Goal: Task Accomplishment & Management: Complete application form

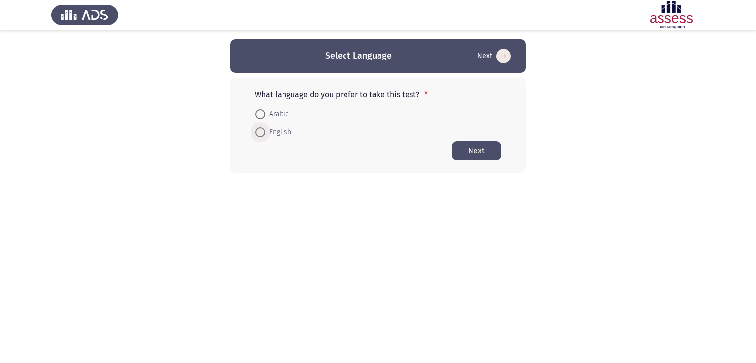
click at [261, 131] on span at bounding box center [260, 132] width 10 height 10
click at [261, 131] on input "English" at bounding box center [260, 132] width 10 height 10
radio input "true"
click at [469, 154] on button "Next" at bounding box center [476, 150] width 49 height 19
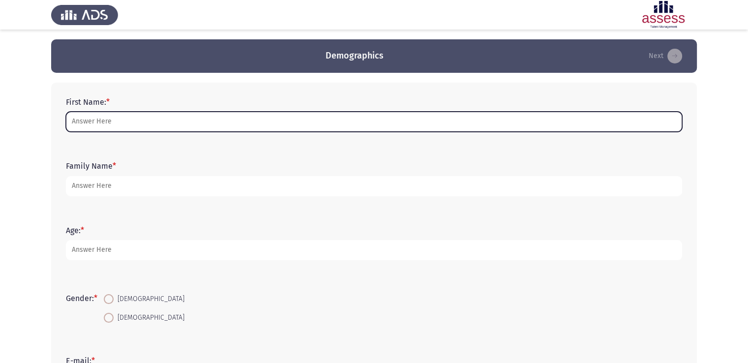
click at [150, 121] on input "First Name: *" at bounding box center [374, 122] width 617 height 20
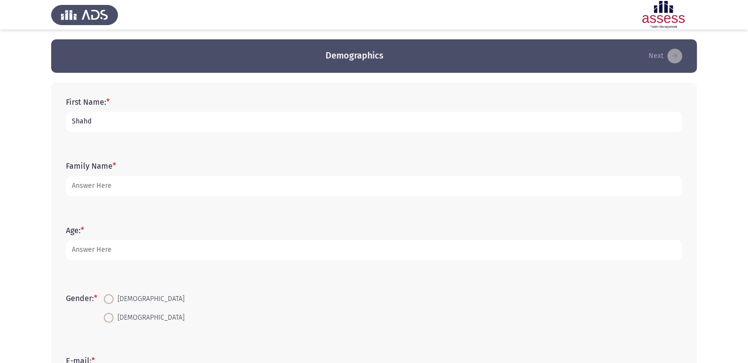
type input "Shahd"
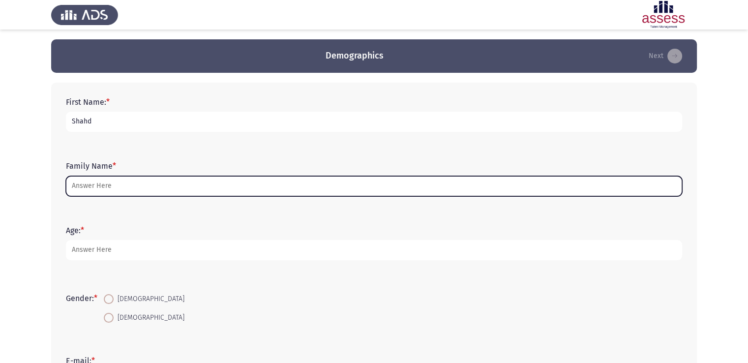
click at [114, 182] on input "Family Name *" at bounding box center [374, 186] width 617 height 20
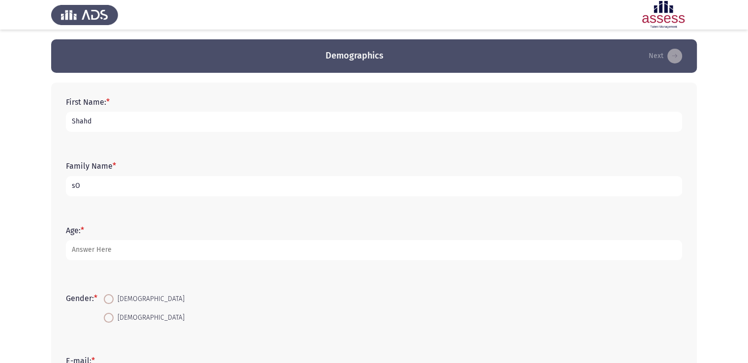
type input "s"
type input "Sokkar"
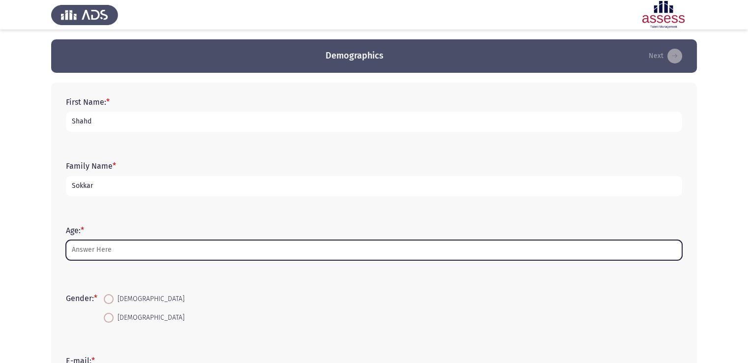
click at [82, 257] on input "Age: *" at bounding box center [374, 250] width 617 height 20
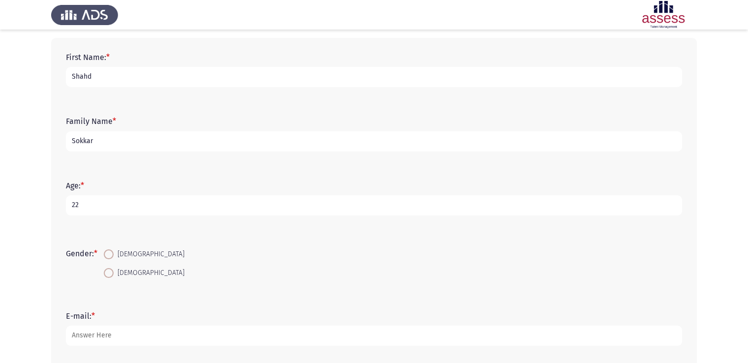
type input "22"
click at [113, 270] on span at bounding box center [109, 273] width 10 height 10
click at [113, 270] on input "[DEMOGRAPHIC_DATA]" at bounding box center [109, 273] width 10 height 10
radio input "true"
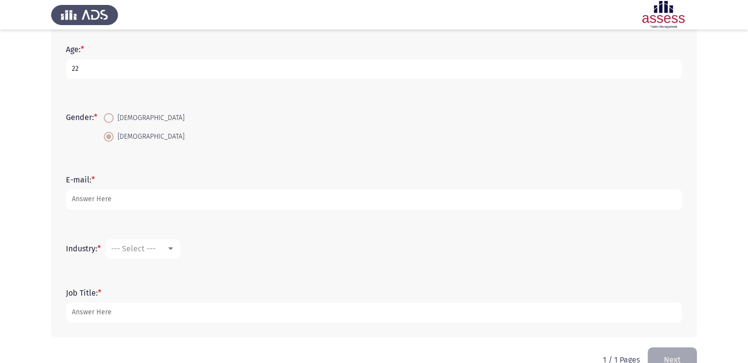
scroll to position [181, 0]
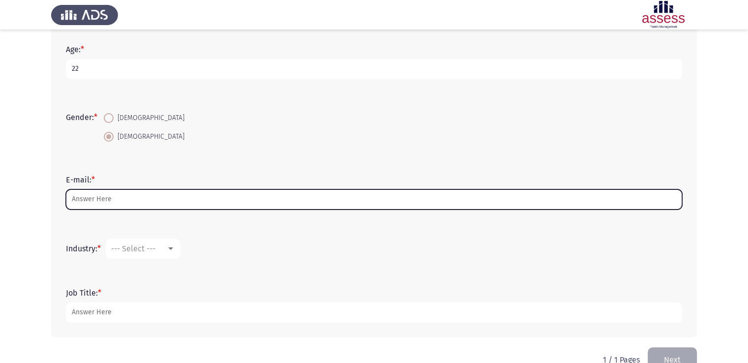
click at [102, 203] on input "E-mail: *" at bounding box center [374, 199] width 617 height 20
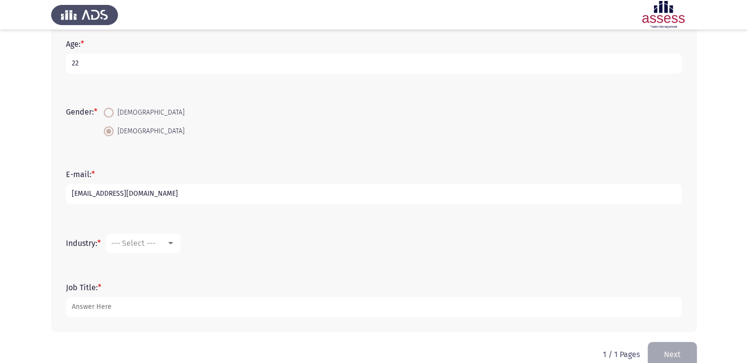
scroll to position [205, 0]
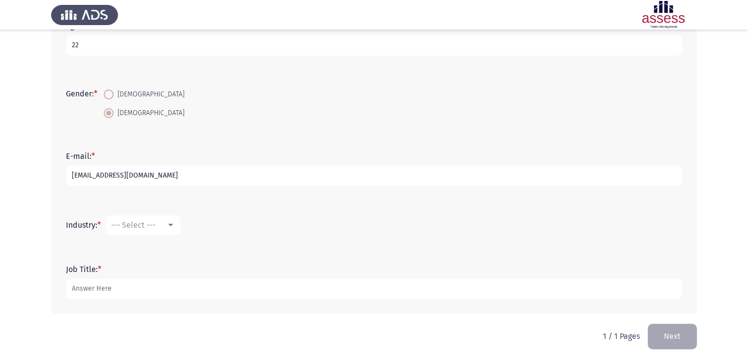
type input "[EMAIL_ADDRESS][DOMAIN_NAME]"
click at [144, 222] on span "--- Select ---" at bounding box center [133, 224] width 44 height 9
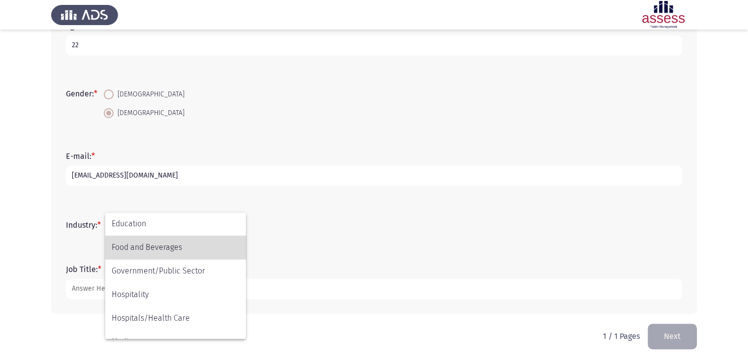
click at [152, 248] on span "Food and Beverages" at bounding box center [176, 248] width 128 height 24
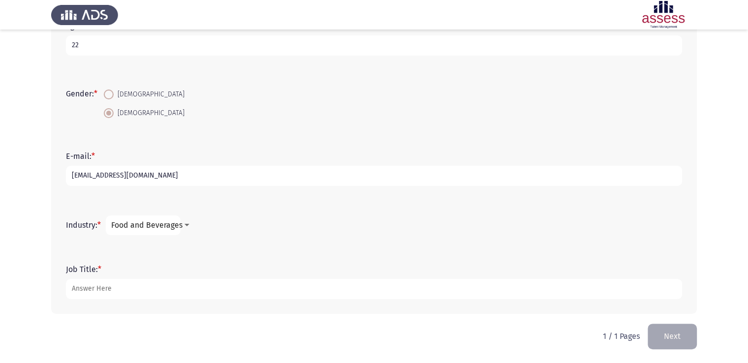
click at [226, 236] on div "Industry: * Food and Beverages" at bounding box center [374, 226] width 626 height 30
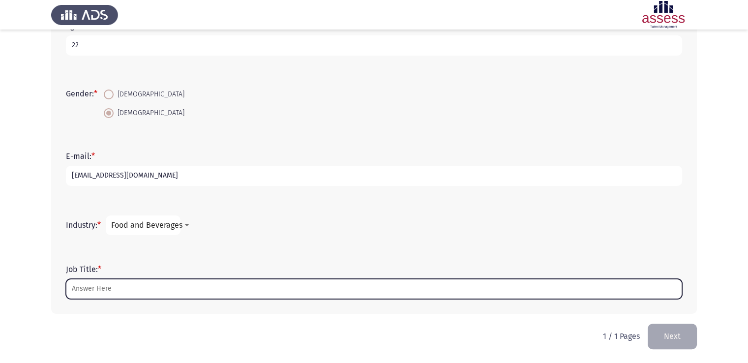
click at [124, 287] on input "Job Title: *" at bounding box center [374, 289] width 617 height 20
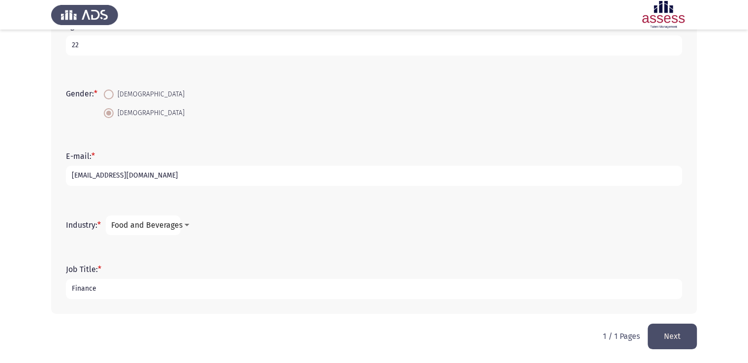
type input "Finance"
click at [342, 188] on div "E-mail: * [EMAIL_ADDRESS][DOMAIN_NAME]" at bounding box center [374, 169] width 626 height 44
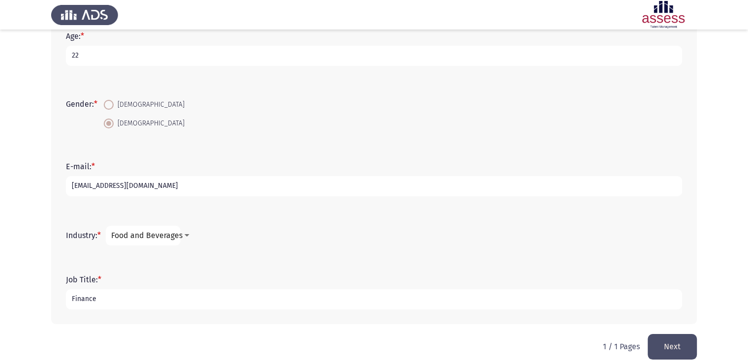
scroll to position [205, 0]
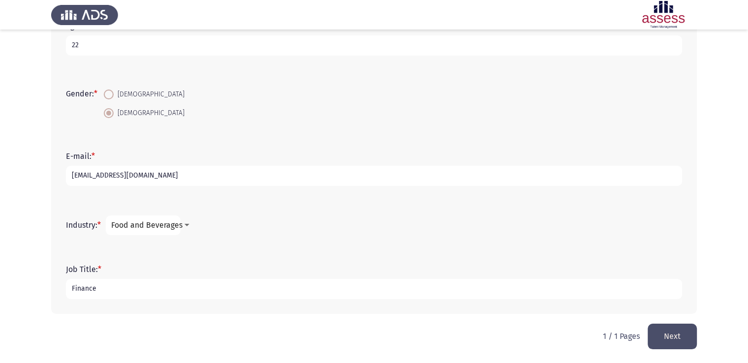
click at [677, 335] on button "Next" at bounding box center [672, 336] width 49 height 25
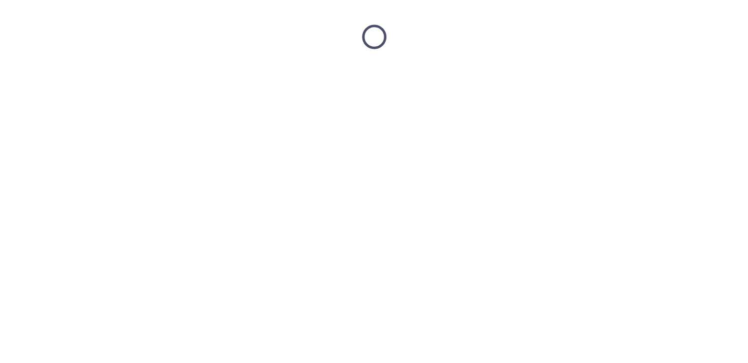
scroll to position [0, 0]
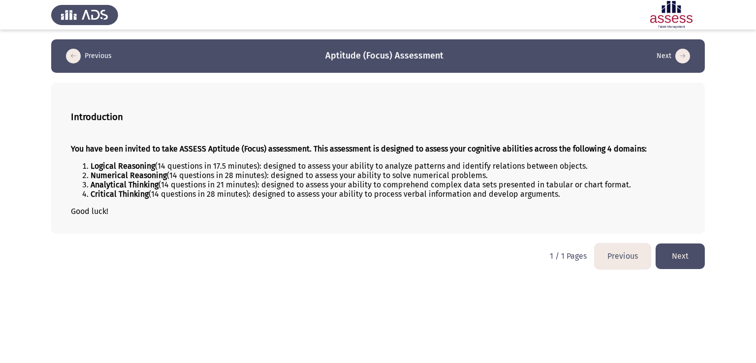
click at [692, 248] on button "Next" at bounding box center [679, 256] width 49 height 25
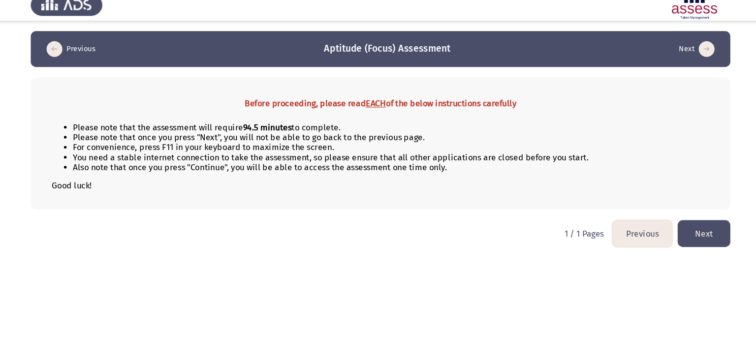
click at [479, 197] on div "Before proceeding, please read EACH of the below instructions carefully Please …" at bounding box center [377, 145] width 653 height 124
click at [677, 234] on button "Next" at bounding box center [679, 228] width 49 height 25
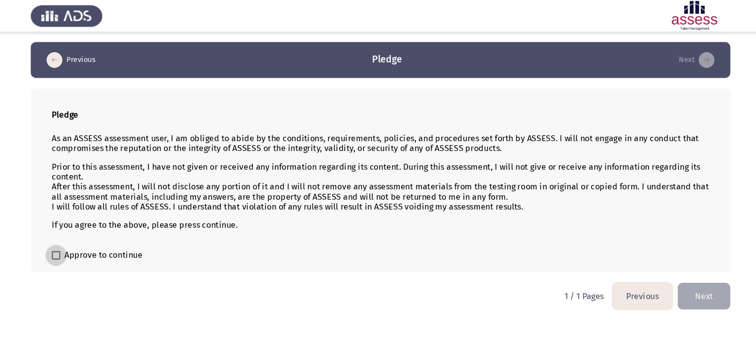
click at [84, 240] on span "Approve to continue" at bounding box center [119, 239] width 73 height 12
click at [75, 243] on input "Approve to continue" at bounding box center [74, 243] width 0 height 0
checkbox input "true"
click at [190, 256] on html "Previous Pledge Next Pledge As an ASSESS assessment user, I am obliged to abide…" at bounding box center [378, 149] width 756 height 299
click at [680, 274] on button "Next" at bounding box center [679, 276] width 49 height 25
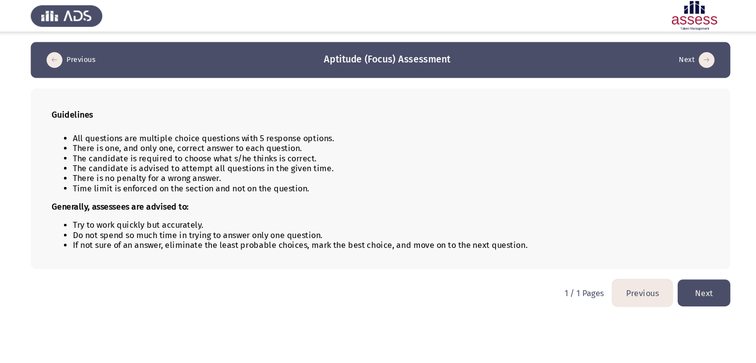
click at [618, 283] on button "Previous" at bounding box center [622, 273] width 56 height 25
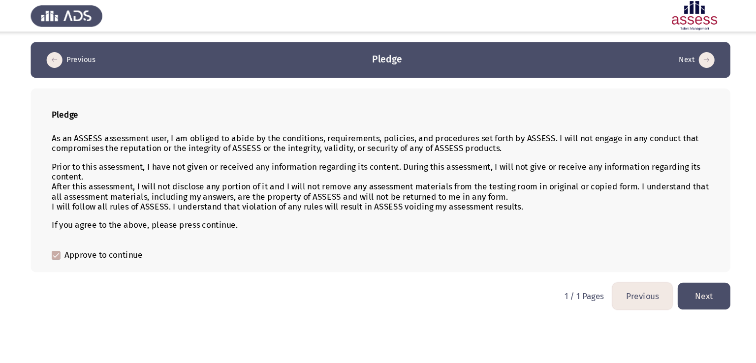
click at [615, 276] on button "Previous" at bounding box center [622, 276] width 56 height 25
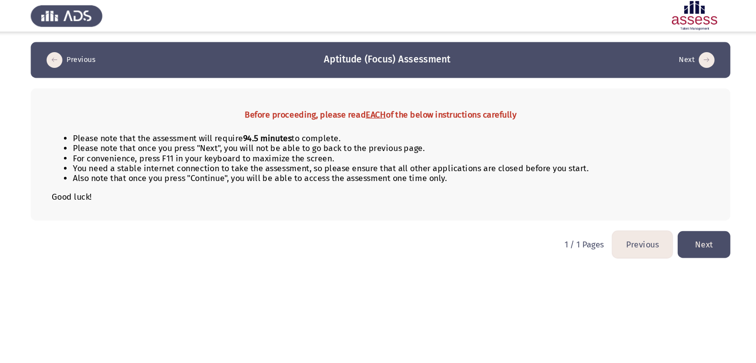
click at [613, 235] on button "Previous" at bounding box center [622, 228] width 56 height 25
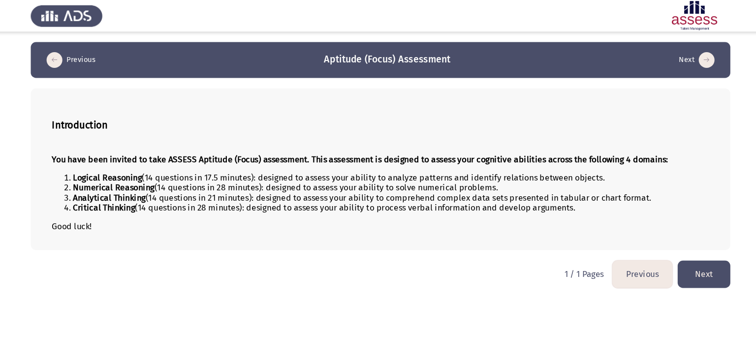
click at [688, 253] on button "Next" at bounding box center [679, 256] width 49 height 25
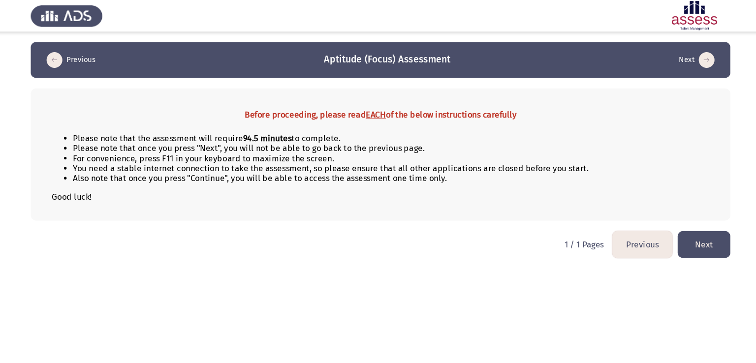
click at [676, 226] on button "Next" at bounding box center [679, 228] width 49 height 25
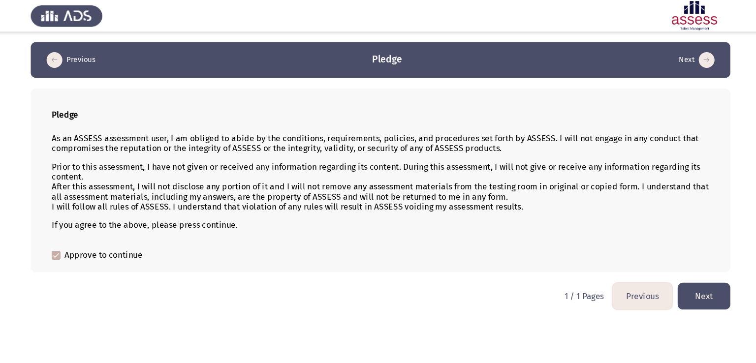
click at [678, 288] on button "Next" at bounding box center [679, 276] width 49 height 25
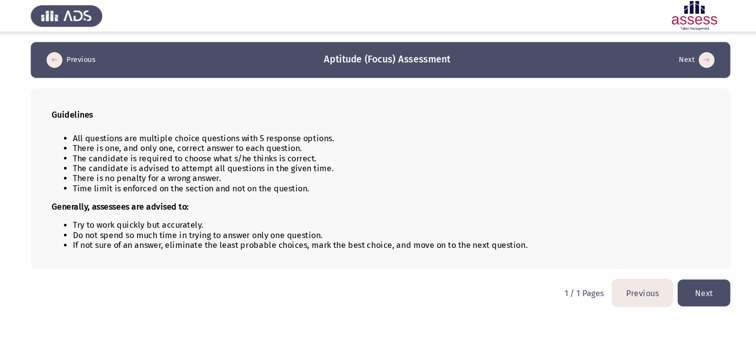
click at [671, 275] on button "Next" at bounding box center [679, 273] width 49 height 25
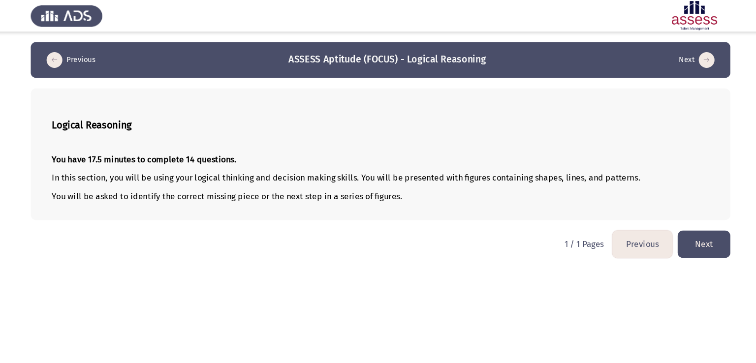
drag, startPoint x: 676, startPoint y: 230, endPoint x: 668, endPoint y: 143, distance: 88.0
click at [668, 143] on div "Previous ASSESS Aptitude (FOCUS) - Logical Reasoning Next Logical Reasoning You…" at bounding box center [377, 122] width 653 height 166
click at [683, 227] on button "Next" at bounding box center [679, 228] width 49 height 25
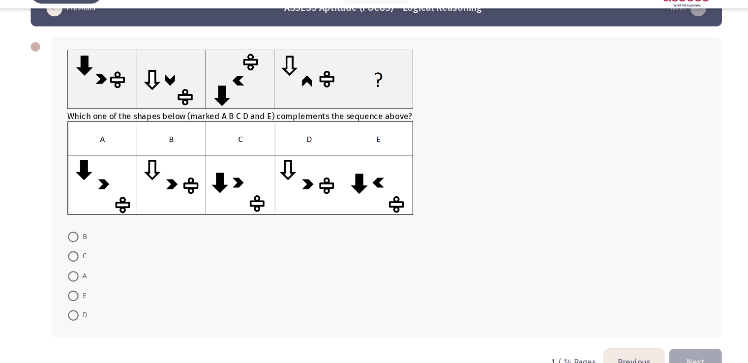
scroll to position [27, 0]
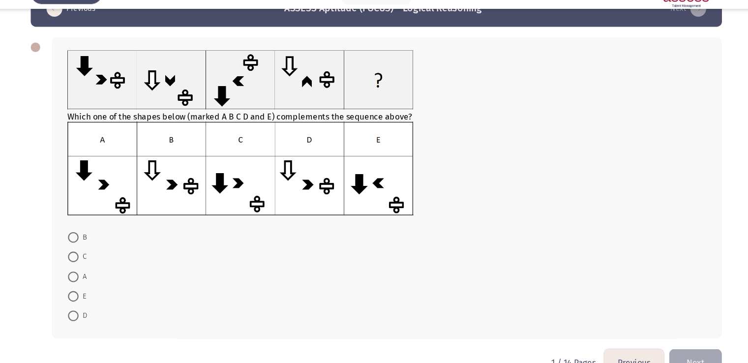
click at [249, 192] on img at bounding box center [247, 178] width 323 height 87
click at [92, 261] on span at bounding box center [91, 261] width 10 height 10
click at [92, 261] on input "C" at bounding box center [91, 261] width 10 height 10
radio input "true"
click at [201, 294] on form "B C A E D" at bounding box center [384, 279] width 597 height 91
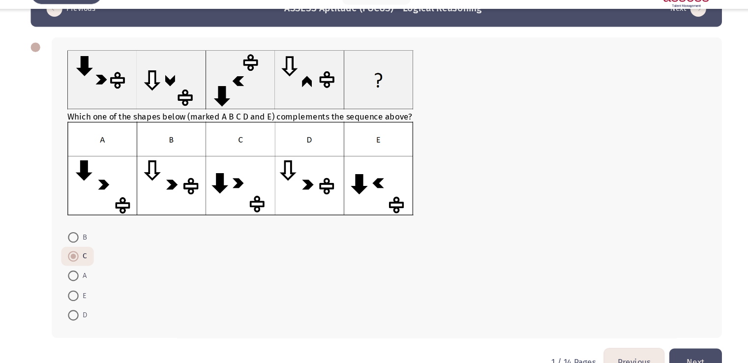
click at [678, 354] on button "Next" at bounding box center [672, 359] width 49 height 25
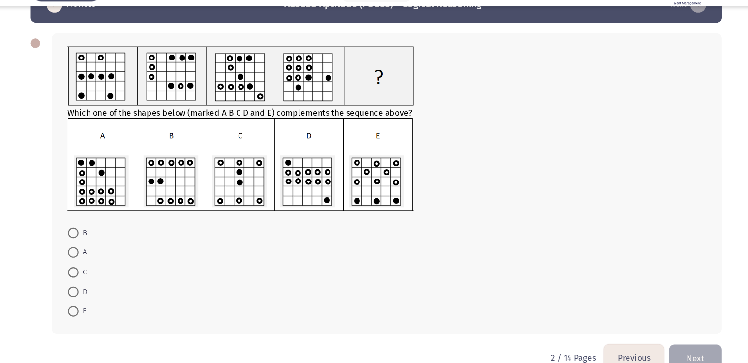
scroll to position [29, 0]
click at [117, 181] on img at bounding box center [247, 176] width 323 height 87
click at [90, 258] on span at bounding box center [91, 259] width 10 height 10
click at [90, 258] on input "A" at bounding box center [91, 259] width 10 height 10
radio input "true"
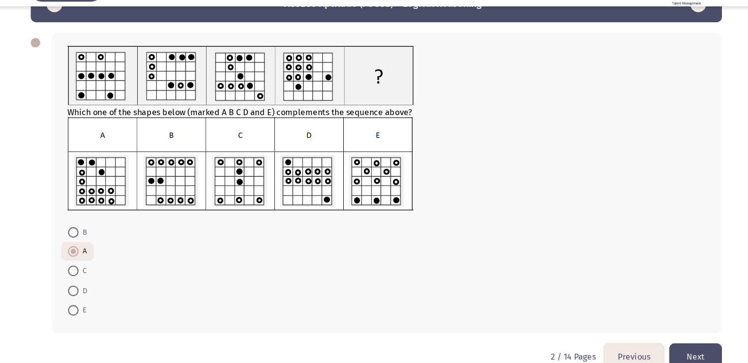
click at [670, 355] on button "Next" at bounding box center [672, 356] width 49 height 25
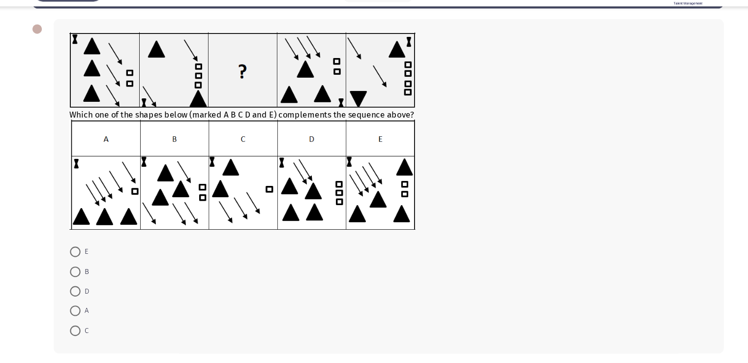
scroll to position [43, 0]
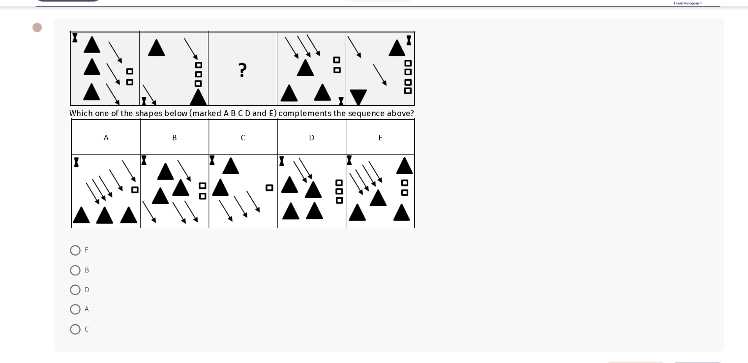
click at [88, 275] on span at bounding box center [91, 276] width 10 height 10
click at [88, 275] on input "B" at bounding box center [91, 276] width 10 height 10
radio input "true"
click at [165, 289] on form "E B D A C" at bounding box center [384, 293] width 597 height 91
click at [91, 274] on span at bounding box center [91, 275] width 5 height 5
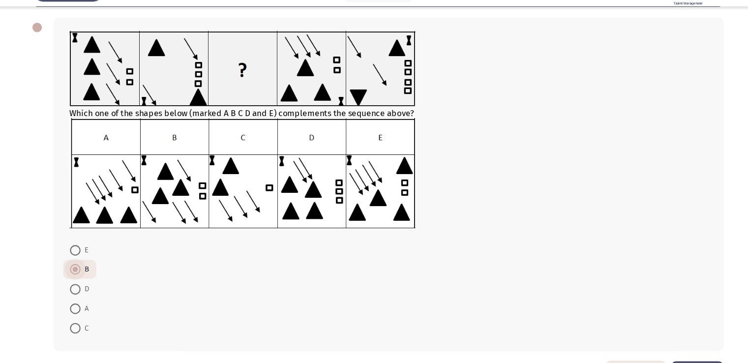
click at [91, 274] on input "B" at bounding box center [91, 275] width 10 height 10
click at [30, 293] on app-assessment-container "Remaining: 14:05 Previous ASSESS Aptitude (FOCUS) - Logical Reasoning Next Whic…" at bounding box center [374, 179] width 748 height 365
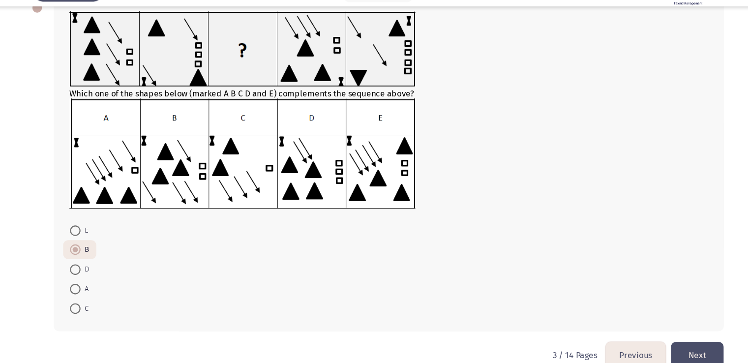
scroll to position [61, 0]
click at [677, 351] on button "Next" at bounding box center [672, 355] width 49 height 25
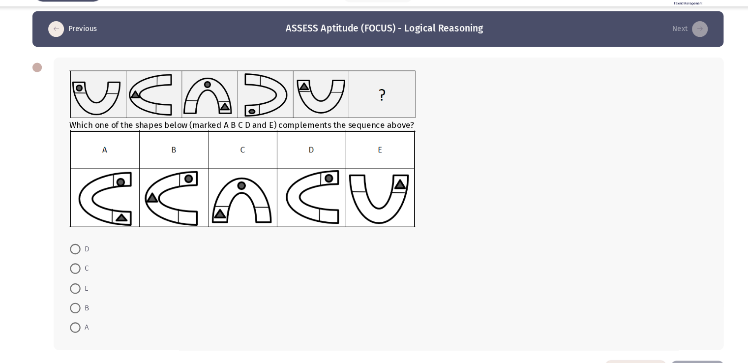
scroll to position [4, 0]
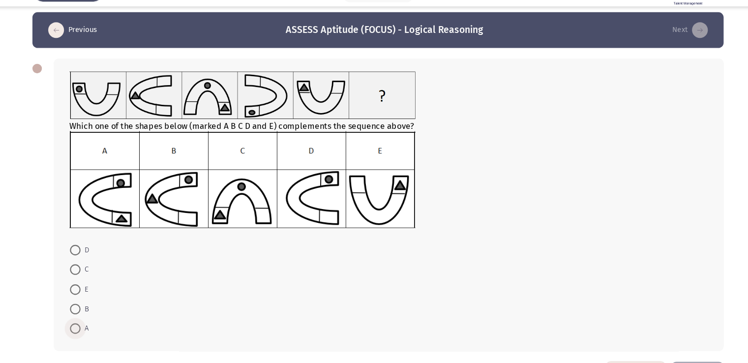
click at [93, 329] on span at bounding box center [91, 331] width 10 height 10
click at [93, 329] on input "A" at bounding box center [91, 331] width 10 height 10
radio input "true"
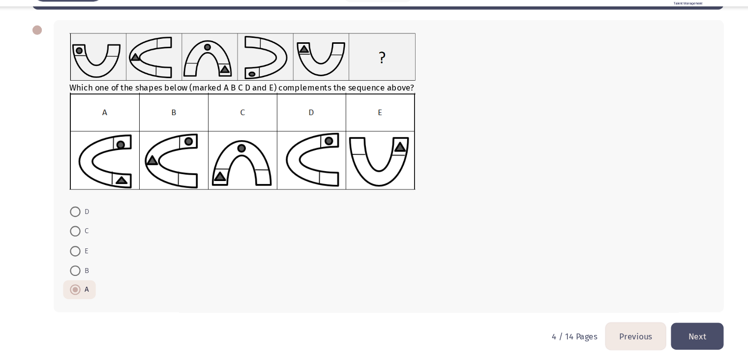
scroll to position [41, 0]
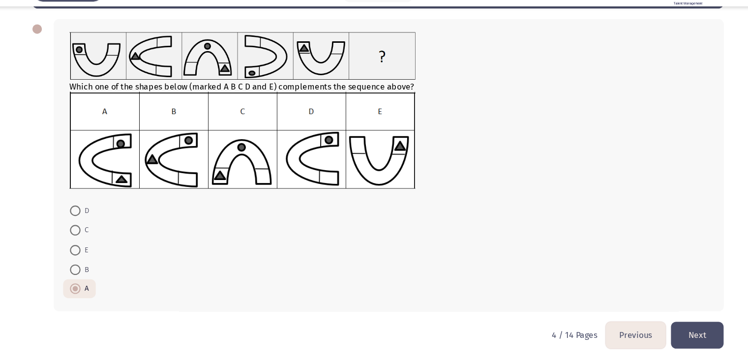
click at [90, 273] on span at bounding box center [91, 276] width 10 height 10
click at [90, 273] on input "B" at bounding box center [91, 276] width 10 height 10
radio input "true"
click at [340, 286] on form "D C E B A" at bounding box center [384, 256] width 597 height 91
click at [670, 338] on button "Next" at bounding box center [672, 336] width 49 height 25
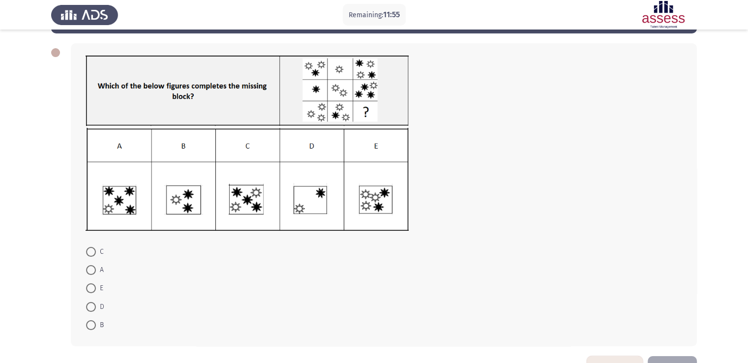
scroll to position [40, 0]
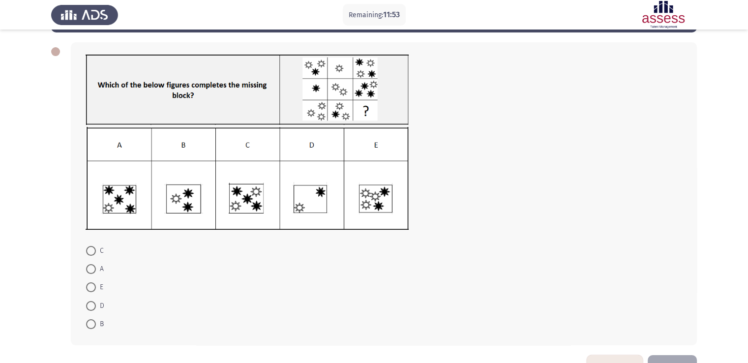
click at [89, 270] on span at bounding box center [91, 269] width 10 height 10
click at [89, 270] on input "A" at bounding box center [91, 269] width 10 height 10
radio input "true"
click at [24, 240] on app-assessment-container "Remaining: 11:53 Previous ASSESS Aptitude (FOCUS) - Logical Reasoning Next C A …" at bounding box center [374, 177] width 748 height 356
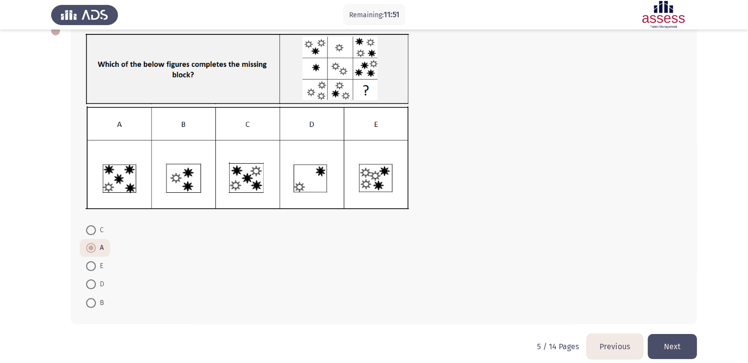
scroll to position [71, 0]
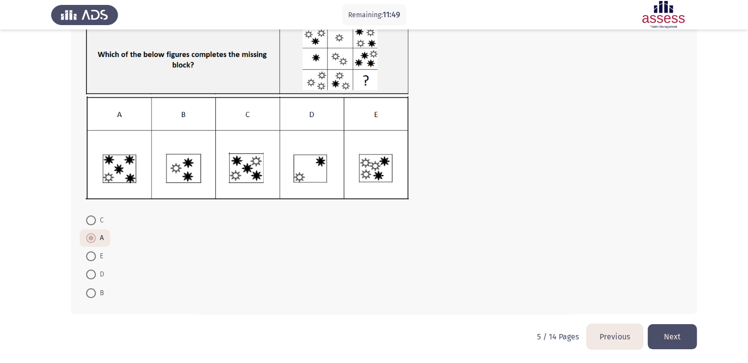
click at [681, 336] on button "Next" at bounding box center [672, 336] width 49 height 25
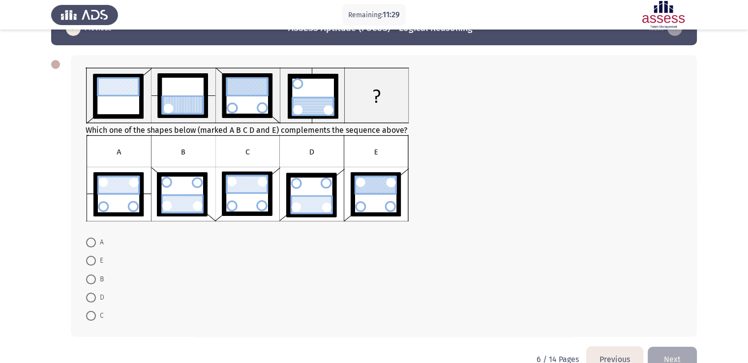
scroll to position [27, 0]
click at [93, 317] on span at bounding box center [91, 316] width 10 height 10
click at [93, 317] on input "C" at bounding box center [91, 316] width 10 height 10
radio input "true"
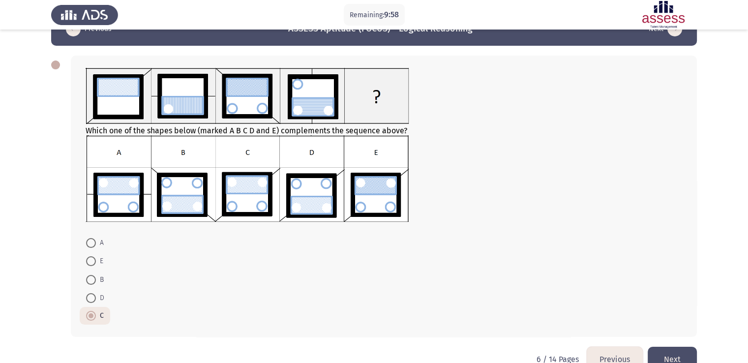
click at [666, 354] on button "Next" at bounding box center [672, 359] width 49 height 25
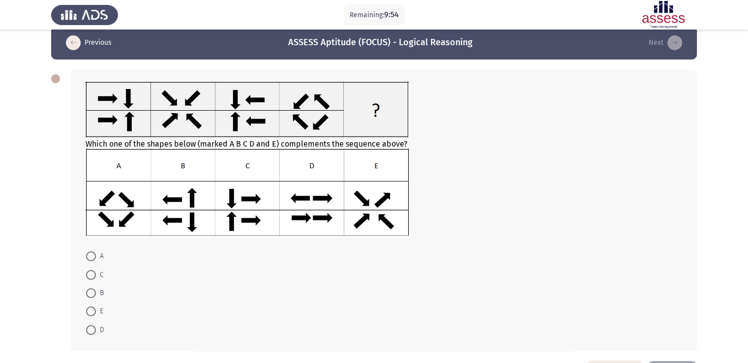
scroll to position [16, 0]
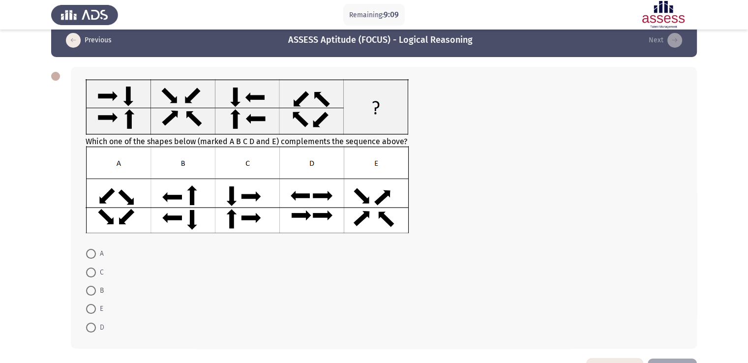
click at [93, 280] on mat-radio-button "C" at bounding box center [95, 272] width 31 height 18
click at [94, 290] on span at bounding box center [91, 291] width 10 height 10
click at [94, 290] on input "B" at bounding box center [91, 291] width 10 height 10
radio input "true"
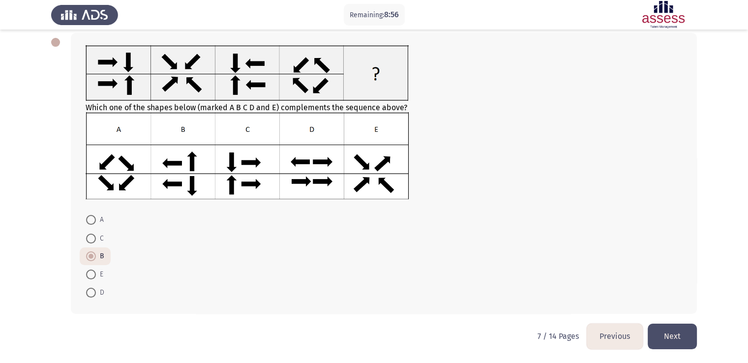
click at [677, 334] on button "Next" at bounding box center [672, 336] width 49 height 25
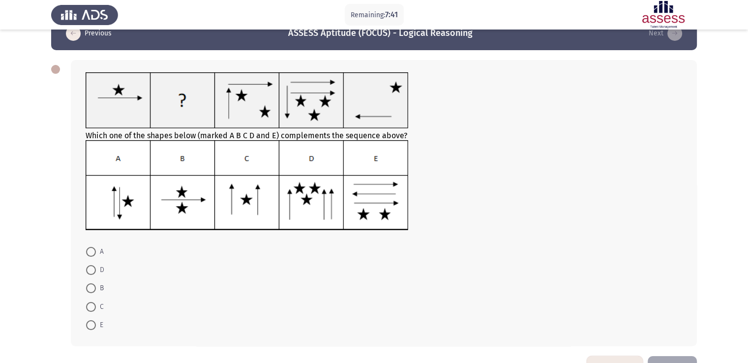
scroll to position [27, 0]
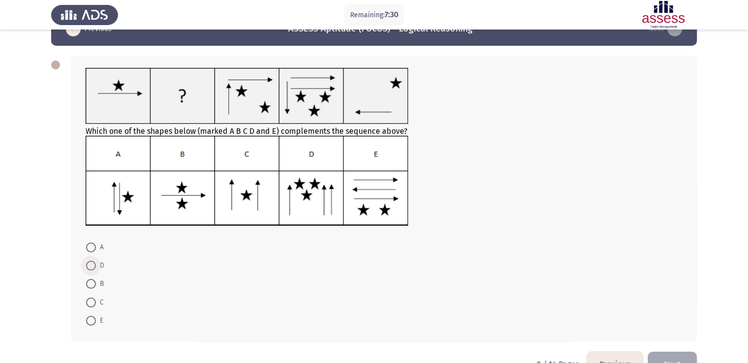
click at [88, 264] on span at bounding box center [91, 266] width 10 height 10
click at [88, 264] on input "D" at bounding box center [91, 266] width 10 height 10
radio input "true"
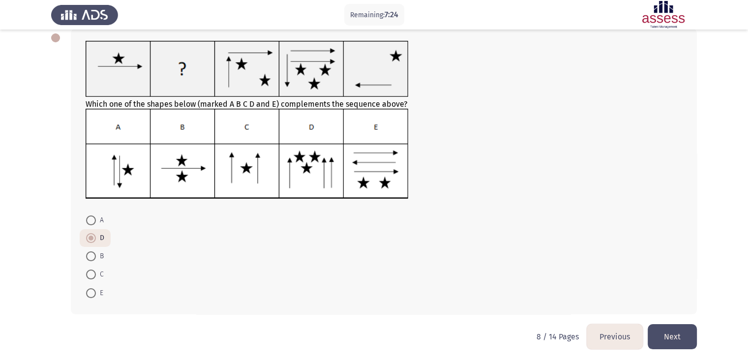
click at [673, 338] on button "Next" at bounding box center [672, 336] width 49 height 25
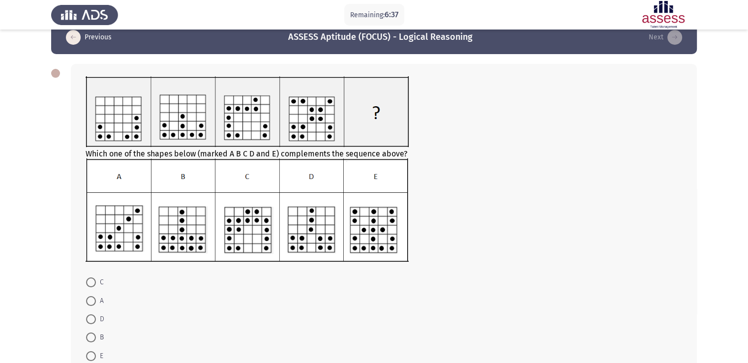
scroll to position [19, 0]
click at [93, 355] on span at bounding box center [91, 356] width 10 height 10
click at [93, 355] on input "E" at bounding box center [91, 356] width 10 height 10
radio input "true"
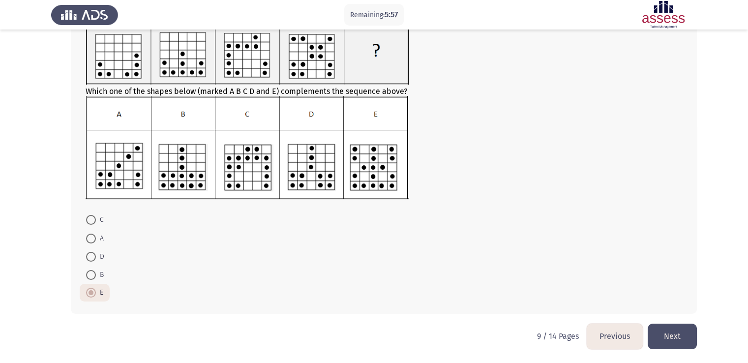
click at [669, 336] on button "Next" at bounding box center [672, 336] width 49 height 25
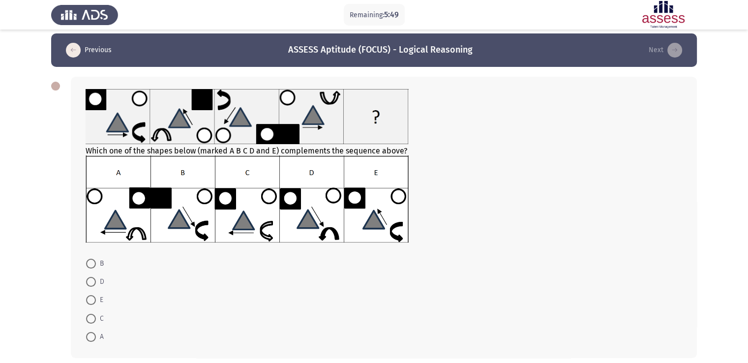
scroll to position [5, 0]
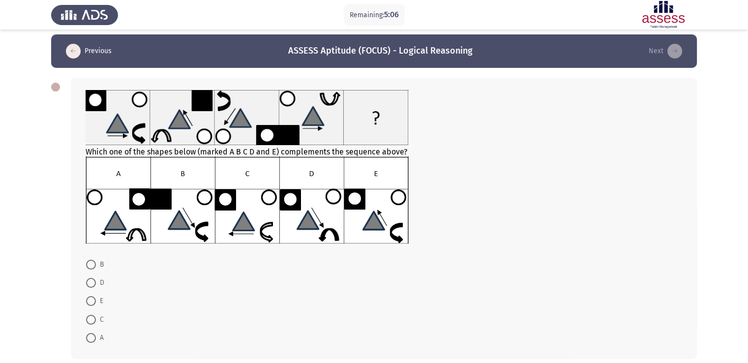
click at [400, 196] on img at bounding box center [247, 199] width 323 height 87
click at [397, 202] on img at bounding box center [247, 199] width 323 height 87
click at [94, 298] on span at bounding box center [91, 301] width 10 height 10
click at [94, 298] on input "E" at bounding box center [91, 301] width 10 height 10
radio input "true"
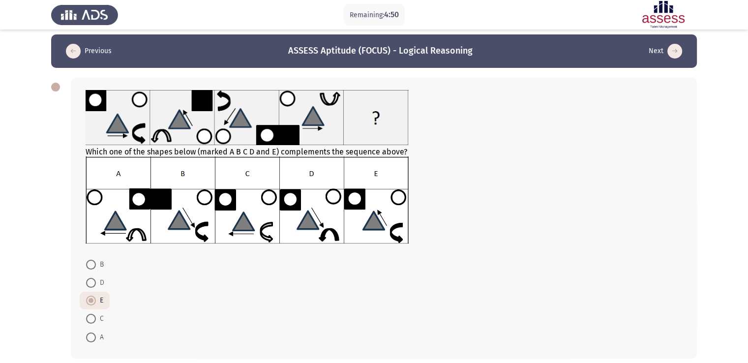
scroll to position [49, 0]
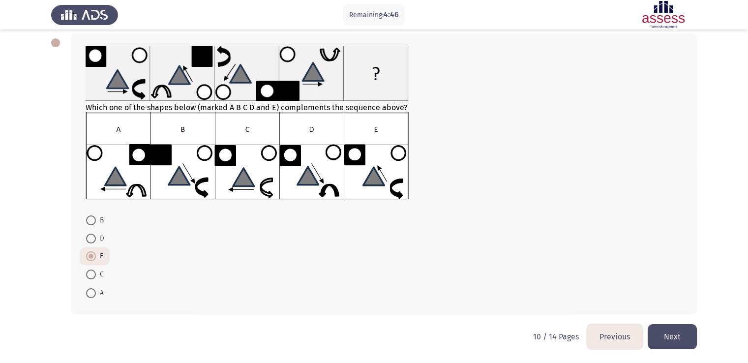
click at [680, 335] on button "Next" at bounding box center [672, 336] width 49 height 25
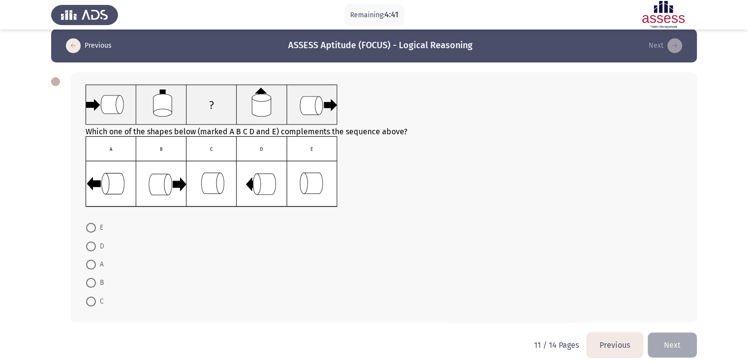
scroll to position [10, 0]
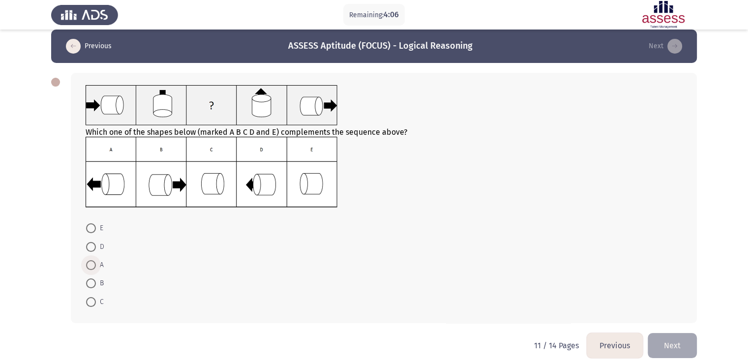
click at [92, 264] on span at bounding box center [91, 265] width 10 height 10
click at [92, 264] on input "A" at bounding box center [91, 265] width 10 height 10
radio input "true"
click at [684, 339] on button "Next" at bounding box center [672, 344] width 49 height 25
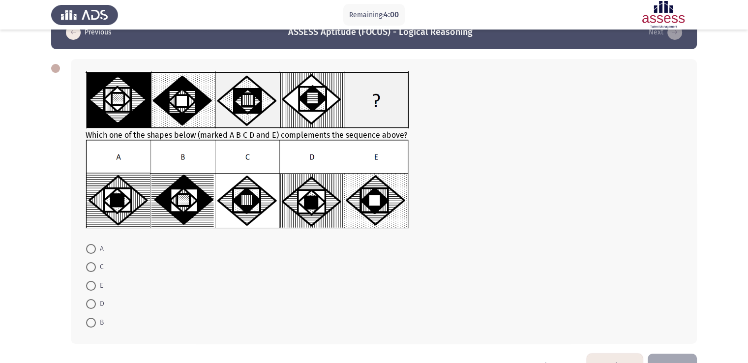
scroll to position [25, 0]
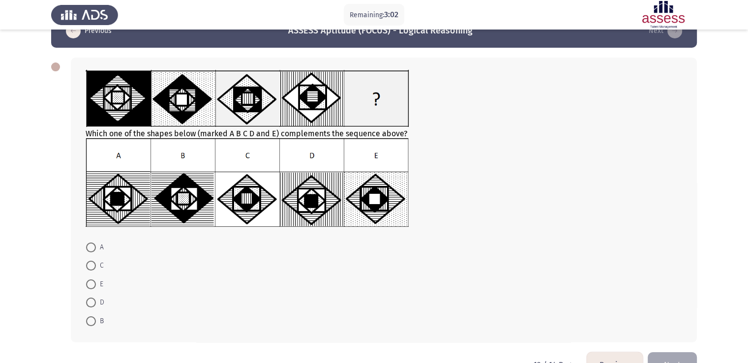
click at [93, 246] on span at bounding box center [91, 248] width 10 height 10
click at [93, 246] on input "A" at bounding box center [91, 248] width 10 height 10
radio input "true"
click at [674, 356] on button "Next" at bounding box center [672, 363] width 49 height 25
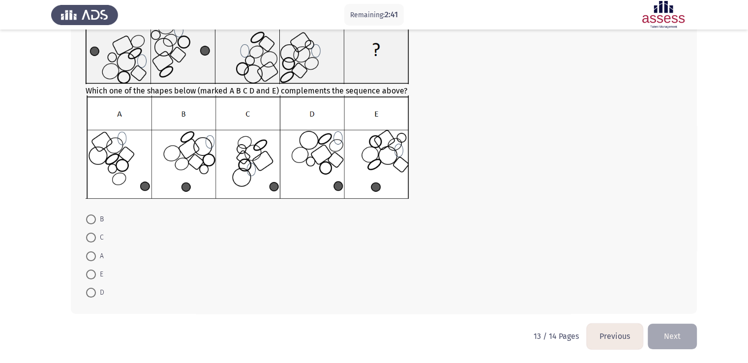
scroll to position [81, 0]
click at [614, 340] on button "Previous" at bounding box center [615, 336] width 56 height 25
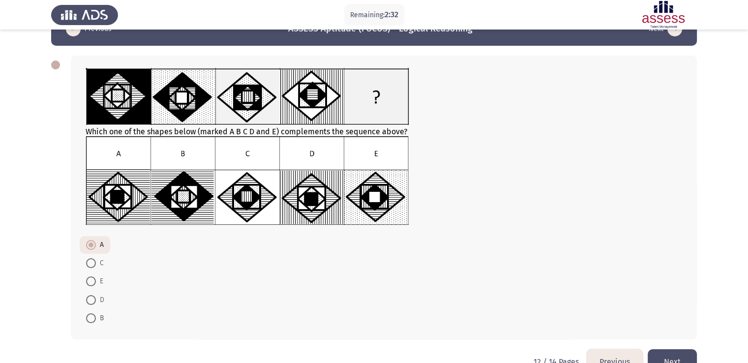
scroll to position [27, 0]
click at [669, 355] on button "Next" at bounding box center [672, 362] width 49 height 25
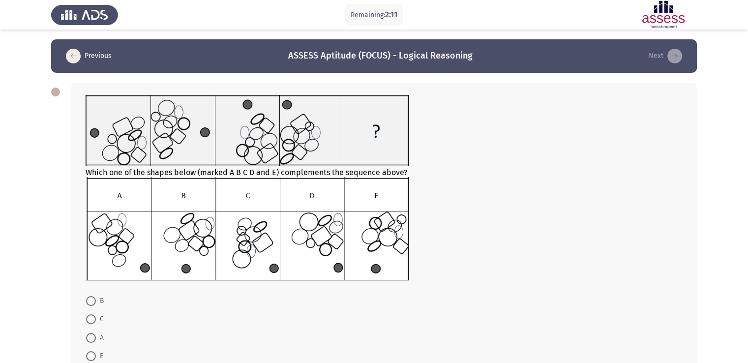
scroll to position [41, 0]
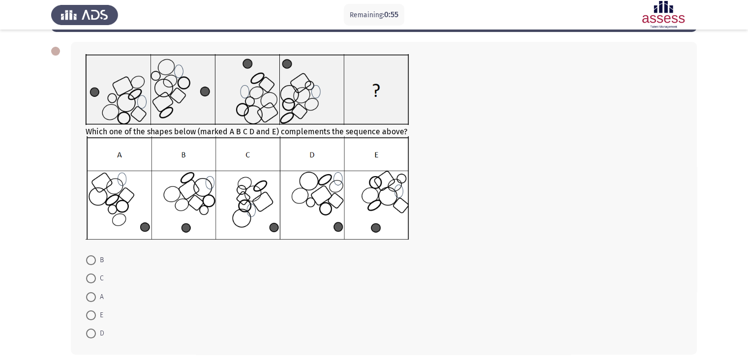
click at [186, 223] on img at bounding box center [247, 187] width 323 height 103
click at [89, 258] on span at bounding box center [91, 260] width 10 height 10
click at [89, 258] on input "B" at bounding box center [91, 260] width 10 height 10
radio input "true"
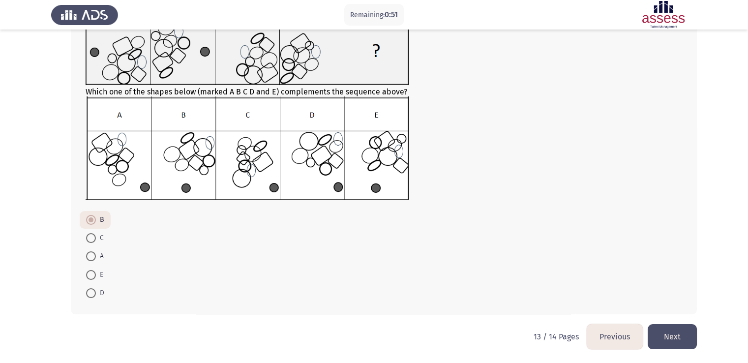
click at [672, 337] on button "Next" at bounding box center [672, 336] width 49 height 25
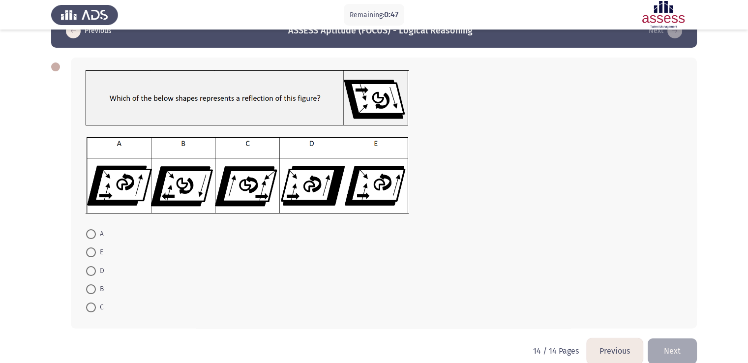
scroll to position [25, 0]
click at [603, 350] on button "Previous" at bounding box center [615, 351] width 56 height 25
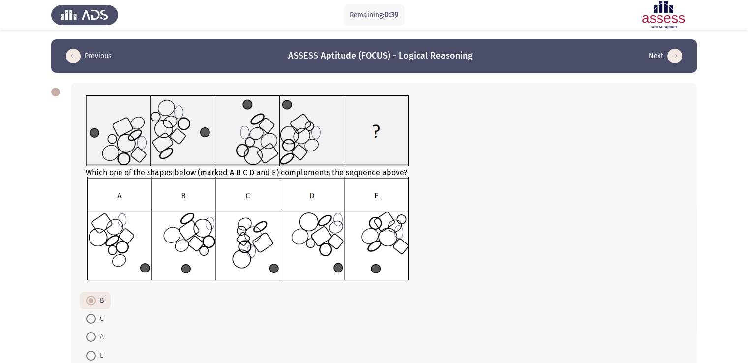
scroll to position [81, 0]
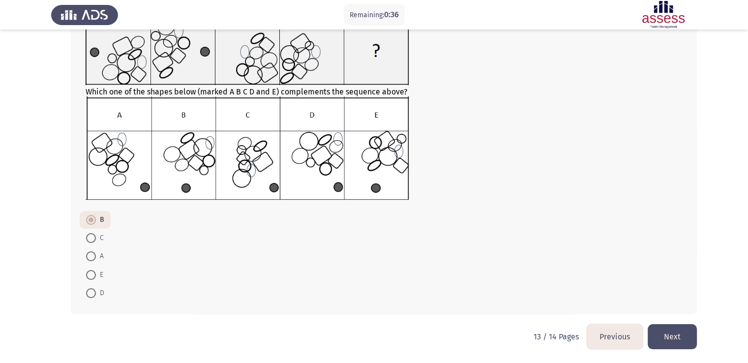
click at [93, 256] on span at bounding box center [91, 256] width 10 height 10
click at [93, 256] on input "A" at bounding box center [91, 256] width 10 height 10
radio input "true"
click at [679, 333] on button "Next" at bounding box center [672, 336] width 49 height 25
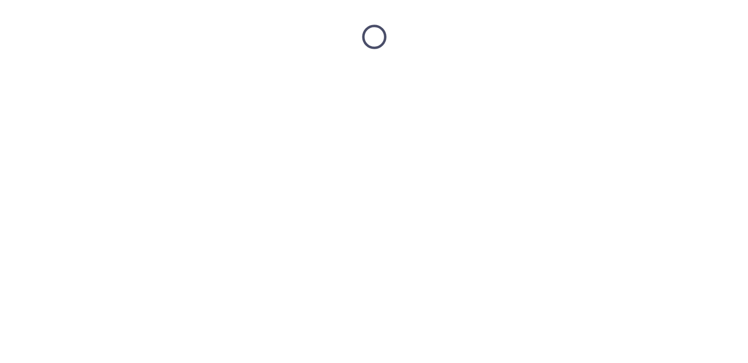
scroll to position [0, 0]
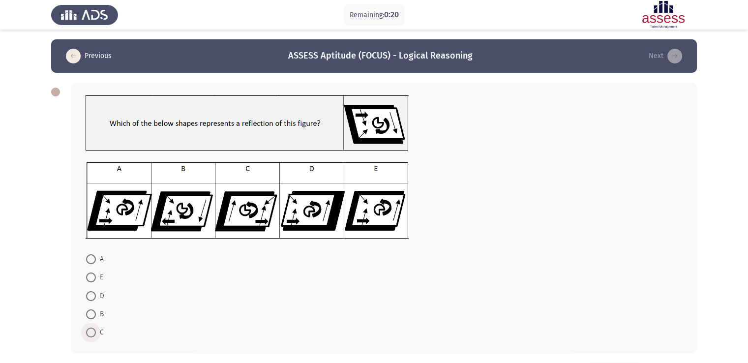
click at [91, 333] on span at bounding box center [91, 333] width 10 height 10
click at [91, 333] on input "C" at bounding box center [91, 333] width 10 height 10
radio input "true"
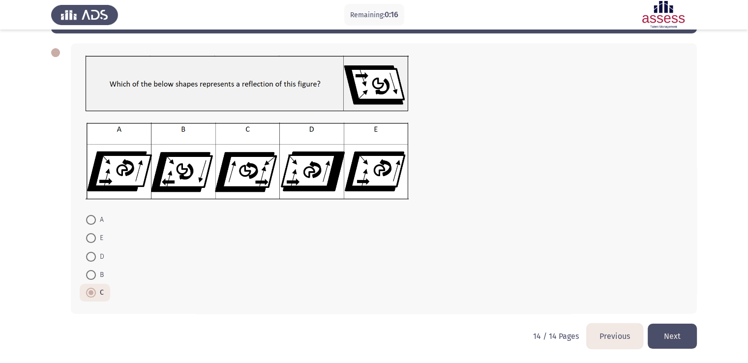
click at [676, 339] on button "Next" at bounding box center [672, 336] width 49 height 25
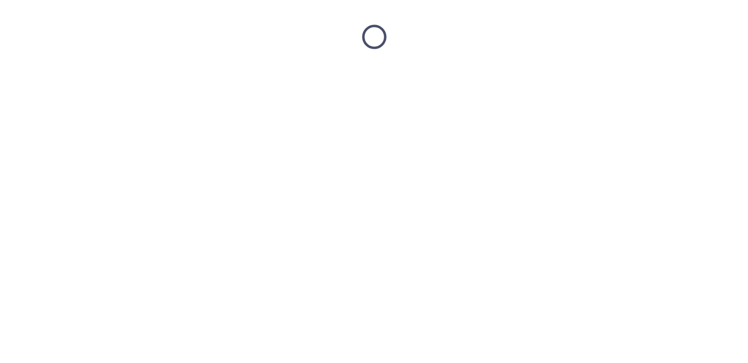
scroll to position [0, 0]
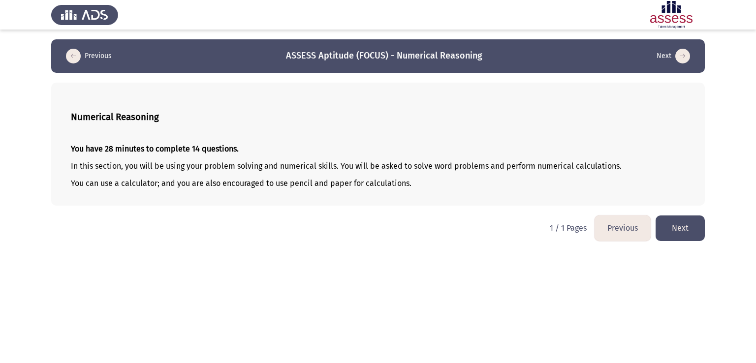
click at [676, 227] on button "Next" at bounding box center [679, 228] width 49 height 25
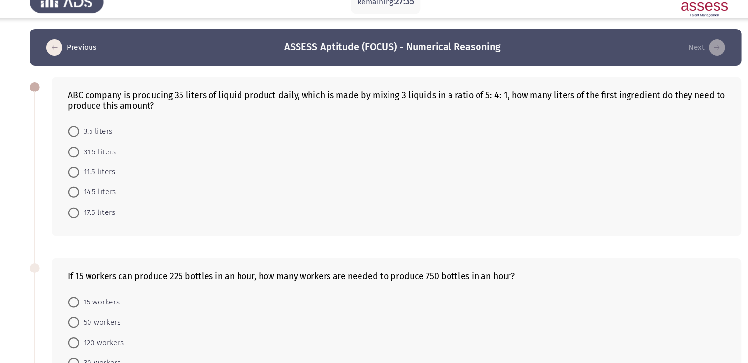
drag, startPoint x: 85, startPoint y: 97, endPoint x: 156, endPoint y: 171, distance: 103.0
click at [156, 171] on div "ABC company is producing 35 liters of liquid product daily, which is made by mi…" at bounding box center [384, 155] width 626 height 145
drag, startPoint x: 93, startPoint y: 96, endPoint x: 218, endPoint y: 155, distance: 137.6
click at [218, 157] on div "ABC company is producing 35 liters of liquid product daily, which is made by mi…" at bounding box center [384, 155] width 626 height 145
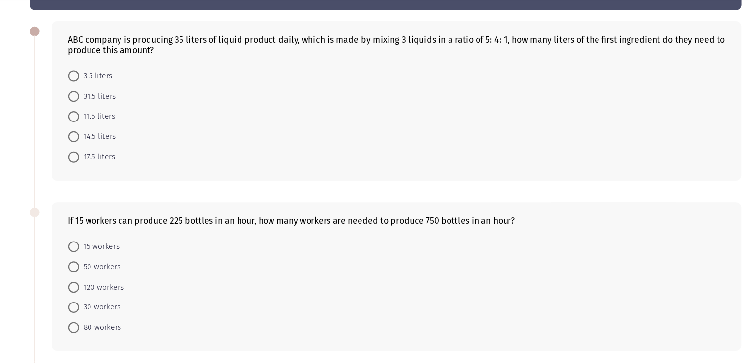
scroll to position [31, 0]
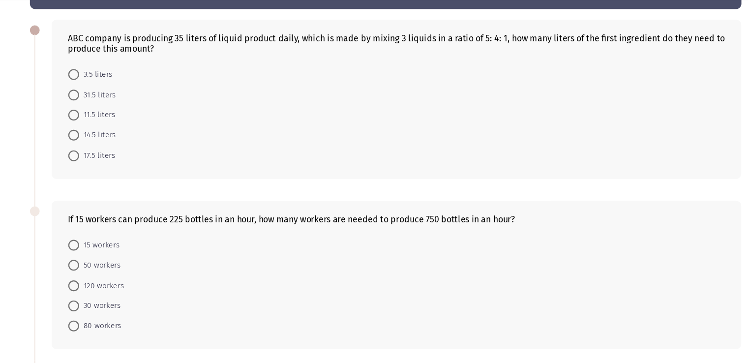
click at [88, 176] on span at bounding box center [91, 175] width 10 height 10
click at [88, 176] on input "17.5 liters" at bounding box center [91, 175] width 10 height 10
radio input "true"
click at [201, 187] on div "ABC company is producing 35 liters of liquid product daily, which is made by mi…" at bounding box center [384, 123] width 626 height 144
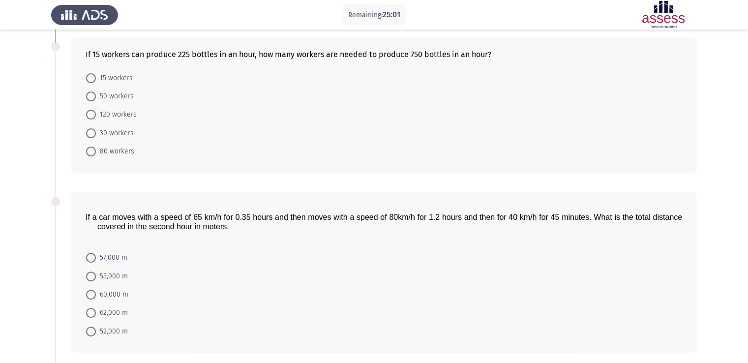
scroll to position [212, 0]
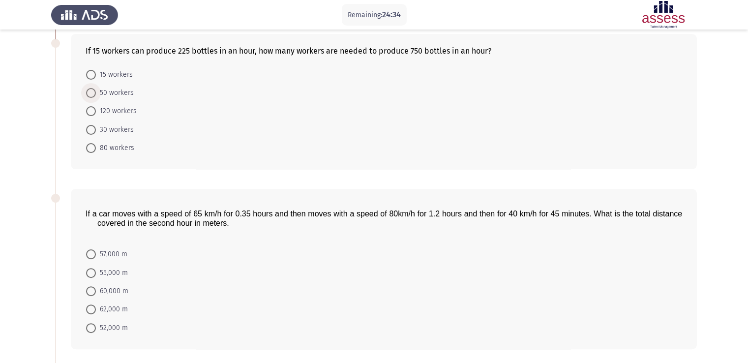
click at [87, 95] on span at bounding box center [91, 93] width 10 height 10
click at [87, 95] on input "50 workers" at bounding box center [91, 93] width 10 height 10
radio input "true"
click at [45, 254] on app-assessment-container "Remaining: 24:34 Previous ASSESS Aptitude (FOCUS) - Numerical Reasoning Next AB…" at bounding box center [374, 174] width 748 height 695
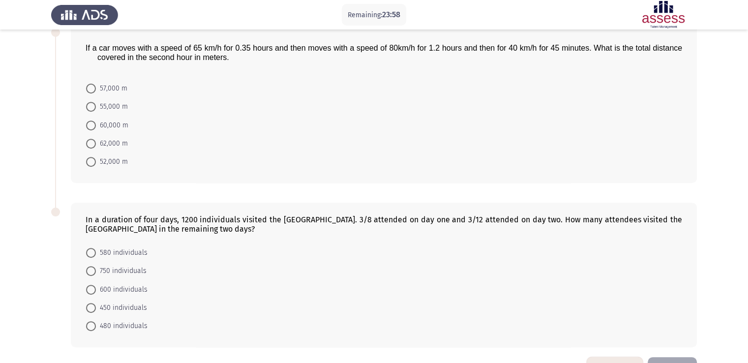
scroll to position [377, 0]
click at [93, 144] on span at bounding box center [91, 144] width 10 height 10
click at [93, 144] on input "62,000 m" at bounding box center [91, 144] width 10 height 10
radio input "true"
click at [27, 158] on app-assessment-container "Remaining: 23:25 Previous ASSESS Aptitude (FOCUS) - Numerical Reasoning Next AB…" at bounding box center [374, 9] width 748 height 695
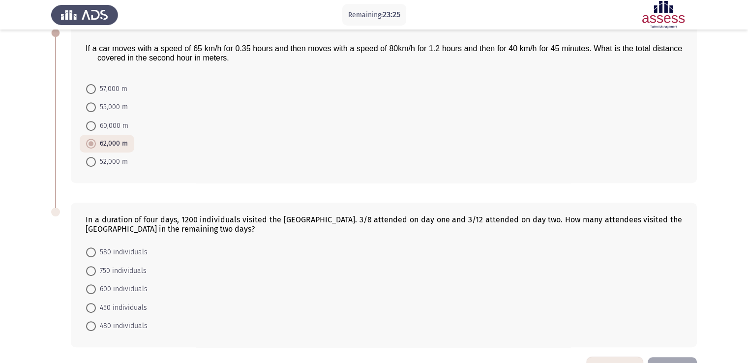
scroll to position [409, 0]
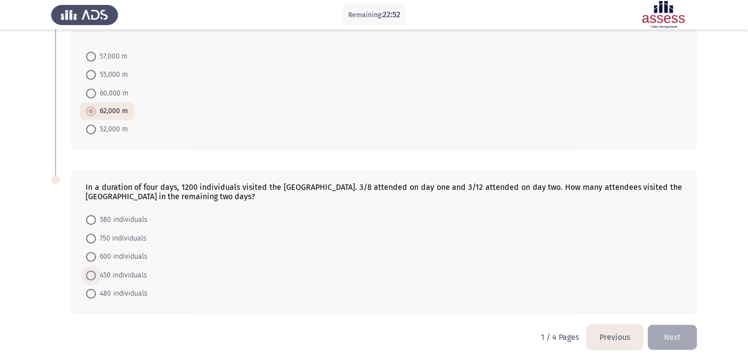
click at [95, 271] on span at bounding box center [91, 276] width 10 height 10
click at [95, 271] on input "450 individuals" at bounding box center [91, 276] width 10 height 10
radio input "true"
click at [677, 333] on button "Next" at bounding box center [672, 336] width 49 height 25
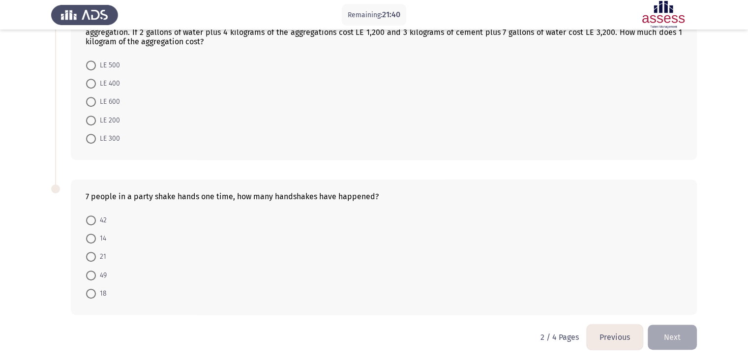
scroll to position [423, 0]
click at [620, 333] on button "Previous" at bounding box center [615, 337] width 56 height 25
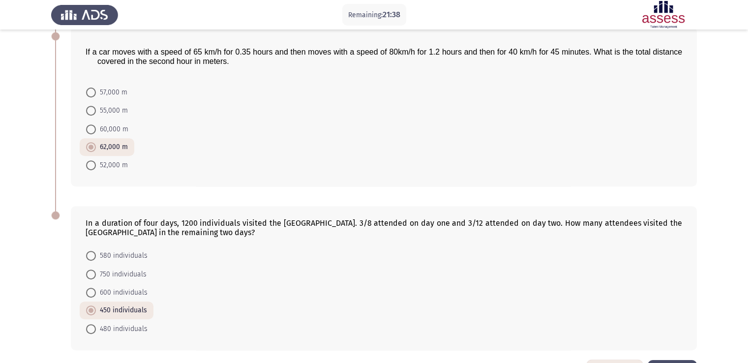
scroll to position [409, 0]
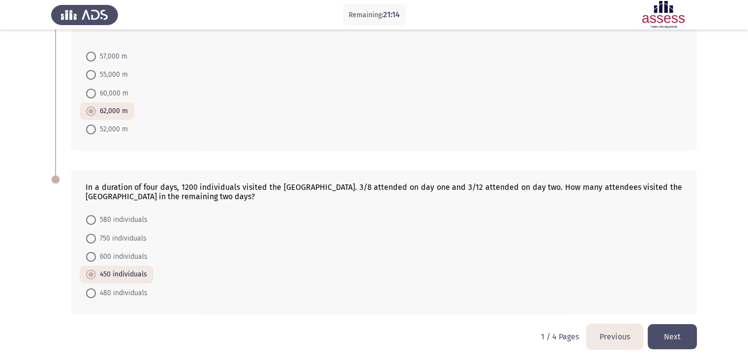
click at [670, 337] on button "Next" at bounding box center [672, 336] width 49 height 25
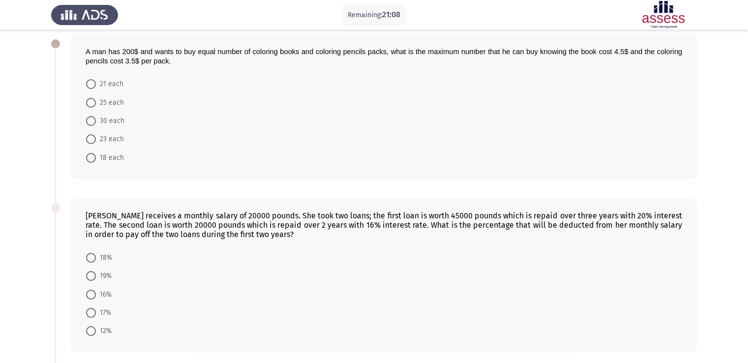
scroll to position [47, 0]
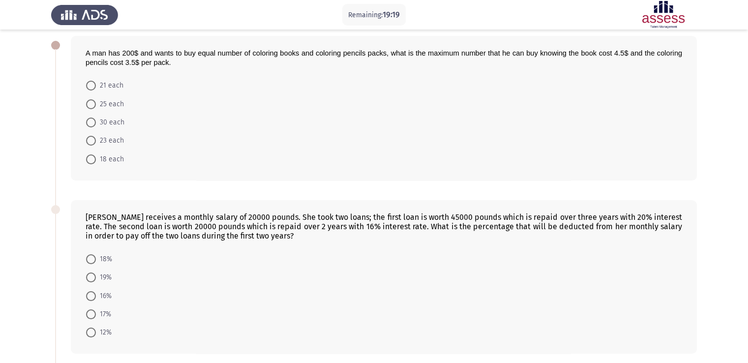
click at [89, 100] on span at bounding box center [91, 104] width 10 height 10
click at [89, 100] on input "25 each" at bounding box center [91, 104] width 10 height 10
radio input "true"
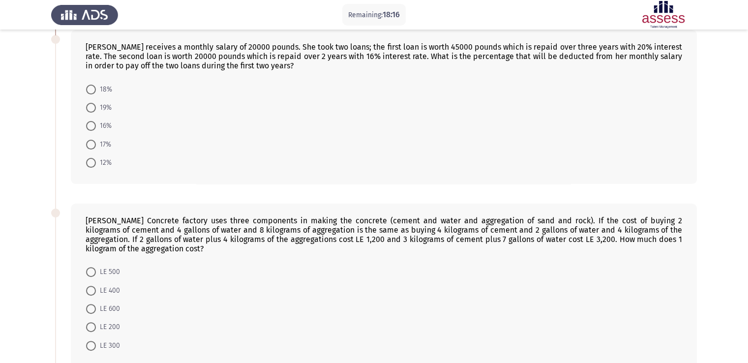
scroll to position [216, 0]
click at [94, 127] on span at bounding box center [91, 127] width 10 height 10
click at [94, 127] on input "16%" at bounding box center [91, 127] width 10 height 10
radio input "true"
click at [39, 120] on app-assessment-container "Remaining: 18:12 Previous ASSESS Aptitude (FOCUS) - Numerical Reasoning Next A …" at bounding box center [374, 178] width 748 height 708
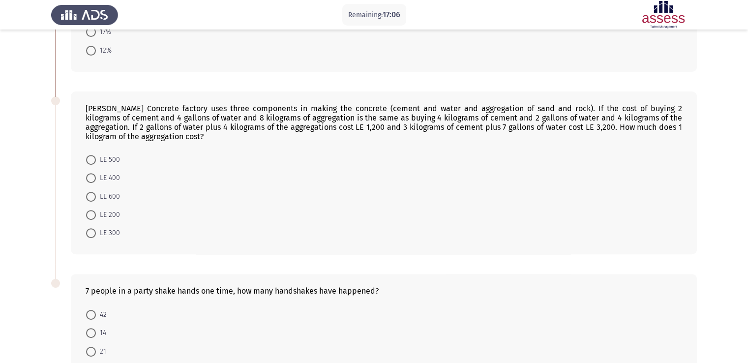
scroll to position [423, 0]
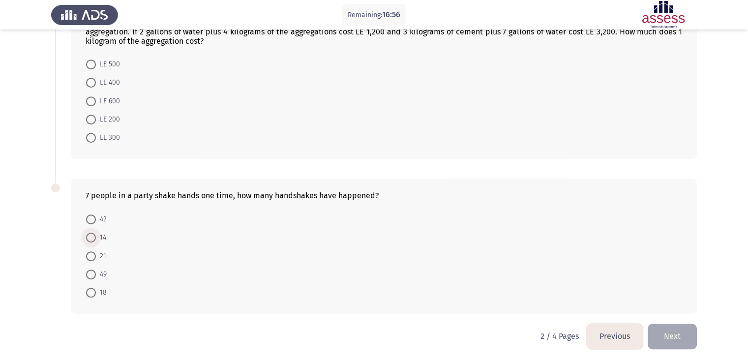
click at [90, 238] on span at bounding box center [91, 238] width 10 height 10
click at [90, 238] on input "14" at bounding box center [91, 238] width 10 height 10
radio input "true"
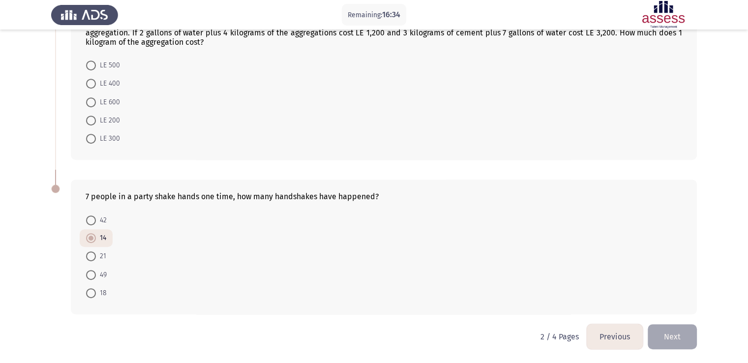
click at [90, 123] on span at bounding box center [91, 121] width 10 height 10
click at [90, 123] on input "LE 200" at bounding box center [91, 121] width 10 height 10
radio input "true"
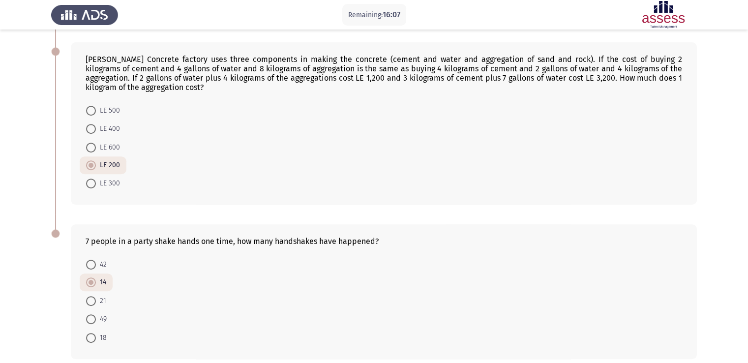
scroll to position [422, 0]
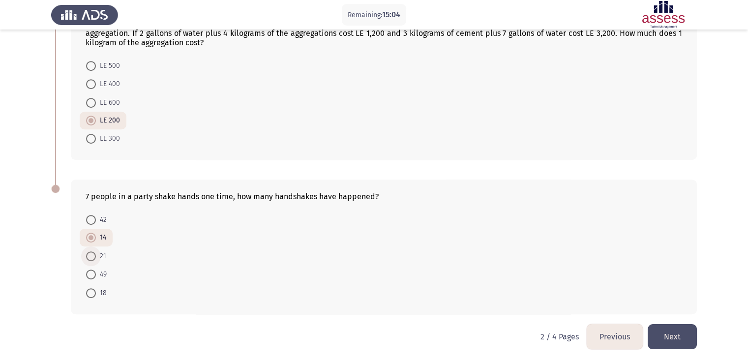
click at [93, 255] on span at bounding box center [91, 256] width 10 height 10
click at [93, 255] on input "21" at bounding box center [91, 256] width 10 height 10
radio input "true"
click at [97, 237] on span "14" at bounding box center [101, 239] width 10 height 12
click at [96, 237] on input "14" at bounding box center [91, 239] width 10 height 10
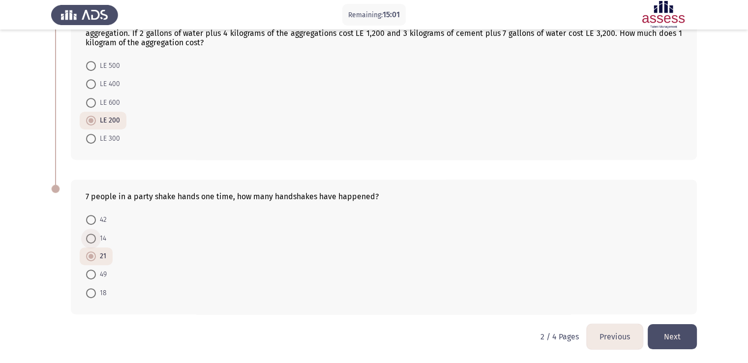
radio input "true"
click at [92, 255] on span at bounding box center [91, 256] width 10 height 10
click at [92, 255] on input "21" at bounding box center [91, 256] width 10 height 10
radio input "true"
click at [672, 338] on button "Next" at bounding box center [672, 336] width 49 height 25
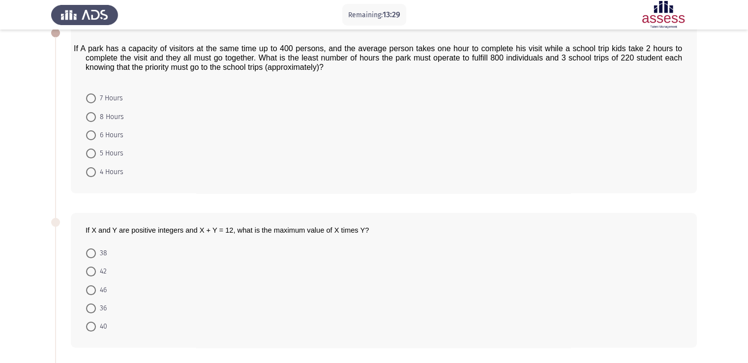
scroll to position [60, 0]
click at [95, 308] on span at bounding box center [91, 308] width 10 height 10
click at [95, 308] on input "36" at bounding box center [91, 308] width 10 height 10
radio input "true"
click at [22, 282] on app-assessment-container "Remaining: 13:15 Previous ASSESS Aptitude (FOCUS) - Numerical Reasoning Next If…" at bounding box center [374, 322] width 748 height 687
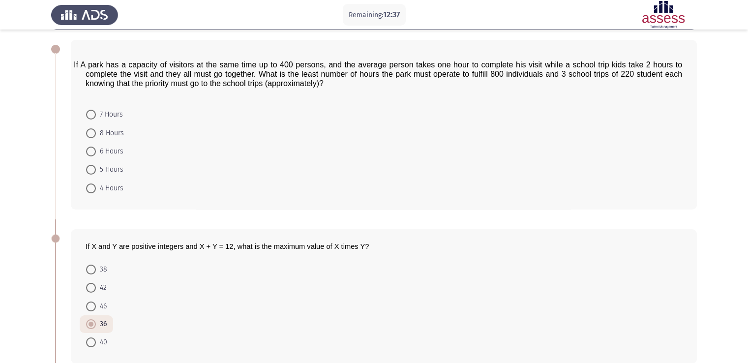
scroll to position [48, 0]
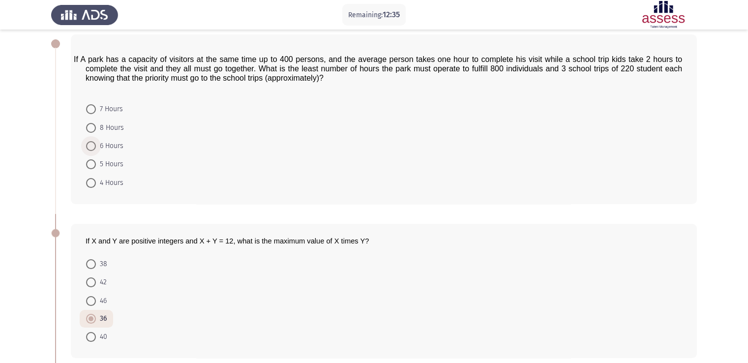
click at [91, 149] on span at bounding box center [91, 146] width 10 height 10
click at [91, 149] on input "6 Hours" at bounding box center [91, 146] width 10 height 10
radio input "true"
click at [56, 181] on div "If A park has a capacity of visitors at the same time up to 400 persons, and th…" at bounding box center [374, 119] width 646 height 188
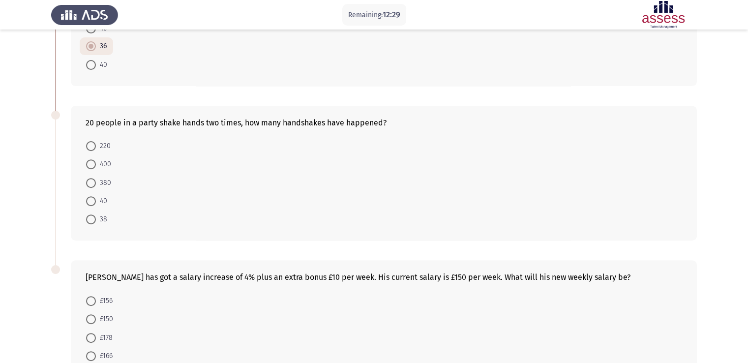
scroll to position [323, 0]
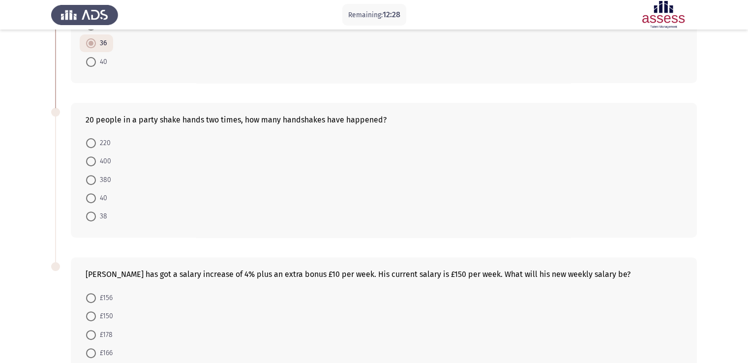
click at [88, 177] on span at bounding box center [91, 180] width 10 height 10
click at [88, 177] on input "380" at bounding box center [91, 180] width 10 height 10
radio input "true"
click at [22, 174] on app-assessment-container "Remaining: 12:28 Previous ASSESS Aptitude (FOCUS) - Numerical Reasoning Next If…" at bounding box center [374, 59] width 748 height 685
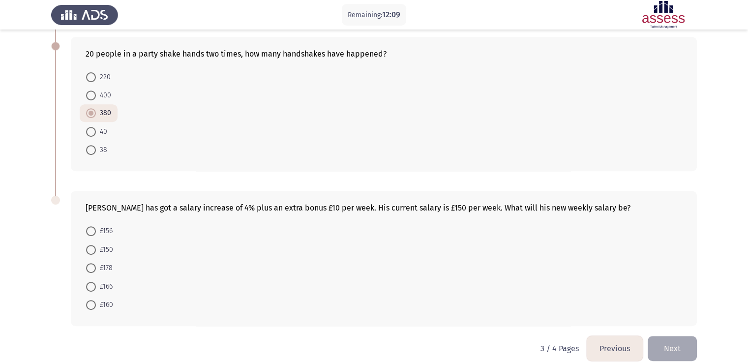
scroll to position [400, 0]
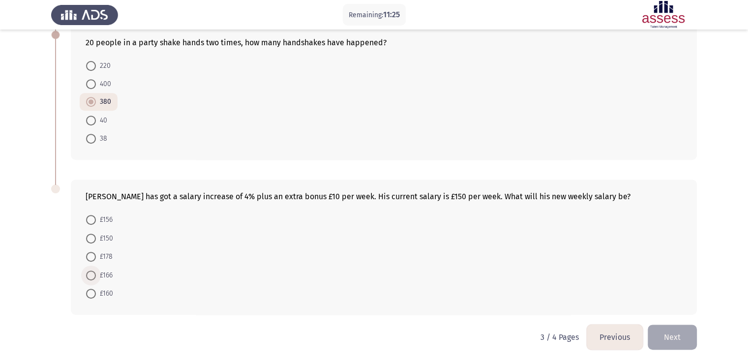
click at [86, 273] on span at bounding box center [91, 276] width 10 height 10
click at [86, 273] on input "£166" at bounding box center [91, 276] width 10 height 10
radio input "true"
click at [670, 332] on button "Next" at bounding box center [672, 337] width 49 height 25
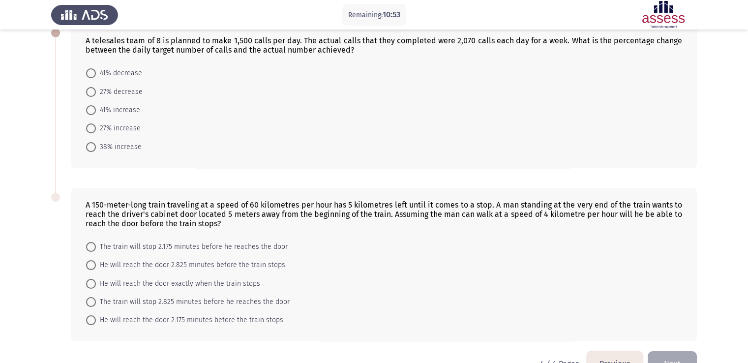
scroll to position [59, 0]
click at [91, 149] on span at bounding box center [91, 147] width 10 height 10
click at [91, 149] on input "38% increase" at bounding box center [91, 147] width 10 height 10
radio input "true"
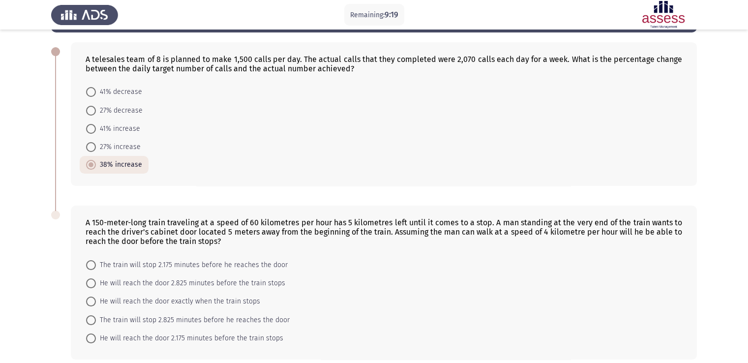
scroll to position [86, 0]
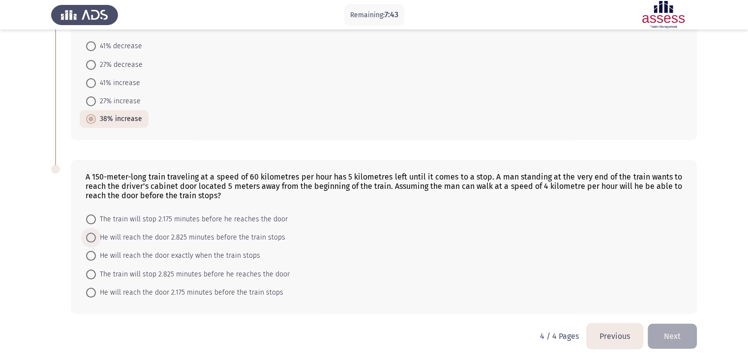
click at [93, 241] on span at bounding box center [91, 238] width 10 height 10
click at [93, 241] on input "He will reach the door 2.825 minutes before the train stops" at bounding box center [91, 238] width 10 height 10
radio input "true"
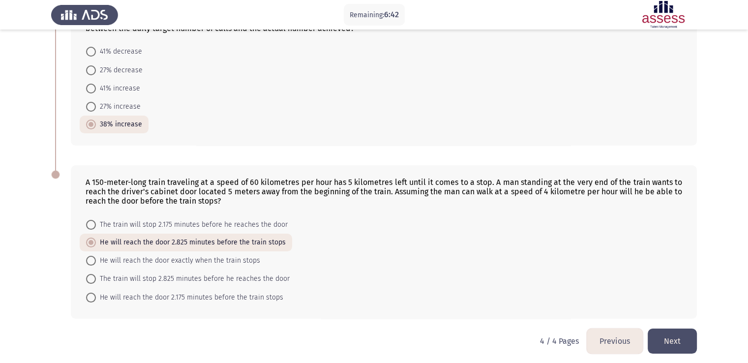
scroll to position [85, 0]
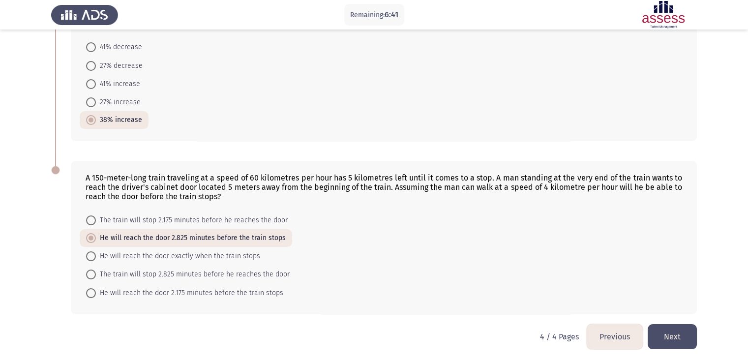
click at [602, 340] on button "Previous" at bounding box center [615, 336] width 56 height 25
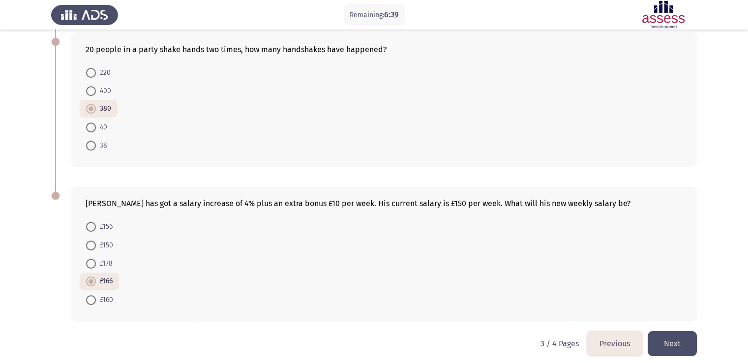
scroll to position [400, 0]
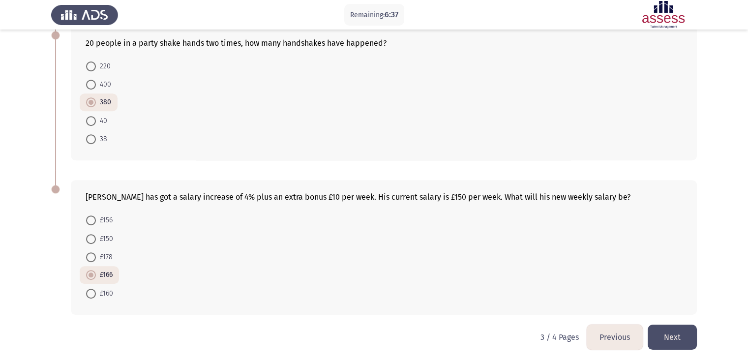
click at [614, 333] on button "Previous" at bounding box center [615, 337] width 56 height 25
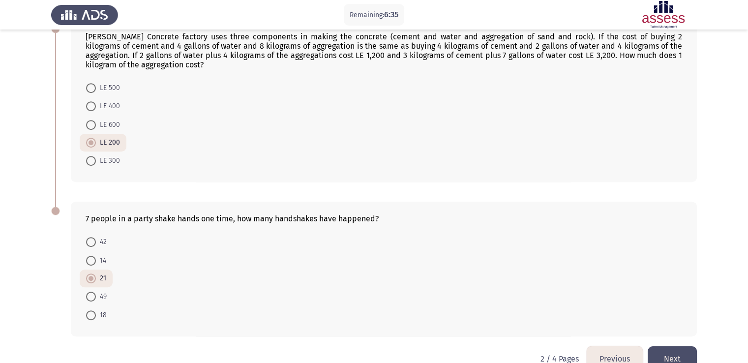
click at [617, 349] on button "Previous" at bounding box center [615, 358] width 56 height 25
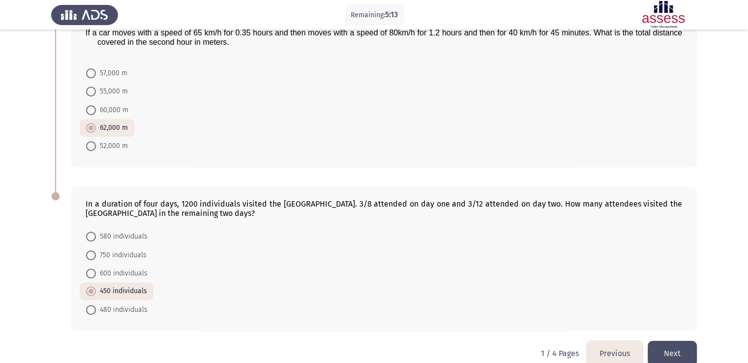
scroll to position [409, 0]
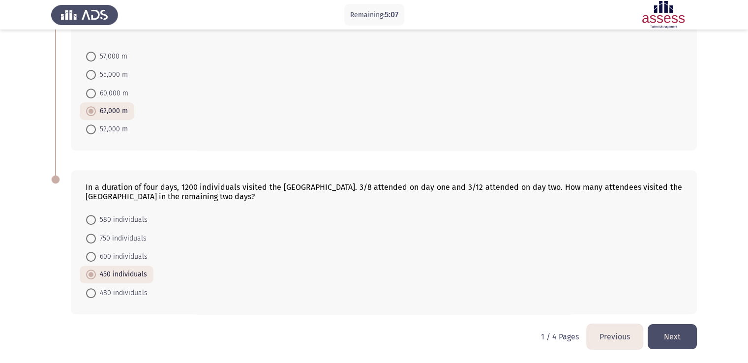
click at [673, 333] on button "Next" at bounding box center [672, 336] width 49 height 25
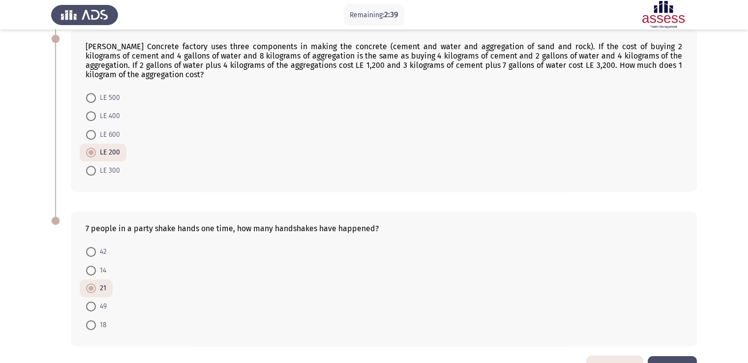
scroll to position [422, 0]
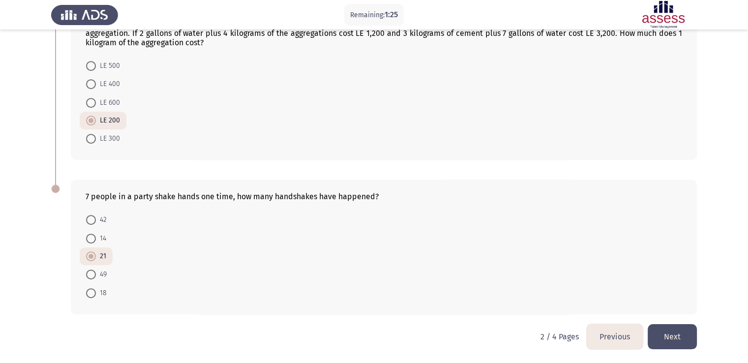
click at [674, 335] on button "Next" at bounding box center [672, 336] width 49 height 25
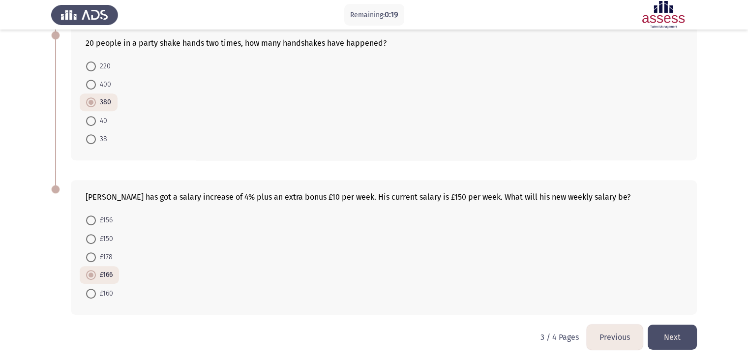
scroll to position [400, 0]
click at [673, 338] on button "Next" at bounding box center [672, 337] width 49 height 25
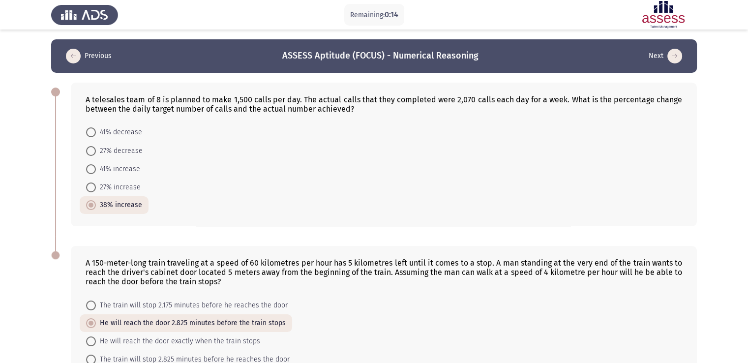
scroll to position [85, 0]
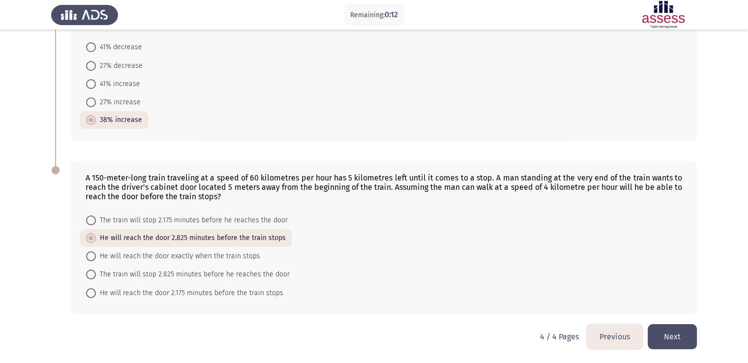
click at [671, 333] on button "Next" at bounding box center [672, 336] width 49 height 25
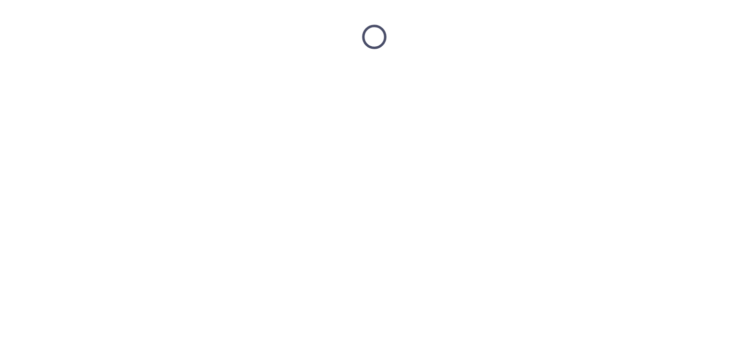
scroll to position [0, 0]
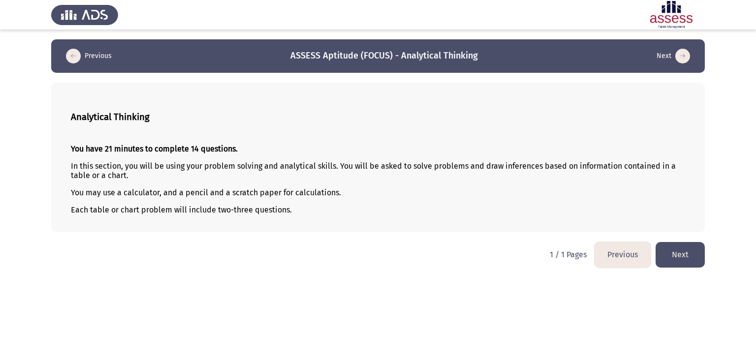
click at [677, 258] on button "Next" at bounding box center [679, 254] width 49 height 25
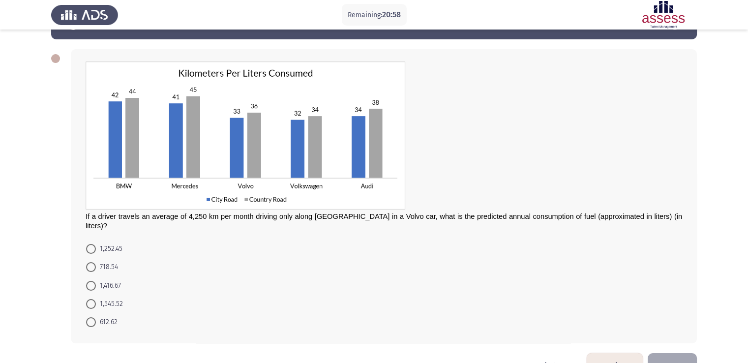
scroll to position [39, 0]
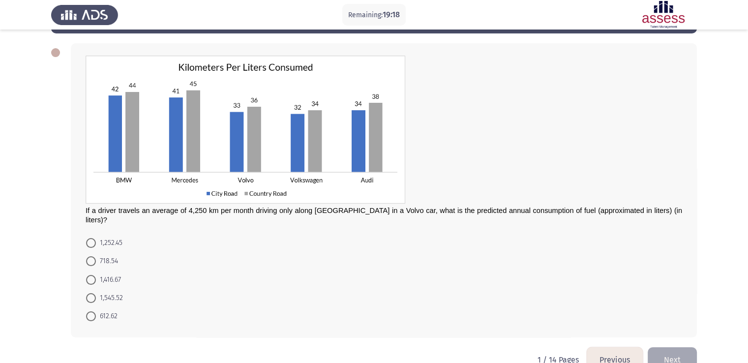
click at [93, 275] on span at bounding box center [91, 280] width 10 height 10
click at [93, 275] on input "1,416.67" at bounding box center [91, 280] width 10 height 10
radio input "true"
click at [675, 347] on button "Next" at bounding box center [672, 359] width 49 height 25
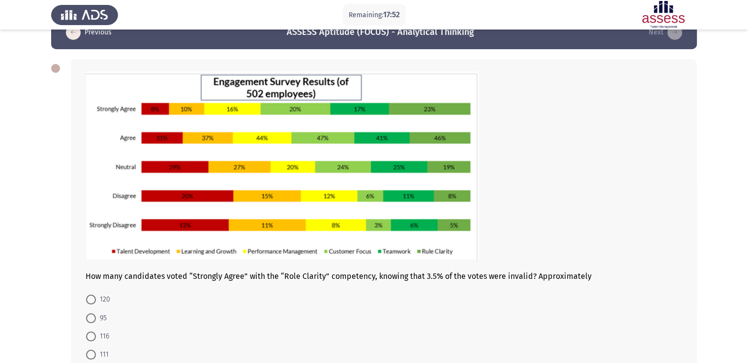
scroll to position [25, 0]
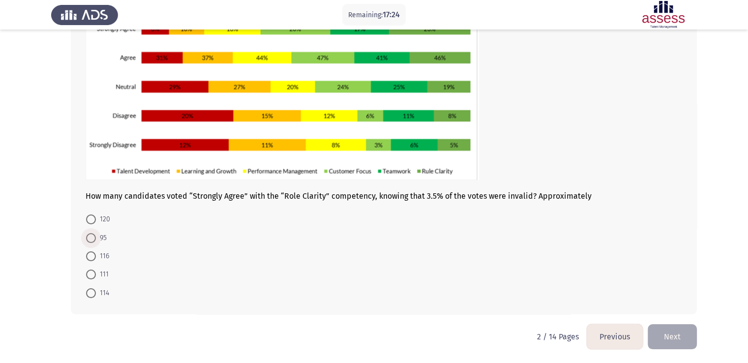
click at [91, 241] on span at bounding box center [91, 238] width 10 height 10
click at [91, 241] on input "95" at bounding box center [91, 238] width 10 height 10
radio input "true"
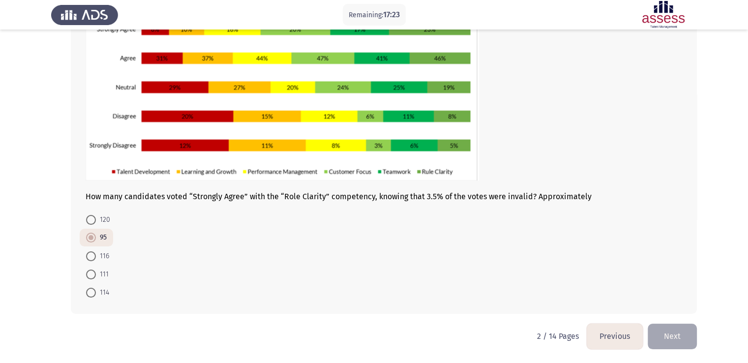
click at [31, 244] on app-assessment-container "Remaining: 17:23 Previous ASSESS Aptitude (FOCUS) - Analytical Thinking Next Ho…" at bounding box center [374, 130] width 748 height 388
click at [664, 331] on button "Next" at bounding box center [672, 336] width 49 height 25
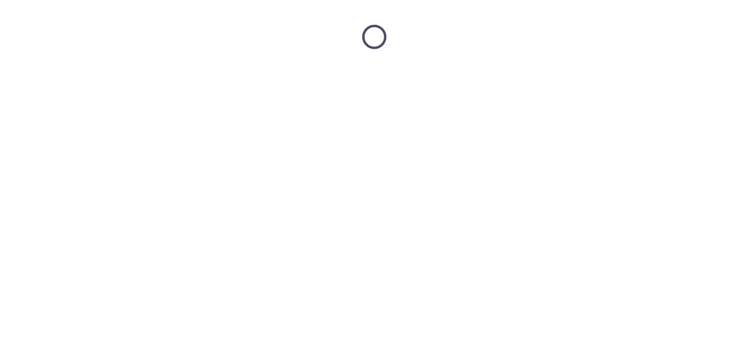
scroll to position [0, 0]
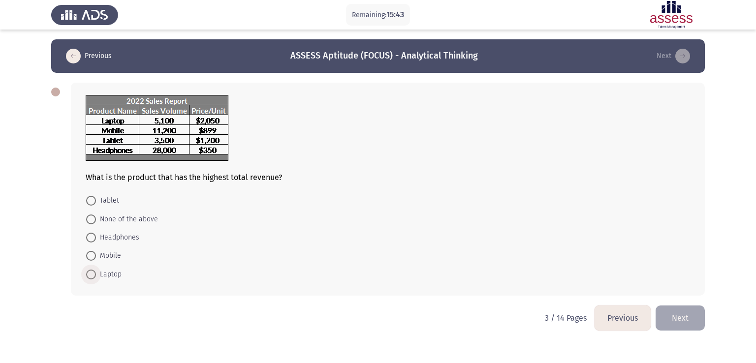
click at [93, 275] on span at bounding box center [91, 275] width 10 height 10
click at [93, 275] on input "Laptop" at bounding box center [91, 275] width 10 height 10
radio input "true"
click at [36, 248] on app-assessment-container "Remaining: 15:41 Previous ASSESS Aptitude (FOCUS) - Analytical Thinking Next Wh…" at bounding box center [378, 171] width 756 height 265
click at [683, 316] on button "Next" at bounding box center [679, 317] width 49 height 25
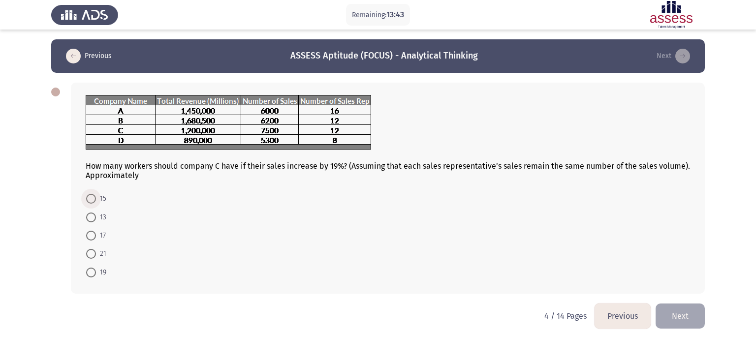
click at [89, 198] on span at bounding box center [91, 199] width 10 height 10
click at [89, 198] on input "15" at bounding box center [91, 199] width 10 height 10
radio input "true"
click at [617, 319] on button "Previous" at bounding box center [622, 315] width 56 height 25
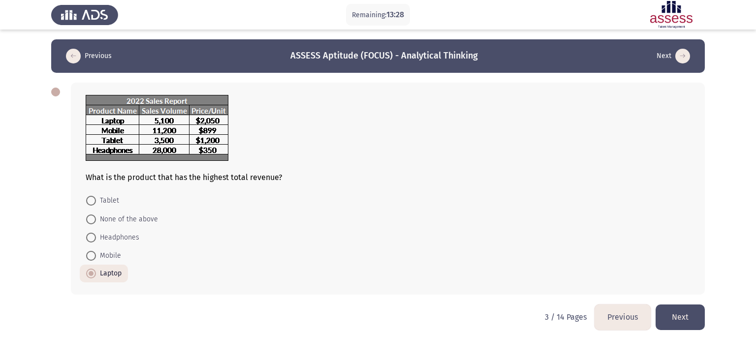
click at [685, 315] on button "Next" at bounding box center [679, 317] width 49 height 25
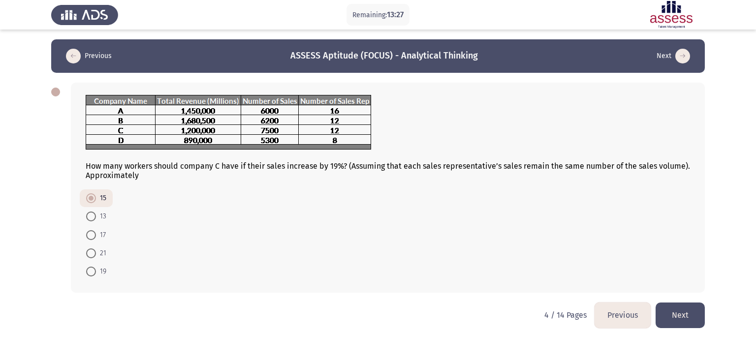
click at [682, 315] on button "Next" at bounding box center [679, 315] width 49 height 25
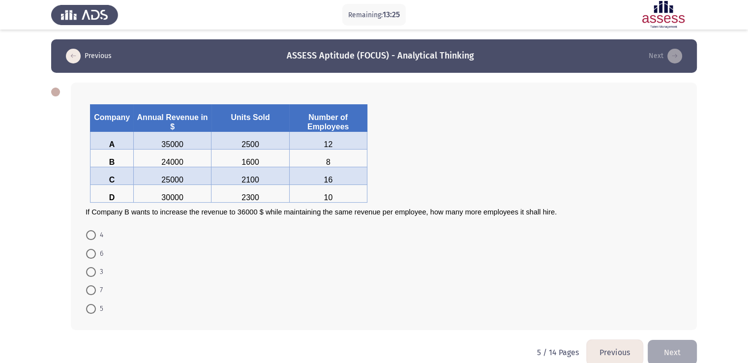
scroll to position [17, 0]
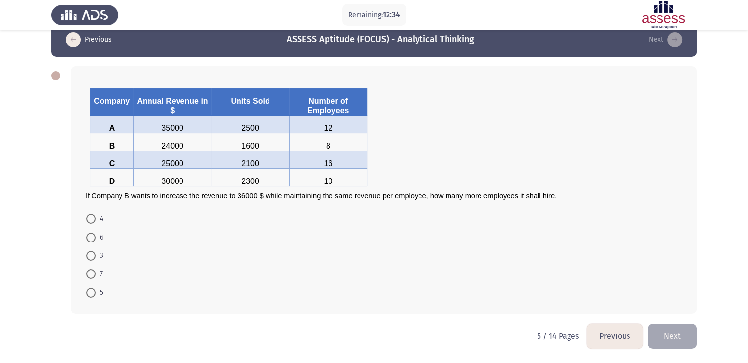
click at [93, 218] on span at bounding box center [91, 219] width 10 height 10
click at [93, 218] on input "4" at bounding box center [91, 219] width 10 height 10
radio input "true"
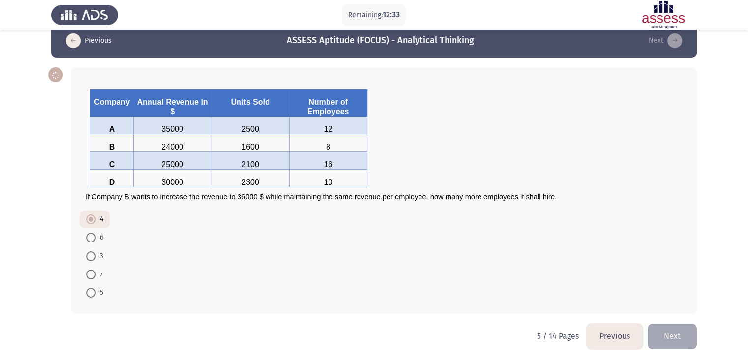
scroll to position [16, 0]
click at [675, 338] on button "Next" at bounding box center [672, 336] width 49 height 25
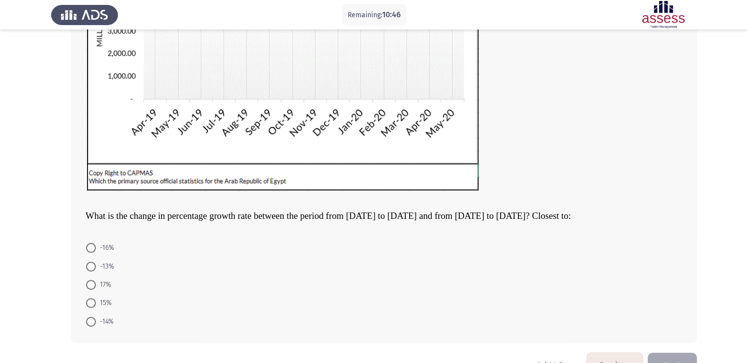
scroll to position [214, 0]
click at [89, 271] on span at bounding box center [91, 268] width 10 height 10
click at [89, 271] on input "-13%" at bounding box center [91, 268] width 10 height 10
radio input "true"
click at [28, 278] on app-assessment-container "Remaining: 10:25 Previous ASSESS Aptitude (FOCUS) - Analytical Thinking Next Wh…" at bounding box center [374, 89] width 748 height 527
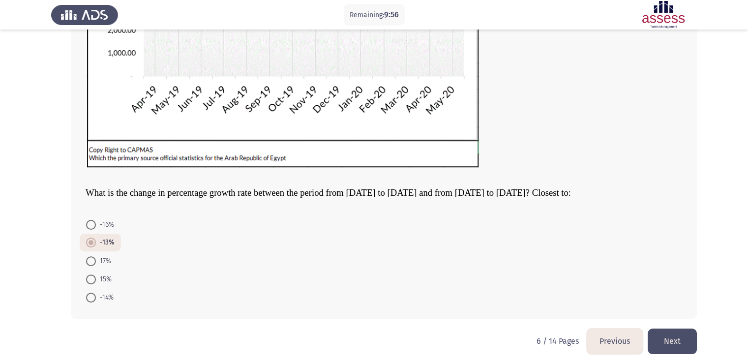
scroll to position [238, 0]
click at [610, 343] on button "Previous" at bounding box center [615, 340] width 56 height 25
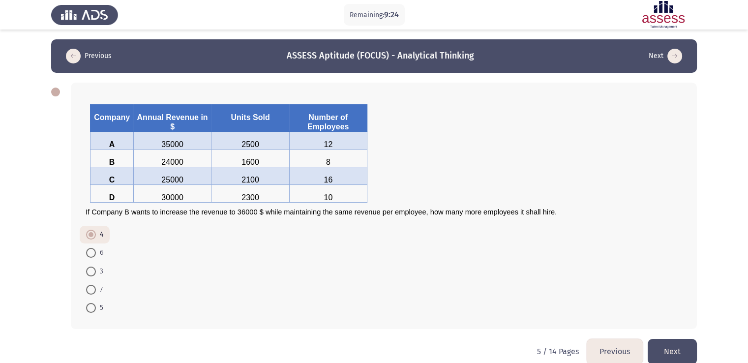
scroll to position [16, 0]
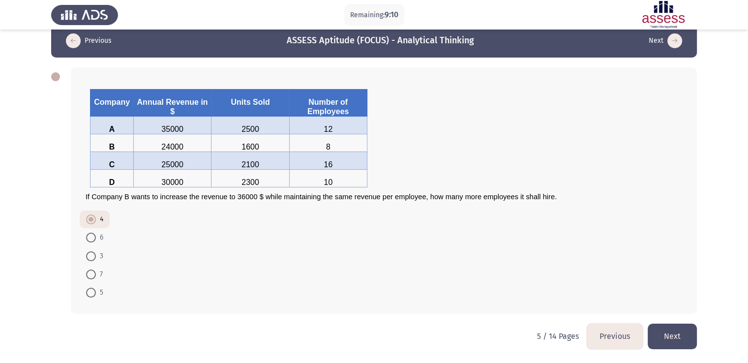
click at [666, 335] on button "Next" at bounding box center [672, 336] width 49 height 25
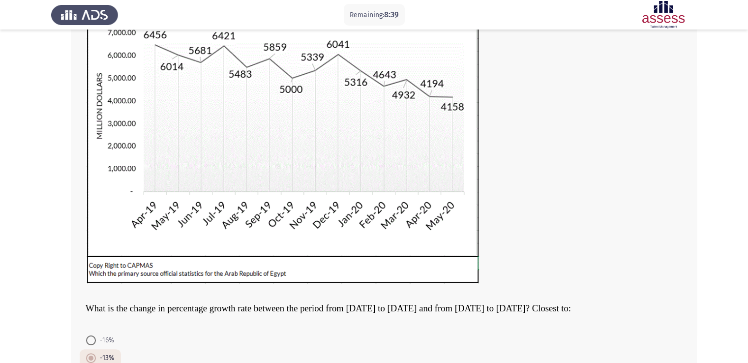
scroll to position [242, 0]
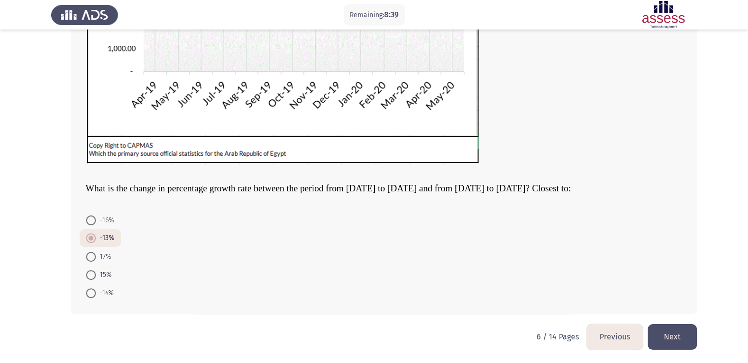
click at [674, 339] on button "Next" at bounding box center [672, 336] width 49 height 25
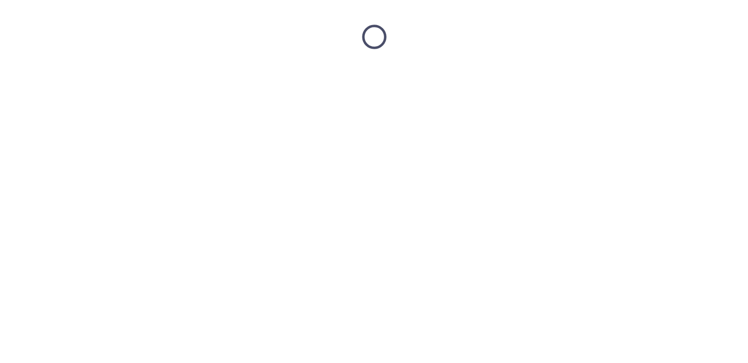
scroll to position [0, 0]
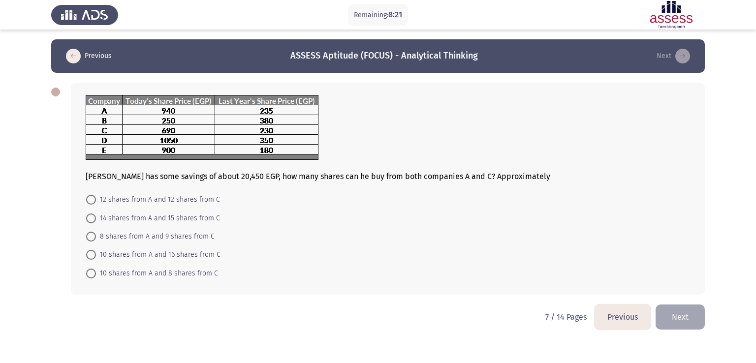
click at [618, 319] on button "Previous" at bounding box center [622, 317] width 56 height 25
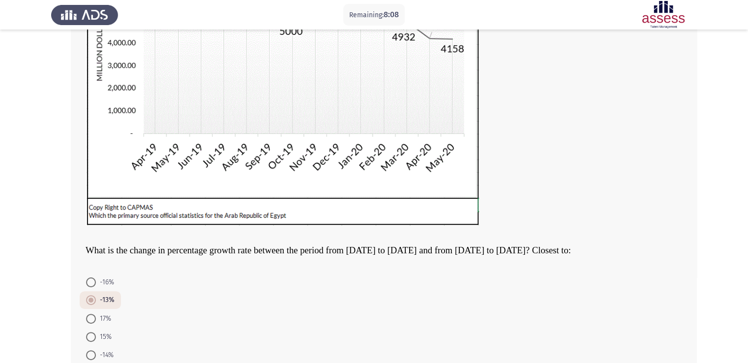
scroll to position [242, 0]
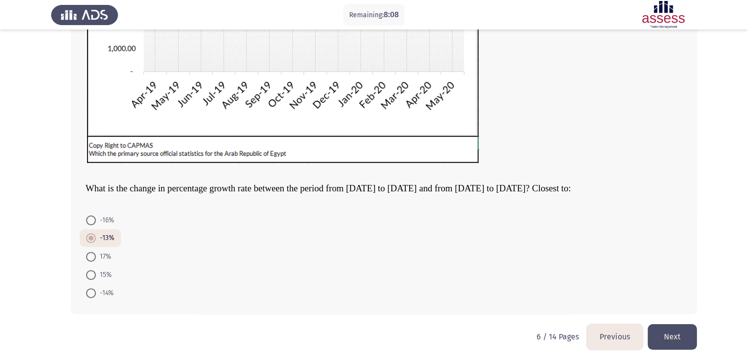
click at [666, 333] on button "Next" at bounding box center [672, 336] width 49 height 25
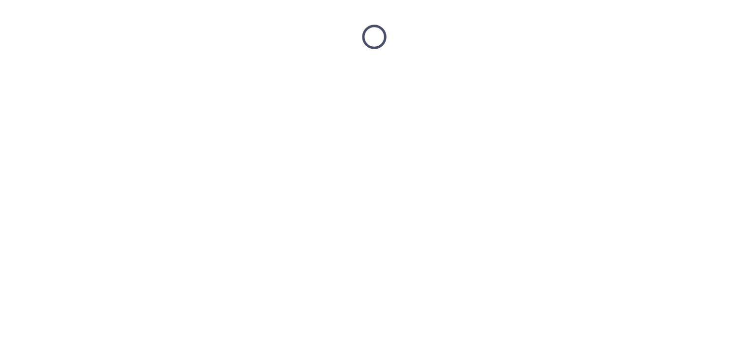
scroll to position [0, 0]
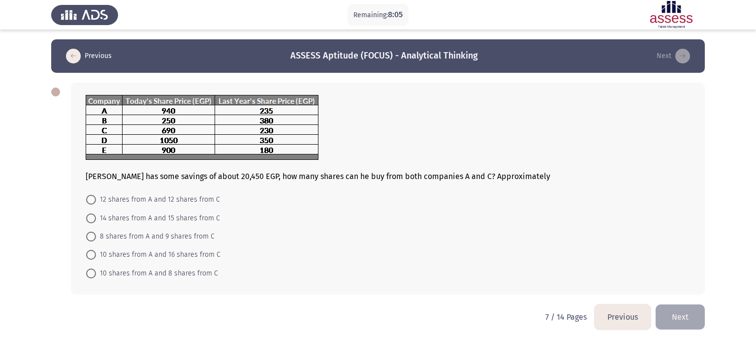
click at [454, 311] on html "Remaining: 8:05 Previous ASSESS Aptitude (FOCUS) - Analytical Thinking Next [PE…" at bounding box center [378, 172] width 756 height 344
click at [90, 202] on span at bounding box center [91, 200] width 10 height 10
click at [90, 202] on input "12 shares from A and 12 shares from C" at bounding box center [91, 200] width 10 height 10
radio input "true"
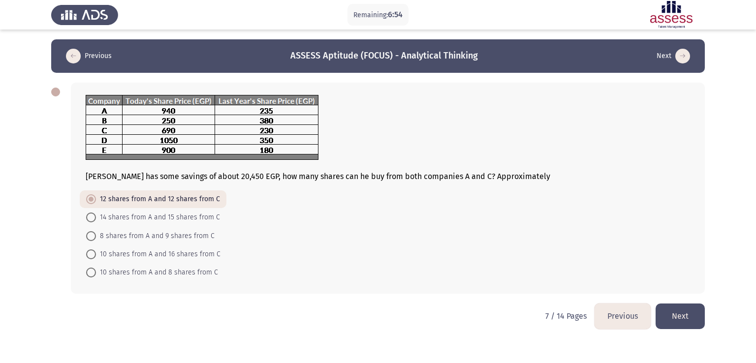
click at [681, 318] on button "Next" at bounding box center [679, 316] width 49 height 25
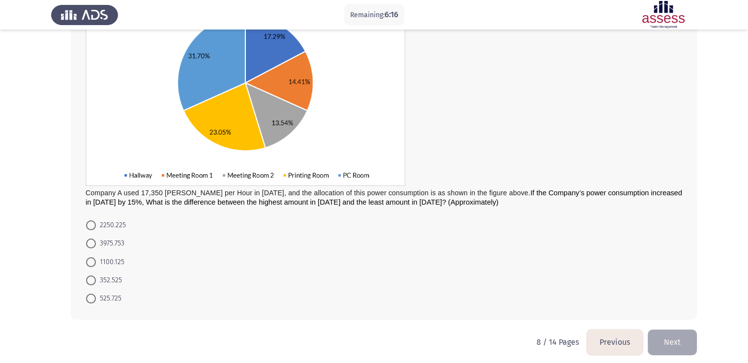
scroll to position [136, 0]
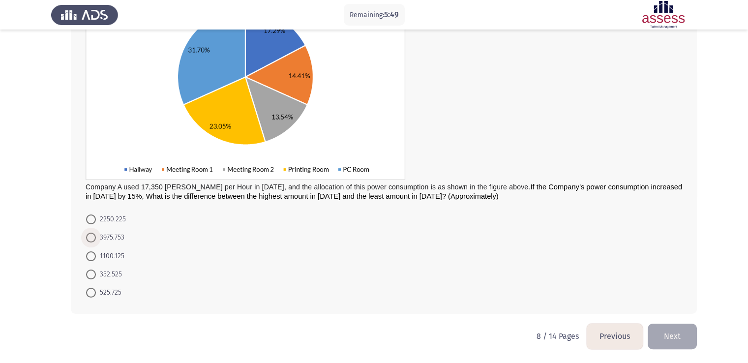
click at [91, 238] on span at bounding box center [91, 238] width 10 height 10
click at [91, 238] on input "3975.753" at bounding box center [91, 238] width 10 height 10
radio input "true"
click at [377, 245] on form "2250.225 3975.753 1100.125 352.525 525.725" at bounding box center [384, 256] width 597 height 91
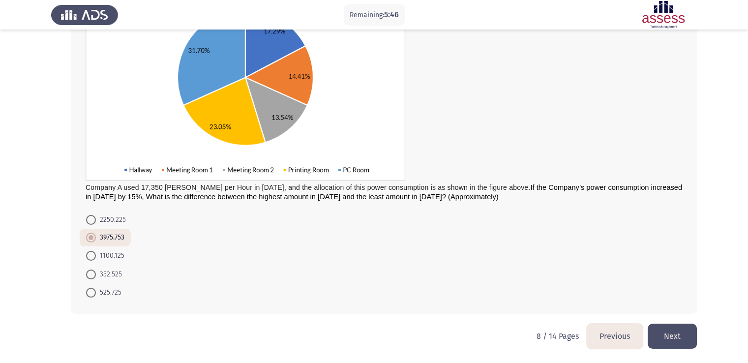
click at [684, 332] on button "Next" at bounding box center [672, 336] width 49 height 25
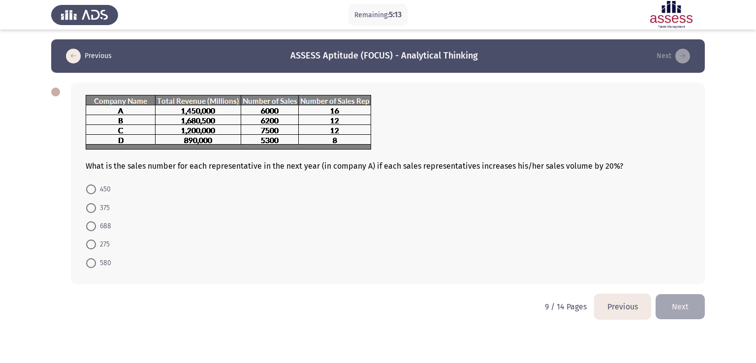
click at [91, 187] on span at bounding box center [91, 190] width 10 height 10
click at [91, 187] on input "450" at bounding box center [91, 190] width 10 height 10
radio input "true"
click at [631, 306] on button "Previous" at bounding box center [622, 305] width 56 height 25
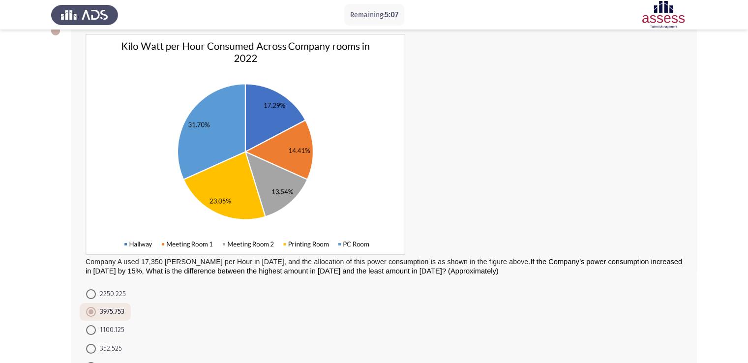
scroll to position [135, 0]
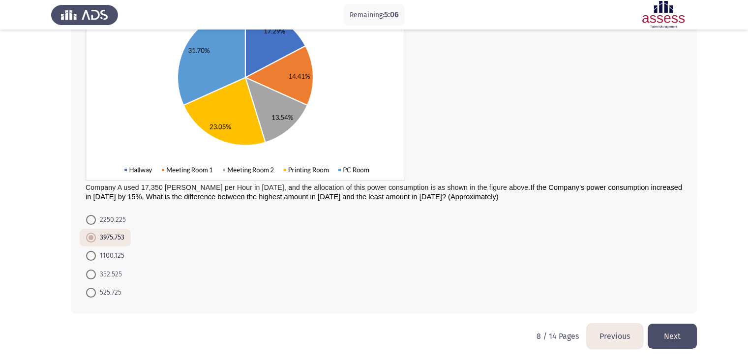
click at [606, 331] on button "Previous" at bounding box center [615, 336] width 56 height 25
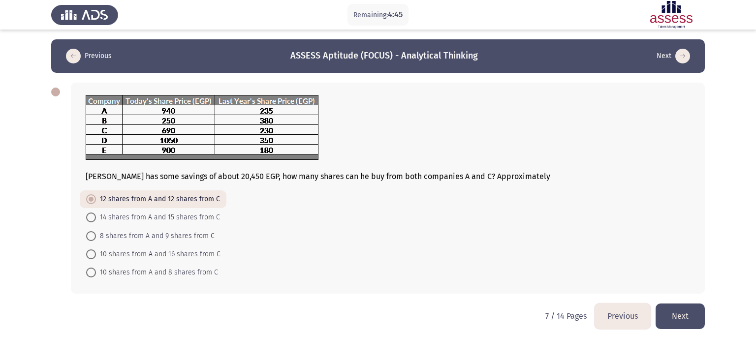
click at [85, 217] on mat-radio-button "14 shares from A and 15 shares from C" at bounding box center [153, 217] width 147 height 18
click at [94, 219] on span at bounding box center [91, 218] width 10 height 10
click at [94, 219] on input "14 shares from A and 15 shares from C" at bounding box center [91, 218] width 10 height 10
radio input "true"
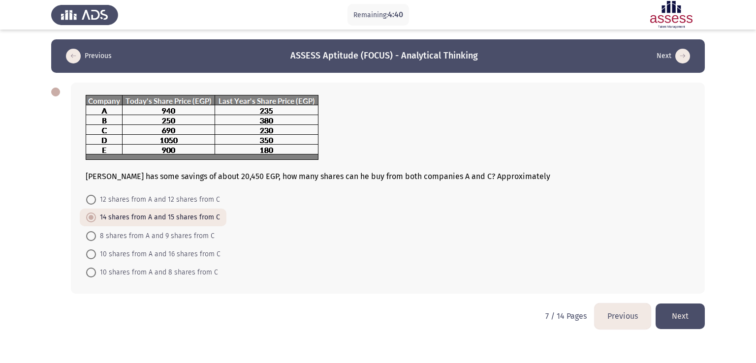
click at [682, 318] on button "Next" at bounding box center [679, 316] width 49 height 25
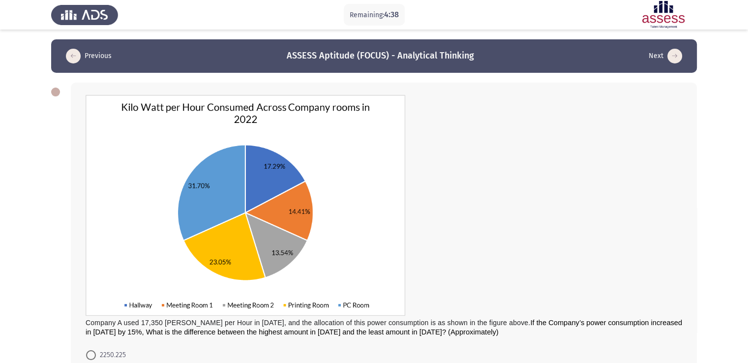
scroll to position [135, 0]
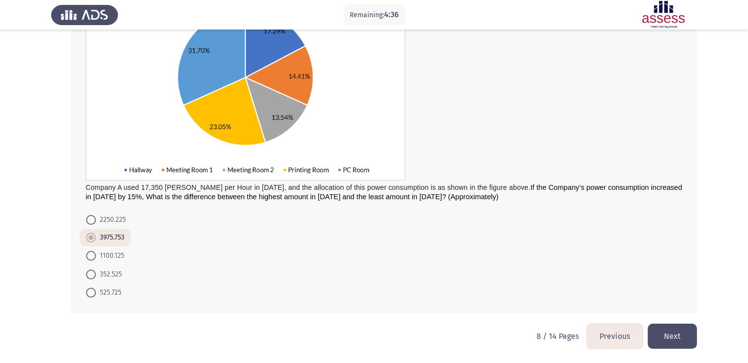
click at [668, 336] on button "Next" at bounding box center [672, 336] width 49 height 25
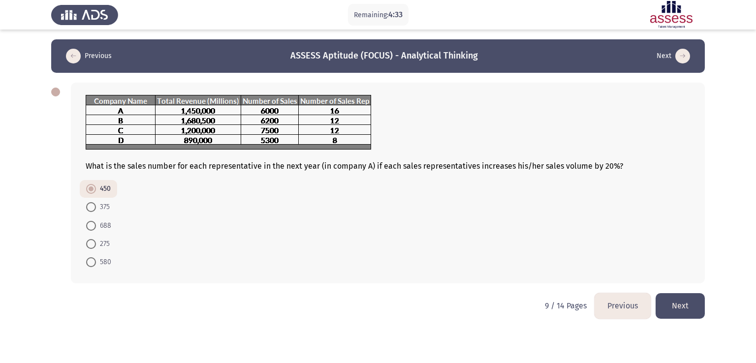
click at [690, 306] on button "Next" at bounding box center [679, 305] width 49 height 25
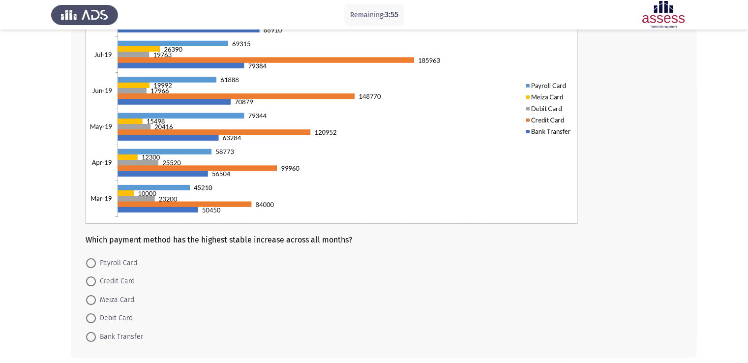
scroll to position [123, 0]
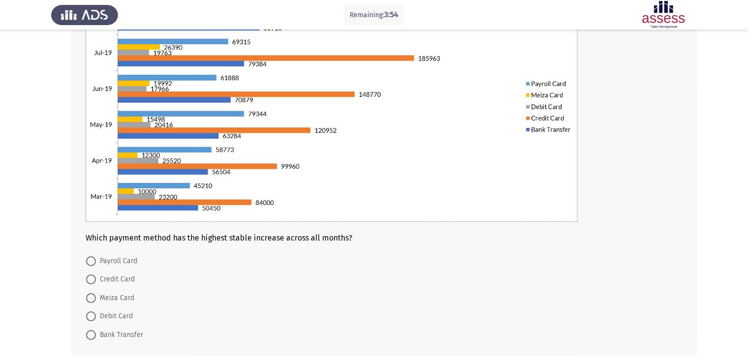
click at [92, 258] on span at bounding box center [91, 261] width 10 height 10
click at [92, 258] on input "Payroll Card" at bounding box center [91, 261] width 10 height 10
radio input "true"
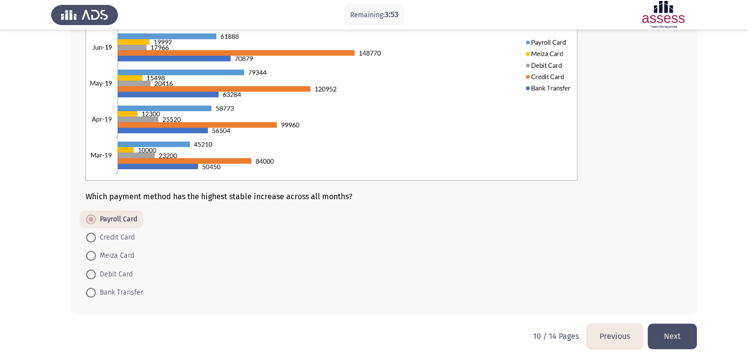
click at [675, 332] on button "Next" at bounding box center [672, 336] width 49 height 25
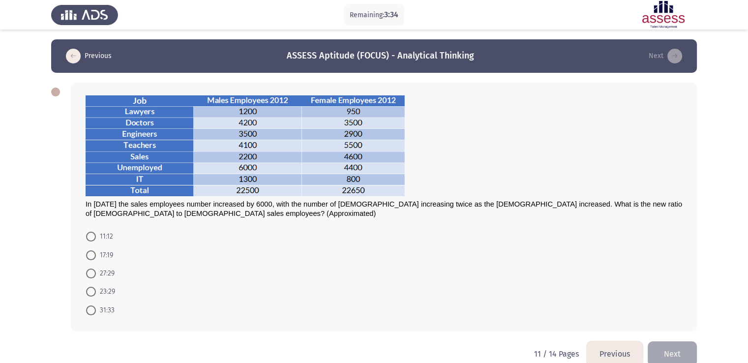
click at [612, 351] on button "Previous" at bounding box center [615, 353] width 56 height 25
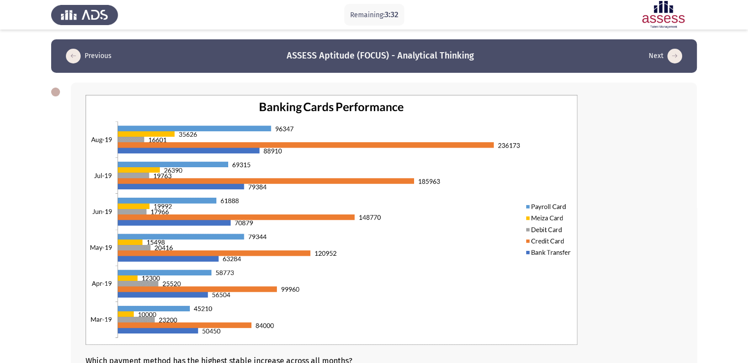
scroll to position [164, 0]
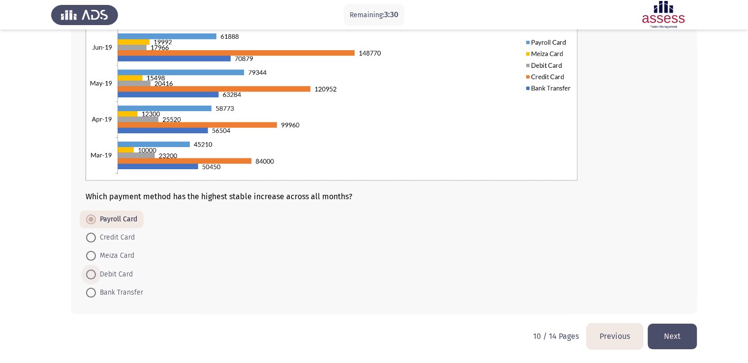
click at [103, 270] on span "Debit Card" at bounding box center [114, 275] width 37 height 12
click at [96, 270] on input "Debit Card" at bounding box center [91, 275] width 10 height 10
radio input "true"
click at [657, 330] on button "Next" at bounding box center [672, 336] width 49 height 25
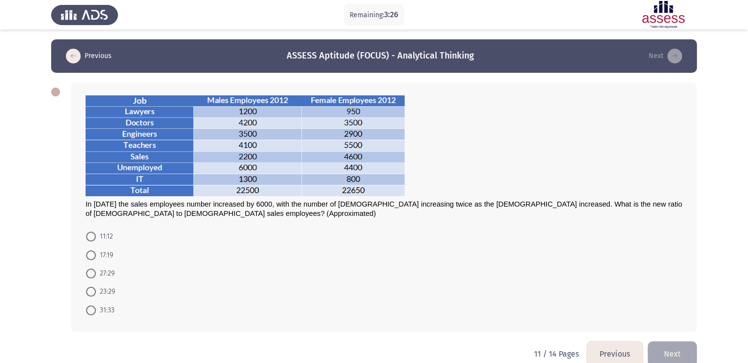
scroll to position [17, 0]
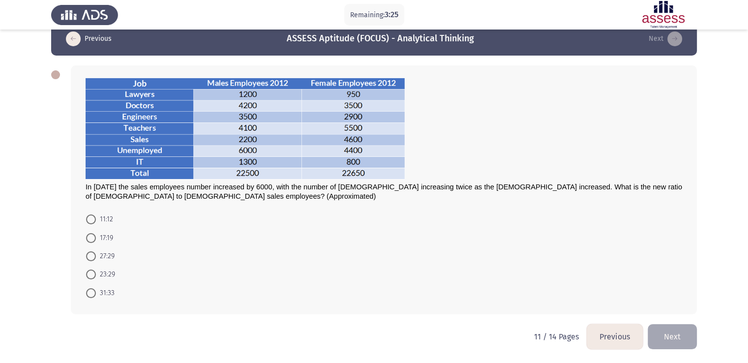
click at [92, 216] on span at bounding box center [91, 220] width 10 height 10
click at [92, 216] on input "11:12" at bounding box center [91, 220] width 10 height 10
radio input "true"
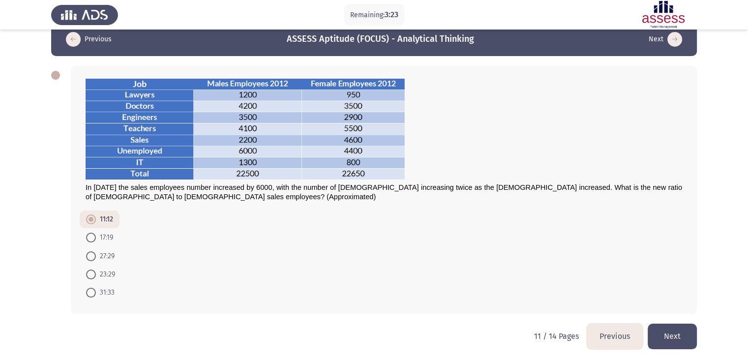
click at [677, 336] on button "Next" at bounding box center [672, 336] width 49 height 25
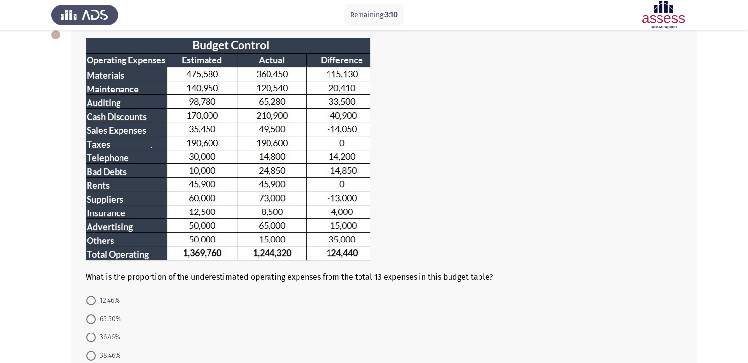
scroll to position [138, 0]
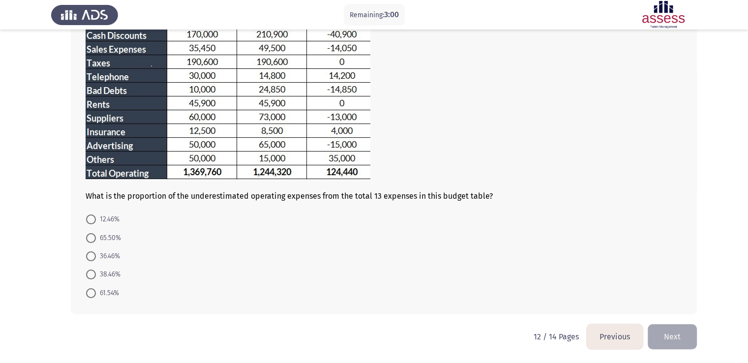
click at [90, 217] on span at bounding box center [91, 220] width 10 height 10
click at [90, 217] on input "12.46%" at bounding box center [91, 220] width 10 height 10
radio input "true"
click at [683, 336] on button "Next" at bounding box center [672, 336] width 49 height 25
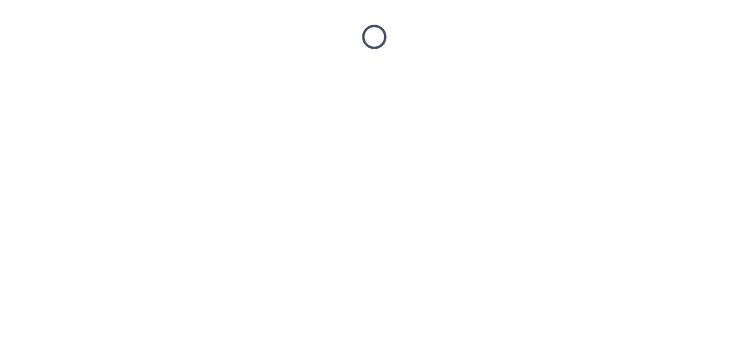
scroll to position [0, 0]
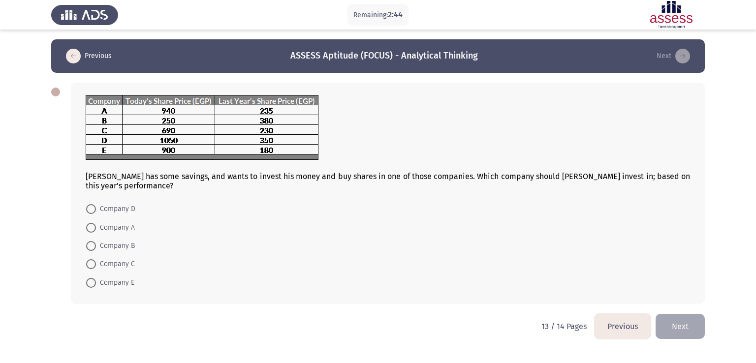
click at [601, 329] on button "Previous" at bounding box center [622, 326] width 56 height 25
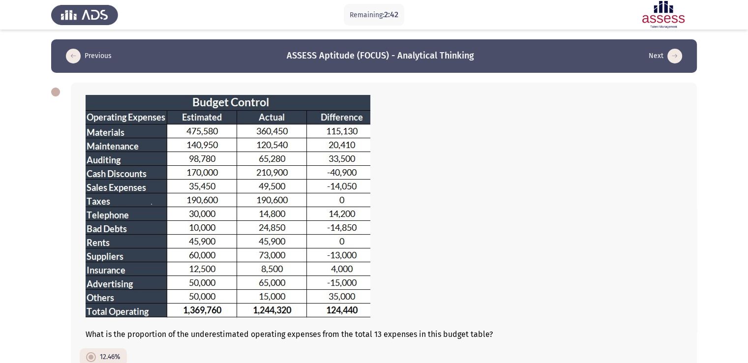
scroll to position [138, 0]
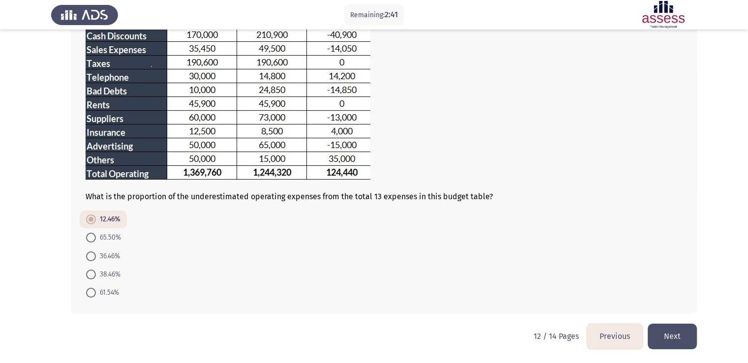
click at [612, 331] on button "Previous" at bounding box center [615, 336] width 56 height 25
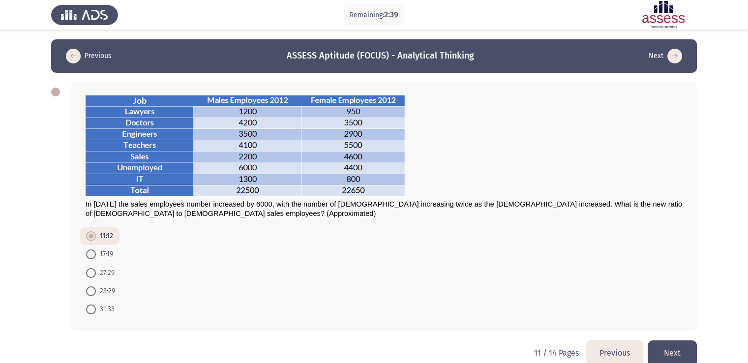
scroll to position [17, 0]
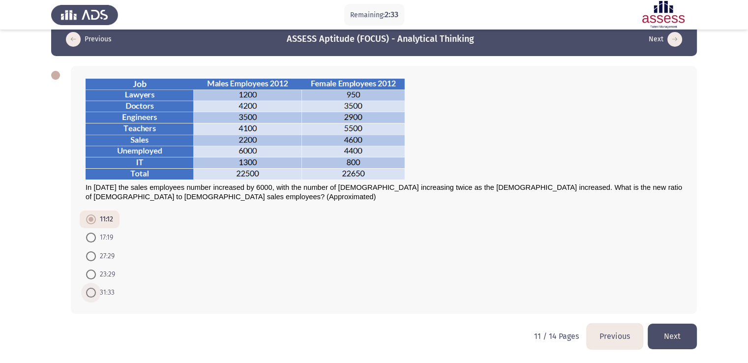
click at [93, 294] on span at bounding box center [91, 293] width 10 height 10
click at [93, 294] on input "31:33" at bounding box center [91, 293] width 10 height 10
radio input "true"
click at [663, 335] on button "Next" at bounding box center [672, 336] width 49 height 25
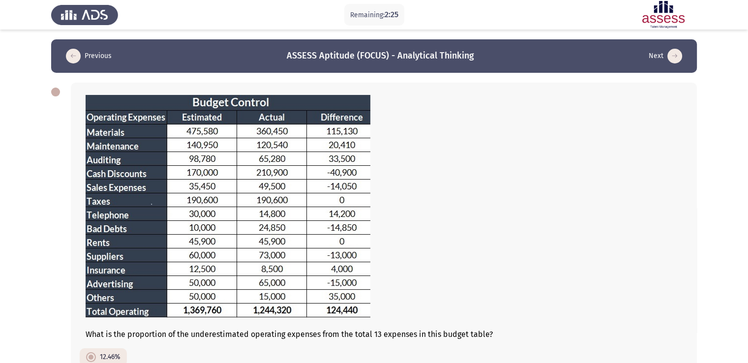
scroll to position [138, 0]
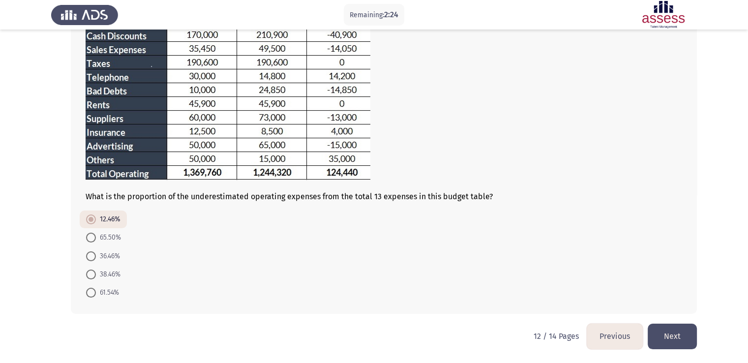
click at [88, 276] on span at bounding box center [91, 275] width 10 height 10
click at [88, 276] on input "38.46%" at bounding box center [91, 275] width 10 height 10
radio input "true"
click at [662, 338] on button "Next" at bounding box center [672, 336] width 49 height 25
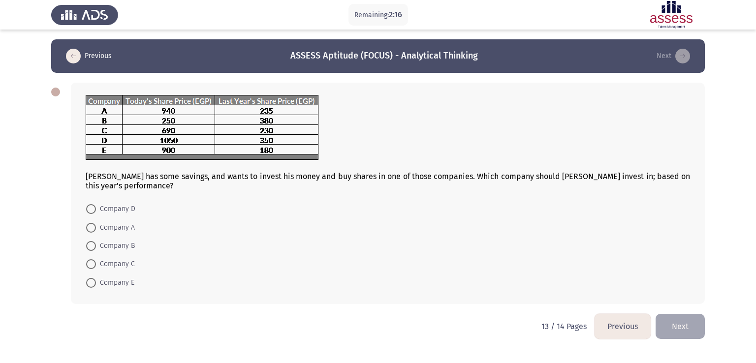
click at [616, 327] on button "Previous" at bounding box center [622, 326] width 56 height 25
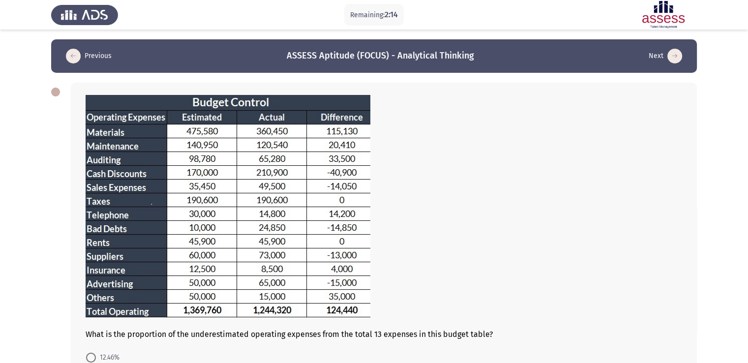
scroll to position [138, 0]
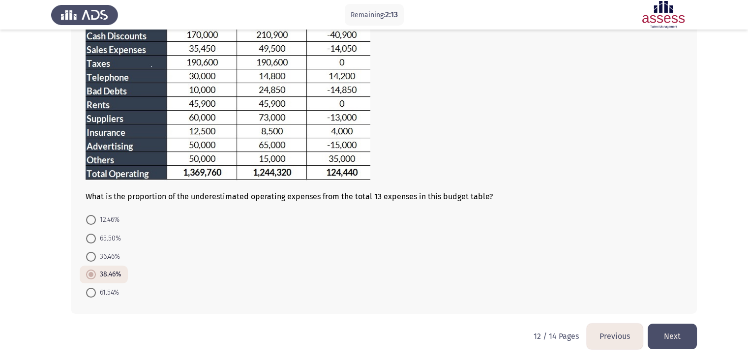
click at [605, 337] on button "Previous" at bounding box center [615, 336] width 56 height 25
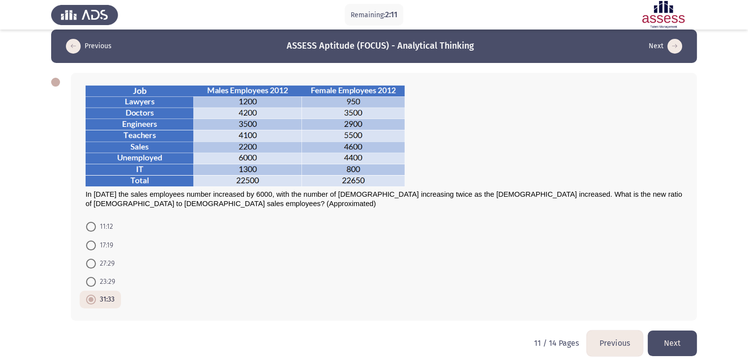
scroll to position [11, 0]
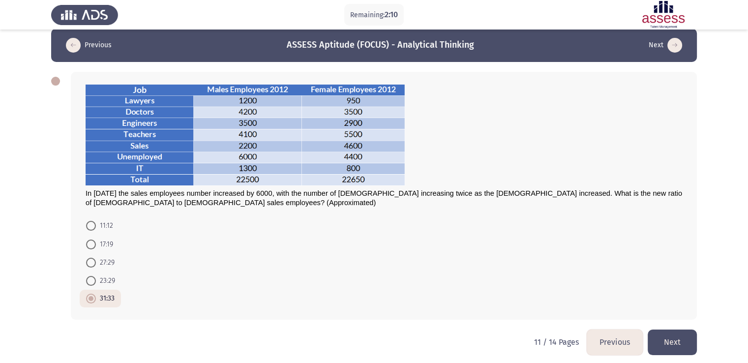
click at [672, 343] on button "Next" at bounding box center [672, 342] width 49 height 25
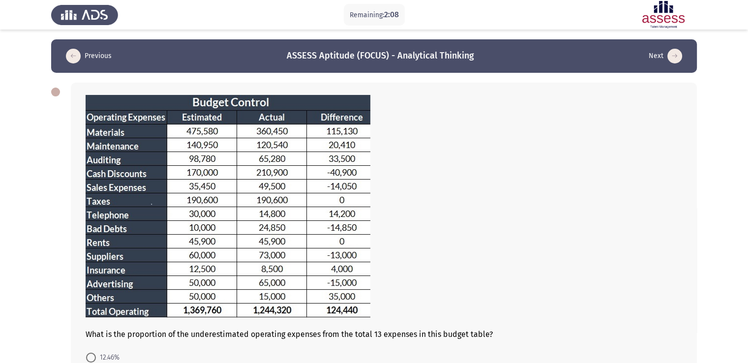
scroll to position [138, 0]
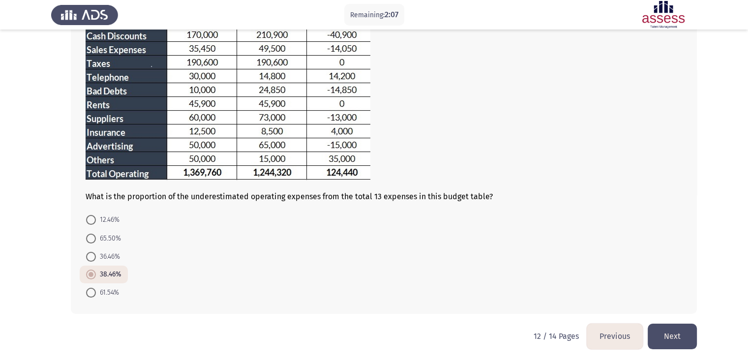
click at [671, 341] on button "Next" at bounding box center [672, 336] width 49 height 25
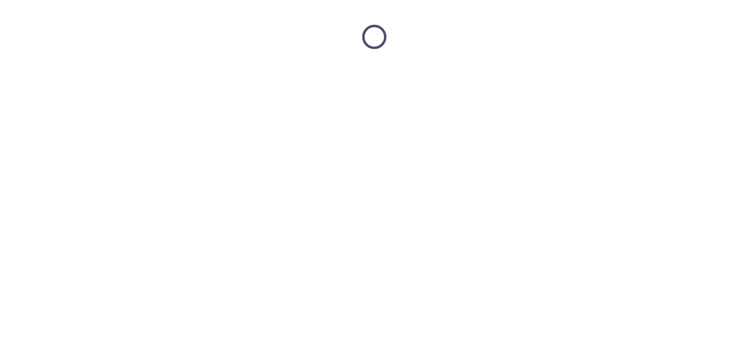
scroll to position [0, 0]
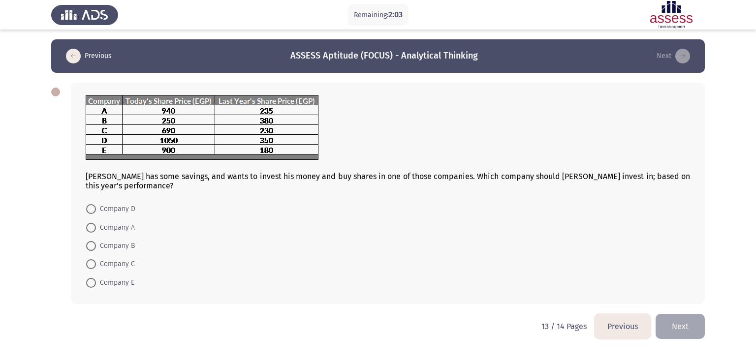
click at [89, 245] on span at bounding box center [91, 246] width 10 height 10
click at [89, 245] on input "Company B" at bounding box center [91, 246] width 10 height 10
radio input "true"
click at [680, 326] on button "Next" at bounding box center [679, 325] width 49 height 25
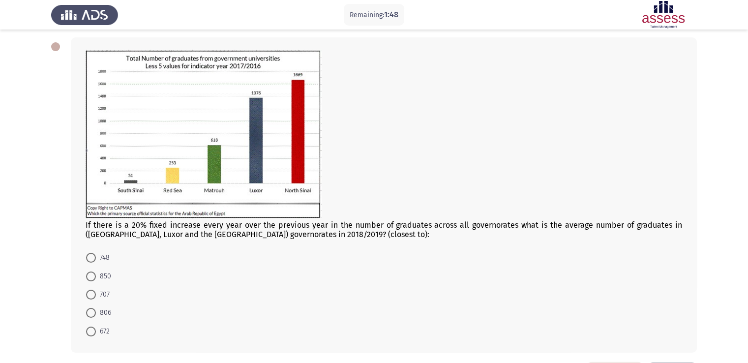
scroll to position [84, 0]
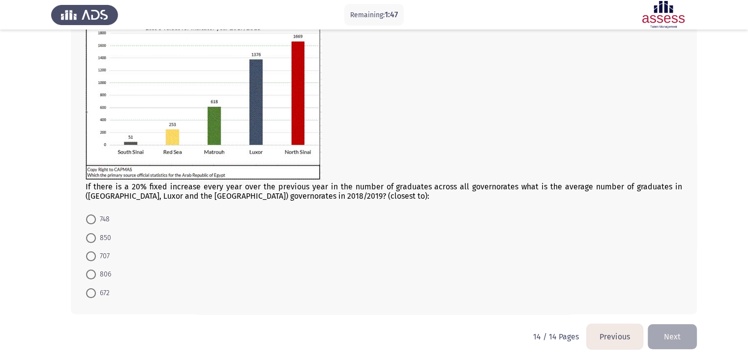
click at [607, 331] on button "Previous" at bounding box center [615, 336] width 56 height 25
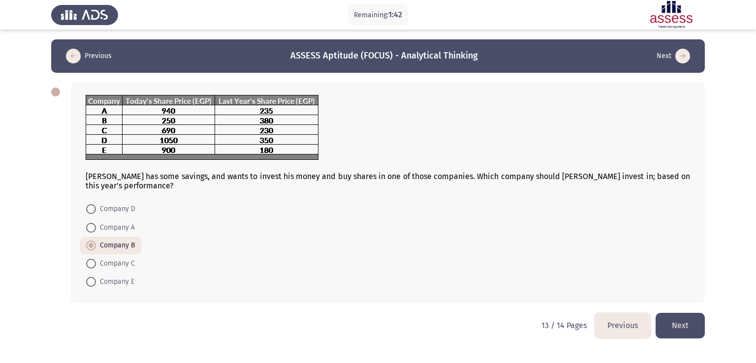
click at [85, 280] on mat-radio-button "Company E" at bounding box center [110, 282] width 61 height 18
click at [91, 283] on span at bounding box center [91, 282] width 10 height 10
click at [91, 283] on input "Company E" at bounding box center [91, 282] width 10 height 10
radio input "true"
click at [681, 324] on button "Next" at bounding box center [679, 325] width 49 height 25
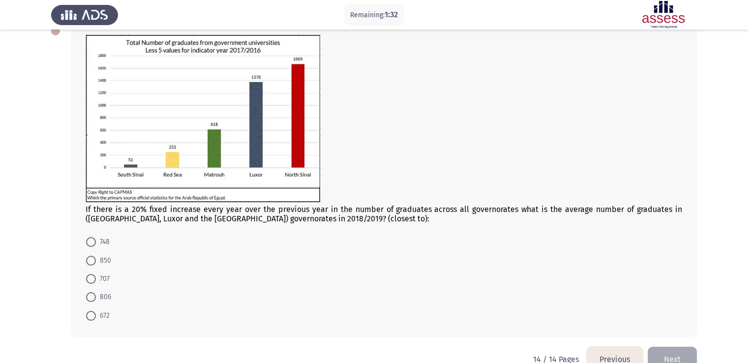
scroll to position [61, 0]
click at [82, 295] on mat-radio-button "806" at bounding box center [99, 297] width 38 height 18
click at [93, 298] on span at bounding box center [91, 297] width 10 height 10
click at [93, 298] on input "806" at bounding box center [91, 297] width 10 height 10
radio input "true"
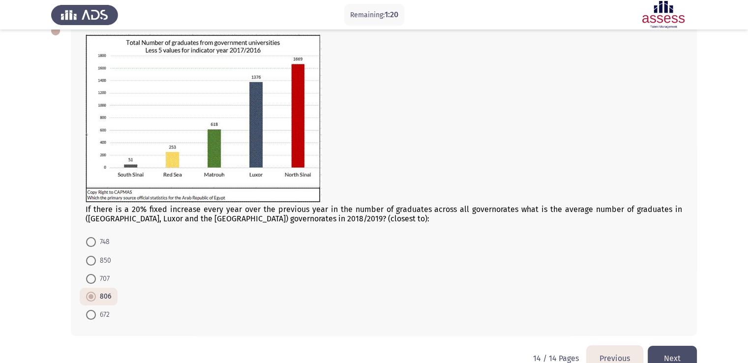
click at [608, 353] on button "Previous" at bounding box center [615, 358] width 56 height 25
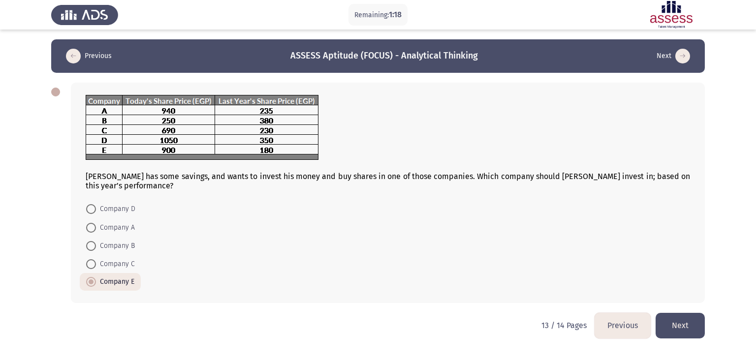
click at [620, 324] on button "Previous" at bounding box center [622, 325] width 56 height 25
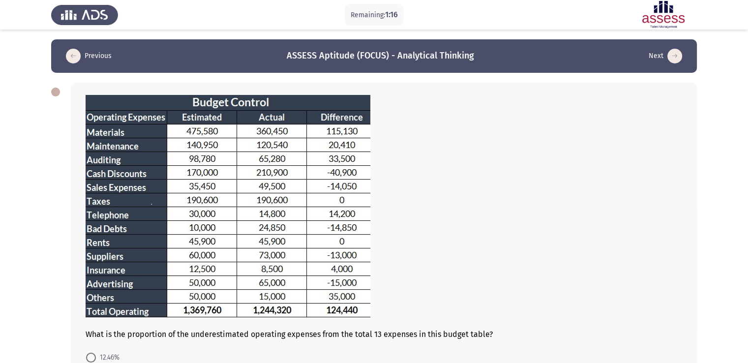
scroll to position [138, 0]
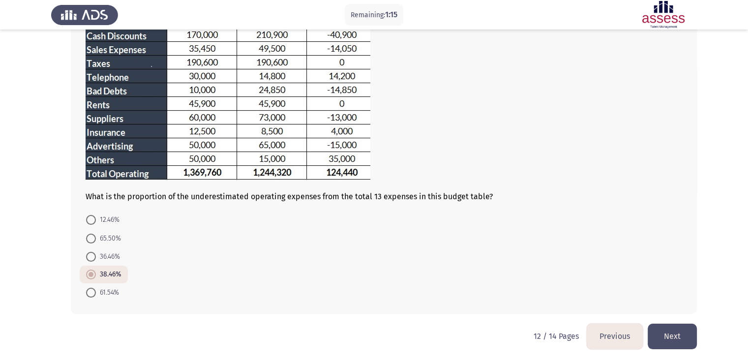
click at [603, 329] on button "Previous" at bounding box center [615, 336] width 56 height 25
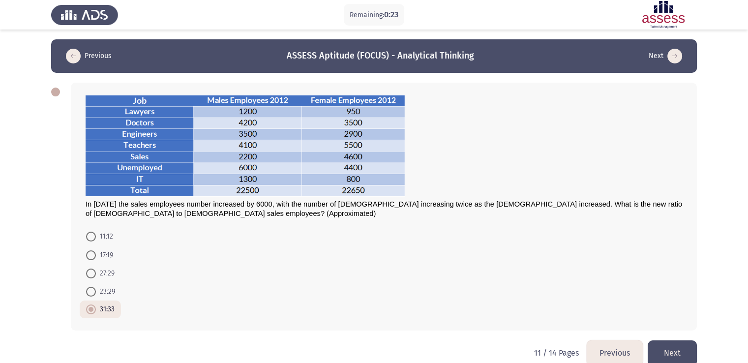
scroll to position [17, 0]
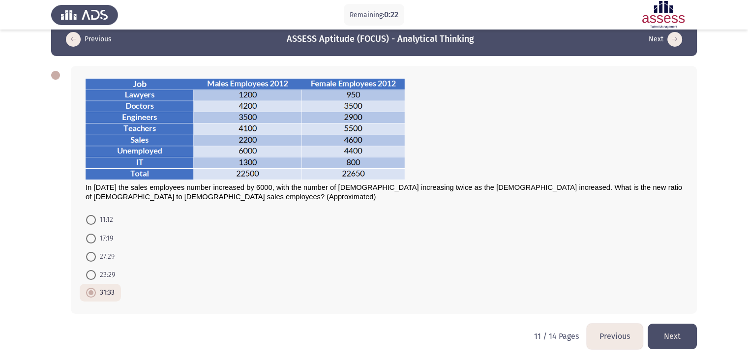
click at [612, 339] on button "Previous" at bounding box center [615, 336] width 56 height 25
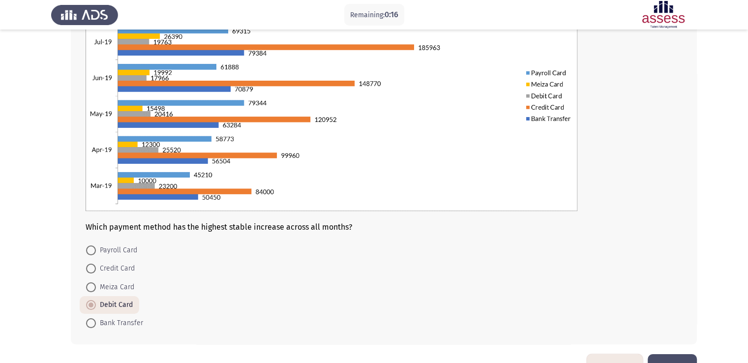
scroll to position [164, 0]
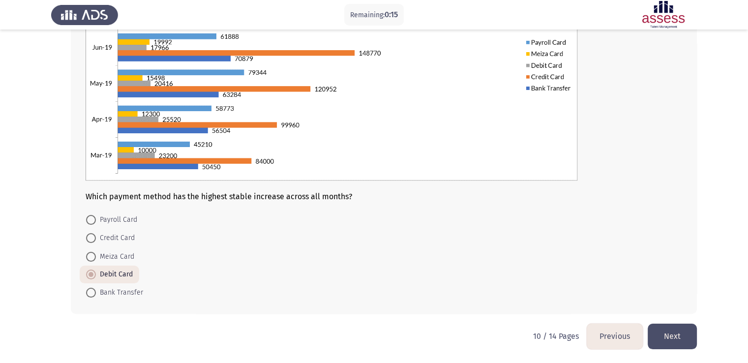
click at [681, 334] on button "Next" at bounding box center [672, 336] width 49 height 25
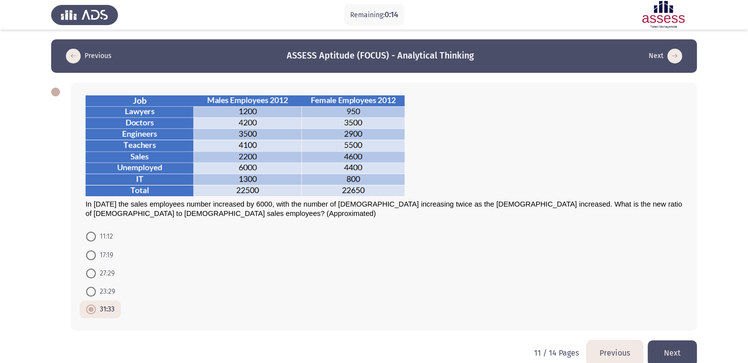
scroll to position [17, 0]
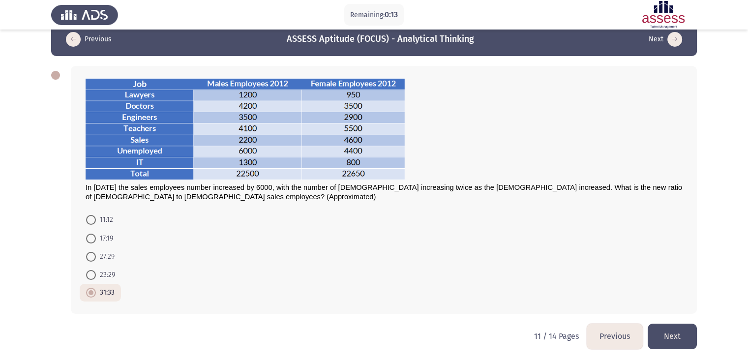
click at [682, 334] on button "Next" at bounding box center [672, 336] width 49 height 25
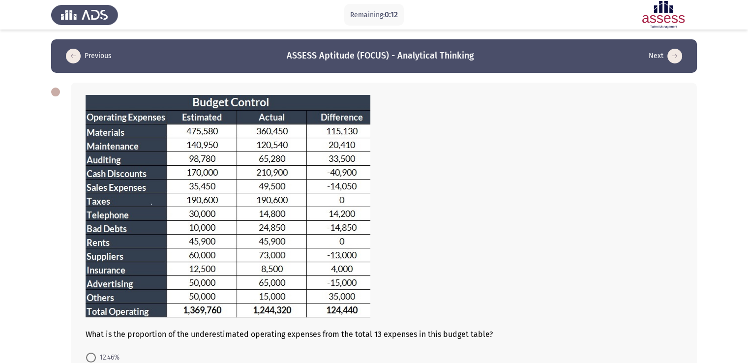
scroll to position [138, 0]
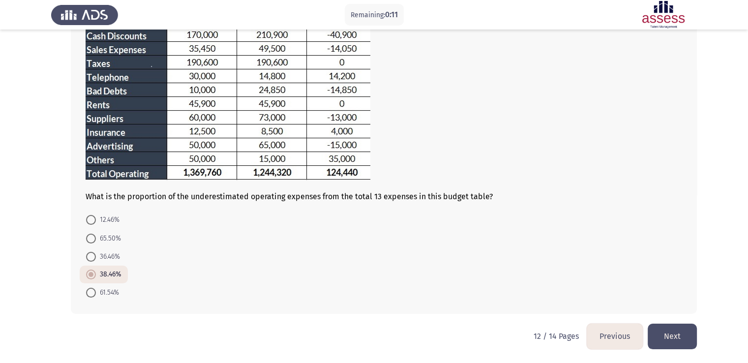
click at [667, 333] on button "Next" at bounding box center [672, 336] width 49 height 25
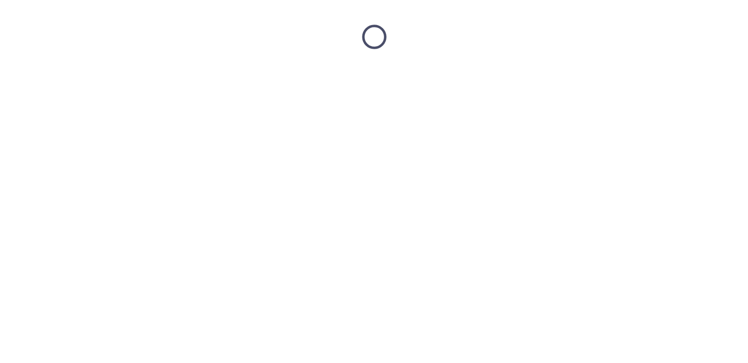
scroll to position [0, 0]
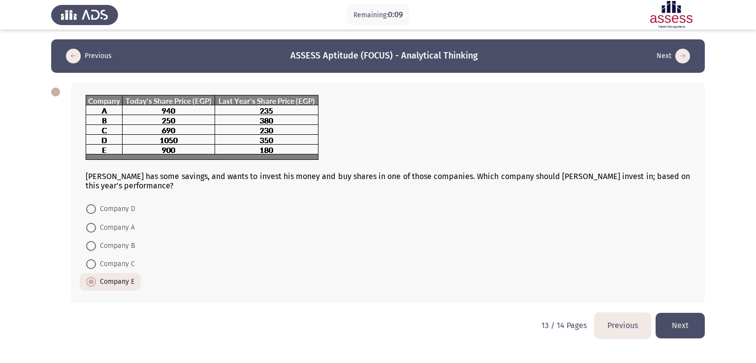
click at [676, 323] on button "Next" at bounding box center [679, 325] width 49 height 25
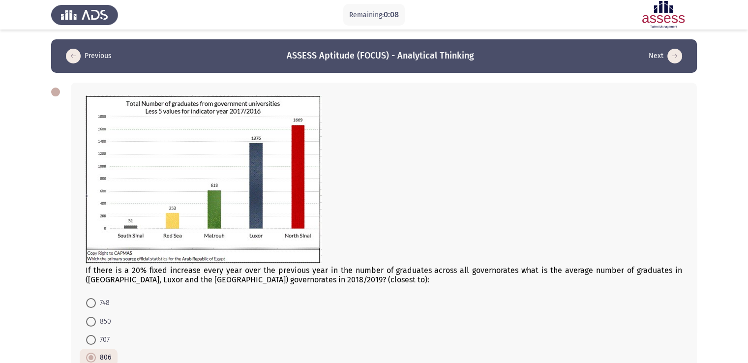
scroll to position [83, 0]
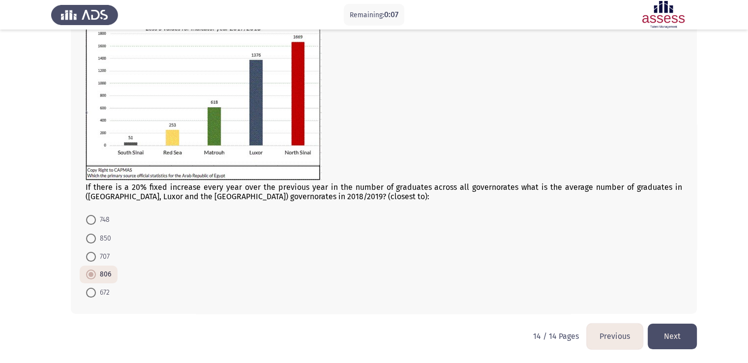
click at [681, 324] on button "Next" at bounding box center [672, 336] width 49 height 25
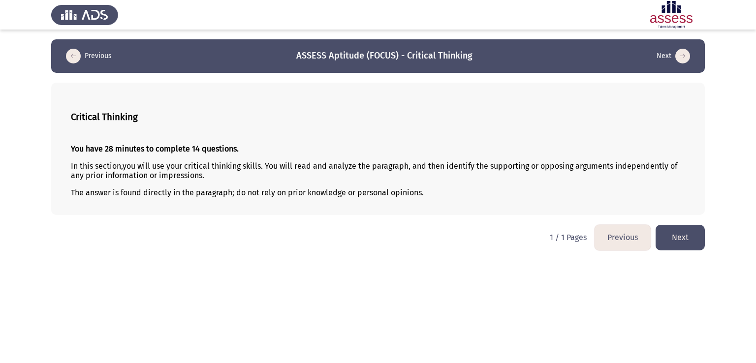
click at [683, 236] on button "Next" at bounding box center [679, 237] width 49 height 25
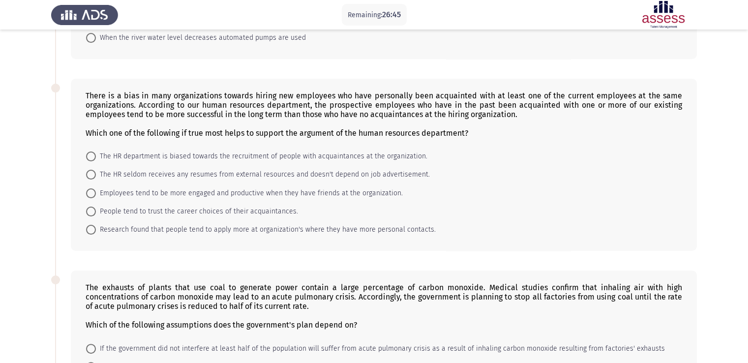
scroll to position [198, 0]
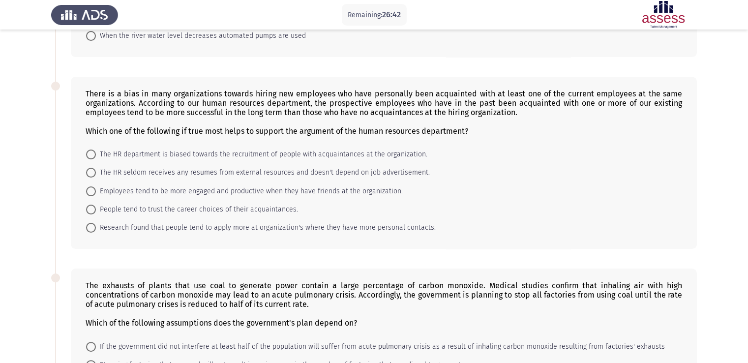
click at [95, 192] on span at bounding box center [91, 191] width 10 height 10
click at [95, 192] on input "Employees tend to be more engaged and productive when they have friends at the …" at bounding box center [91, 191] width 10 height 10
radio input "true"
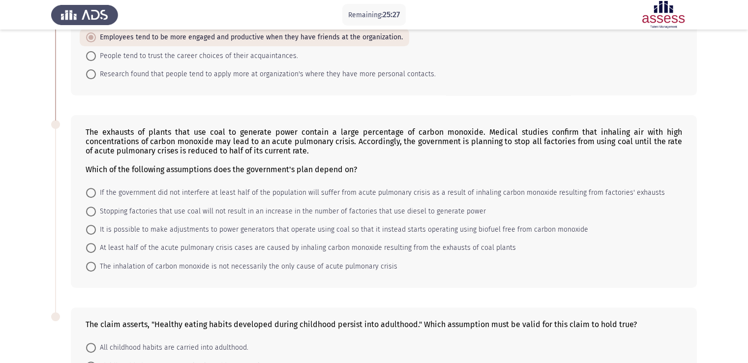
scroll to position [352, 0]
click at [98, 249] on span "At least half of the acute pulmonary crisis cases are caused by inhaling carbon…" at bounding box center [306, 247] width 420 height 12
click at [96, 249] on input "At least half of the acute pulmonary crisis cases are caused by inhaling carbon…" at bounding box center [91, 247] width 10 height 10
radio input "true"
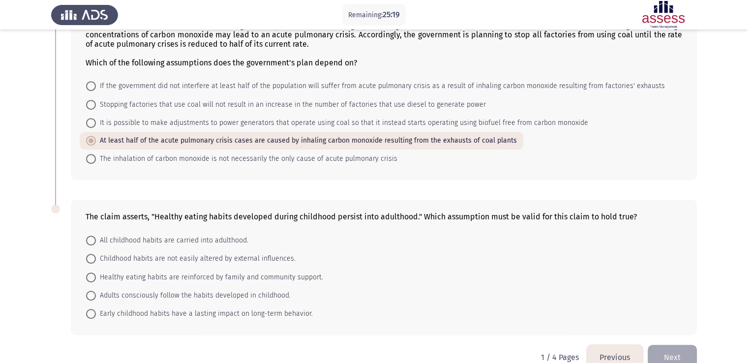
scroll to position [480, 0]
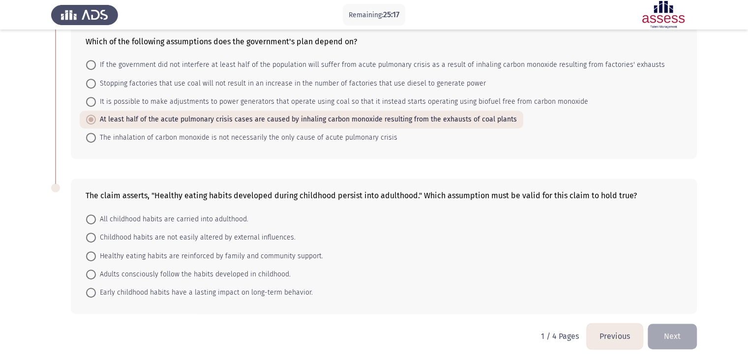
click at [91, 257] on span at bounding box center [91, 256] width 10 height 10
click at [91, 257] on input "Healthy eating habits are reinforced by family and community support." at bounding box center [91, 256] width 10 height 10
radio input "true"
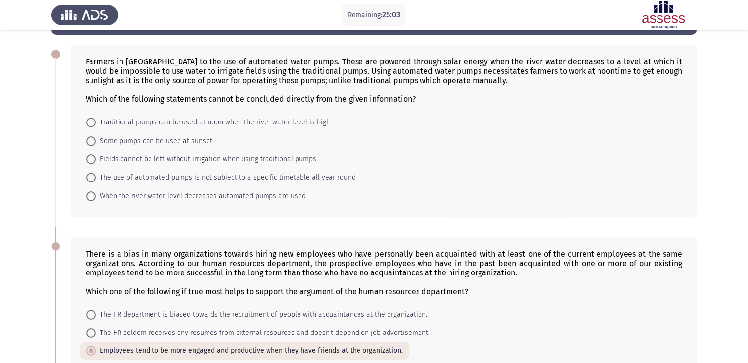
scroll to position [0, 0]
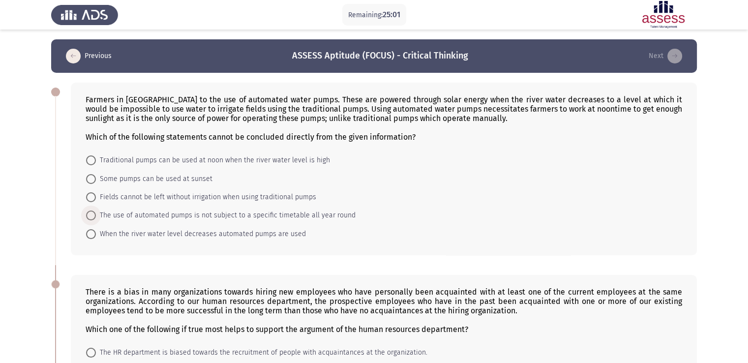
click at [96, 213] on span "The use of automated pumps is not subject to a specific timetable all year round" at bounding box center [226, 216] width 260 height 12
click at [96, 213] on input "The use of automated pumps is not subject to a specific timetable all year round" at bounding box center [91, 216] width 10 height 10
radio input "true"
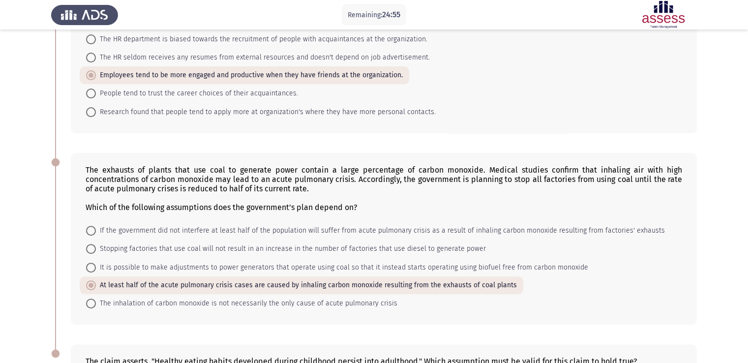
scroll to position [478, 0]
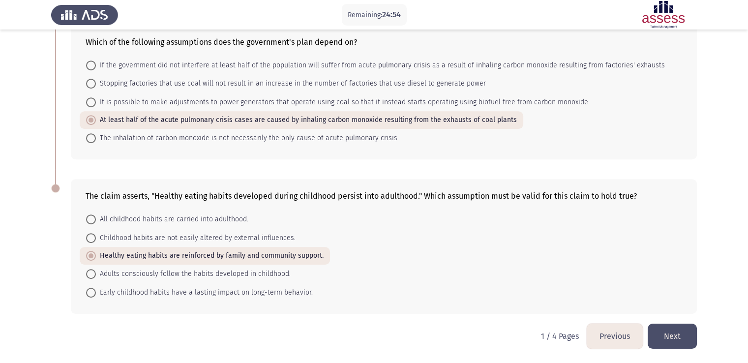
click at [659, 338] on button "Next" at bounding box center [672, 336] width 49 height 25
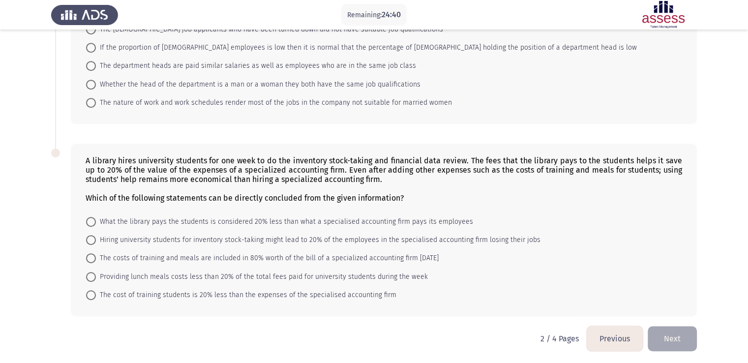
scroll to position [490, 0]
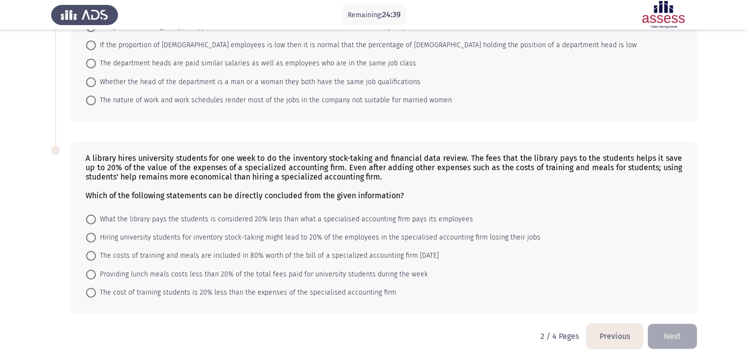
click at [610, 335] on button "Previous" at bounding box center [615, 336] width 56 height 25
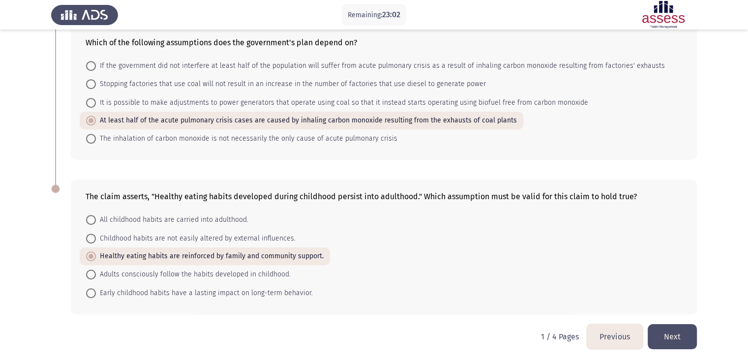
scroll to position [478, 0]
click at [453, 242] on form "All childhood habits are carried into adulthood. Childhood habits are not easil…" at bounding box center [384, 255] width 597 height 91
click at [168, 291] on span "Early childhood habits have a lasting impact on long-term behavior." at bounding box center [204, 293] width 217 height 12
click at [96, 291] on input "Early childhood habits have a lasting impact on long-term behavior." at bounding box center [91, 293] width 10 height 10
radio input "true"
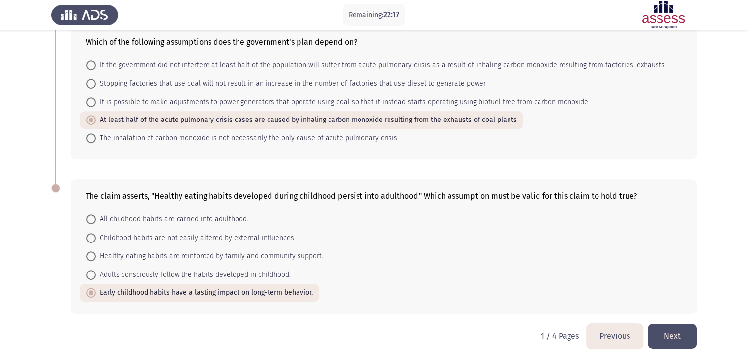
click at [667, 333] on button "Next" at bounding box center [672, 336] width 49 height 25
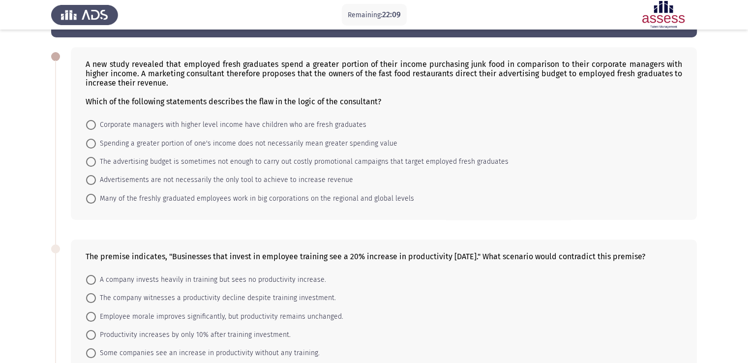
scroll to position [34, 0]
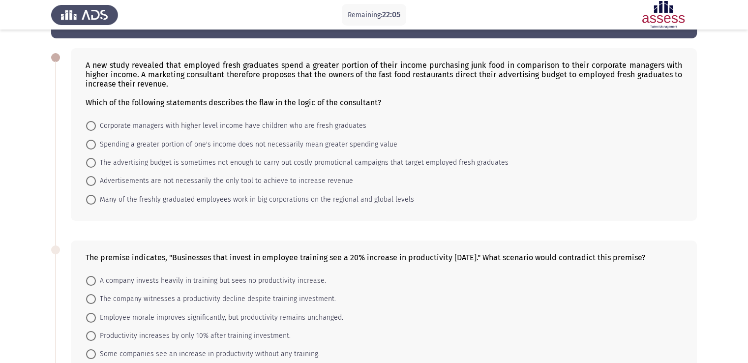
click at [91, 142] on span at bounding box center [91, 145] width 10 height 10
click at [91, 142] on input "Spending a greater portion of one's income does not necessarily mean greater sp…" at bounding box center [91, 145] width 10 height 10
radio input "true"
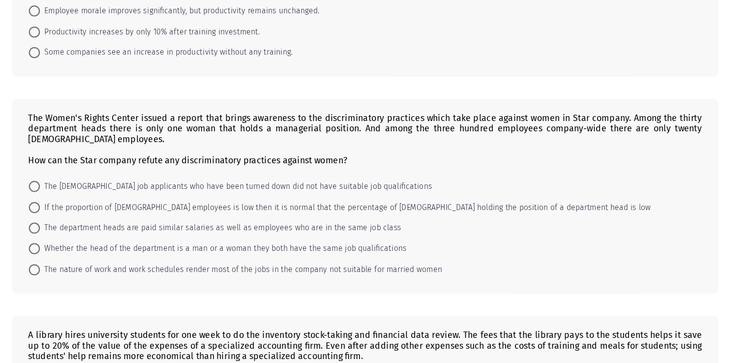
scroll to position [303, 0]
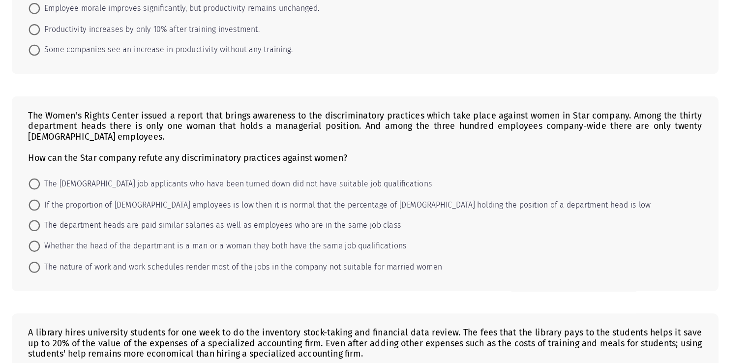
click at [95, 209] on span at bounding box center [91, 204] width 10 height 10
click at [95, 209] on input "The [DEMOGRAPHIC_DATA] job applicants who have been turned down did not have su…" at bounding box center [91, 204] width 10 height 10
radio input "true"
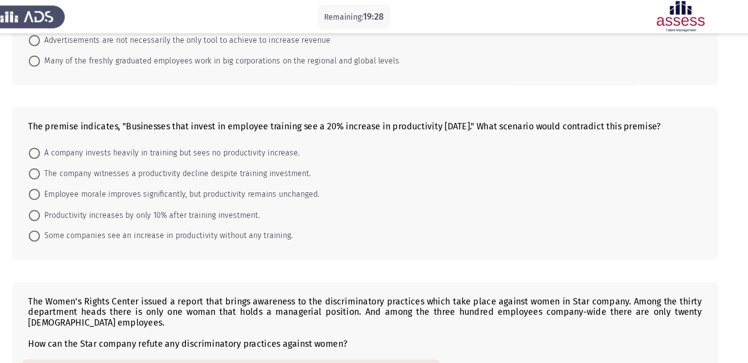
scroll to position [179, 0]
click at [101, 139] on span "A company invests heavily in training but sees no productivity increase." at bounding box center [211, 136] width 230 height 12
click at [96, 139] on input "A company invests heavily in training but sees no productivity increase." at bounding box center [91, 136] width 10 height 10
radio input "true"
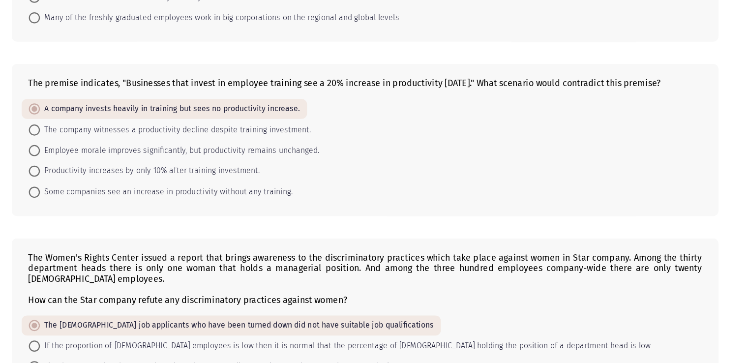
click at [93, 159] on span at bounding box center [91, 154] width 10 height 10
click at [93, 159] on input "The company witnesses a productivity decline despite training investment." at bounding box center [91, 154] width 10 height 10
radio input "true"
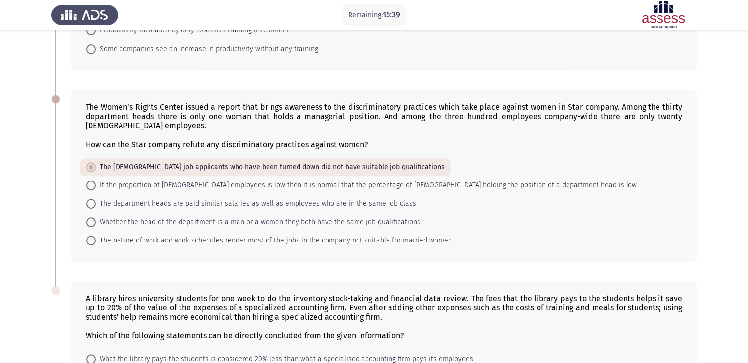
scroll to position [488, 0]
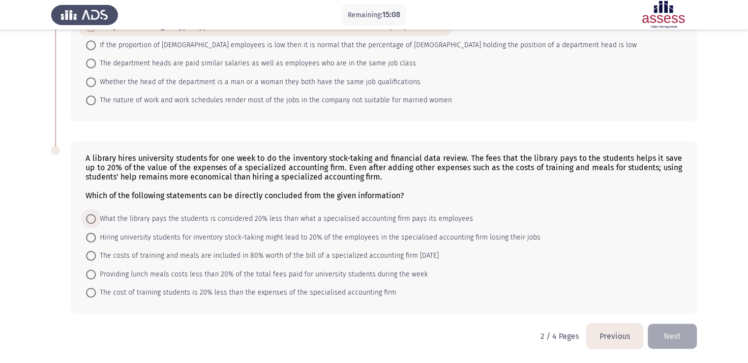
click at [91, 222] on span at bounding box center [91, 219] width 10 height 10
click at [91, 222] on input "What the library pays the students is considered 20% less than what a specialis…" at bounding box center [91, 219] width 10 height 10
radio input "true"
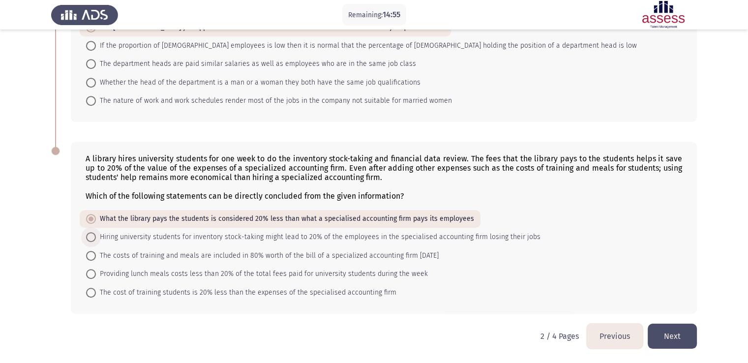
click at [210, 237] on span "Hiring university students for inventory stock-taking might lead to 20% of the …" at bounding box center [318, 237] width 445 height 12
click at [96, 237] on input "Hiring university students for inventory stock-taking might lead to 20% of the …" at bounding box center [91, 237] width 10 height 10
radio input "true"
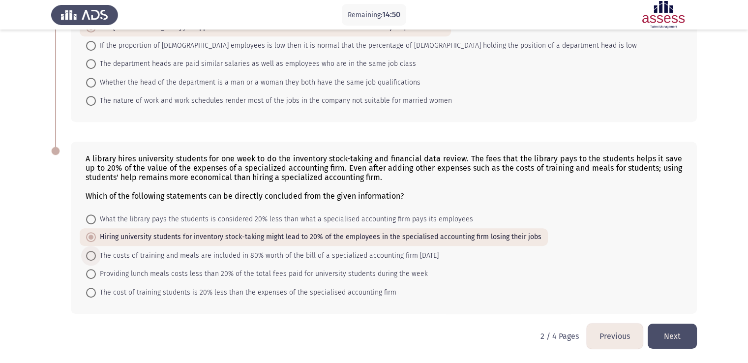
click at [191, 258] on span "The costs of training and meals are included in 80% worth of the bill of a spec…" at bounding box center [267, 256] width 343 height 12
click at [96, 258] on input "The costs of training and meals are included in 80% worth of the bill of a spec…" at bounding box center [91, 256] width 10 height 10
radio input "true"
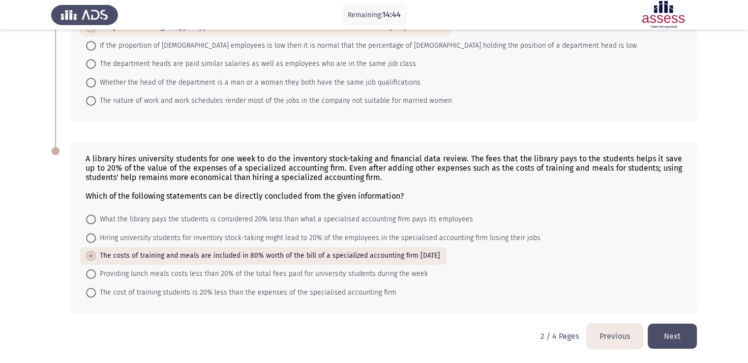
click at [197, 295] on span "The cost of training students is 20% less than the expenses of the specialised …" at bounding box center [246, 293] width 301 height 12
click at [96, 295] on input "The cost of training students is 20% less than the expenses of the specialised …" at bounding box center [91, 293] width 10 height 10
radio input "true"
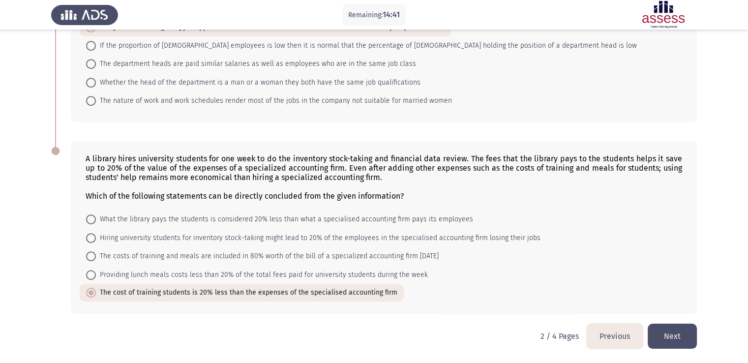
click at [668, 333] on button "Next" at bounding box center [672, 336] width 49 height 25
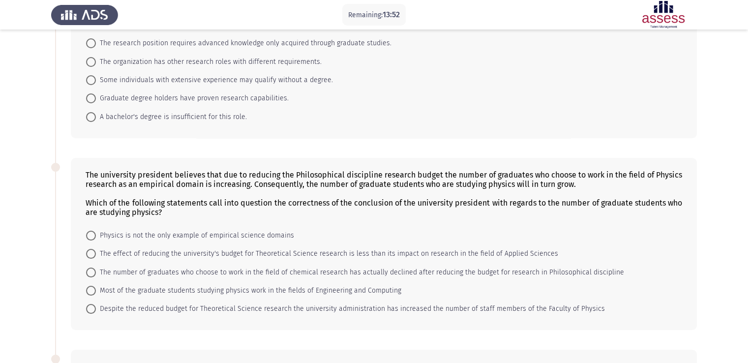
scroll to position [0, 0]
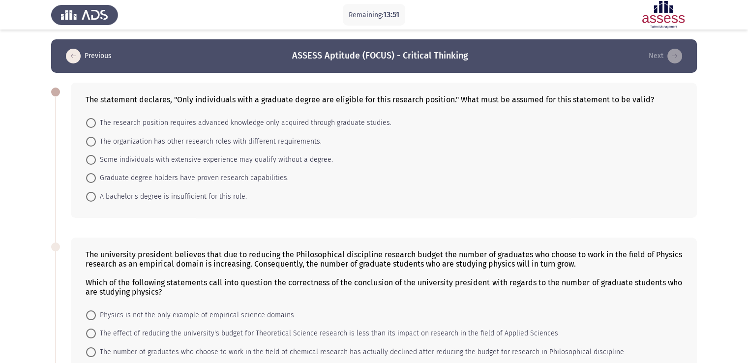
click at [95, 192] on span at bounding box center [91, 197] width 10 height 10
click at [95, 192] on input "A bachelor's degree is insufficient for this role." at bounding box center [91, 197] width 10 height 10
radio input "true"
click at [108, 130] on mat-radio-button "The research position requires advanced knowledge only acquired through graduat…" at bounding box center [239, 123] width 318 height 18
click at [109, 123] on span "The research position requires advanced knowledge only acquired through graduat…" at bounding box center [244, 123] width 296 height 12
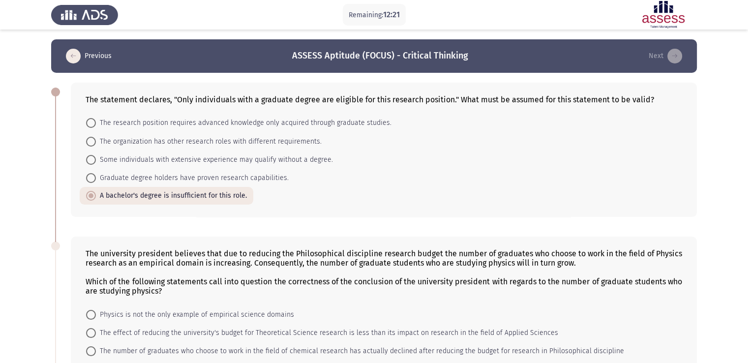
click at [96, 123] on input "The research position requires advanced knowledge only acquired through graduat…" at bounding box center [91, 123] width 10 height 10
radio input "true"
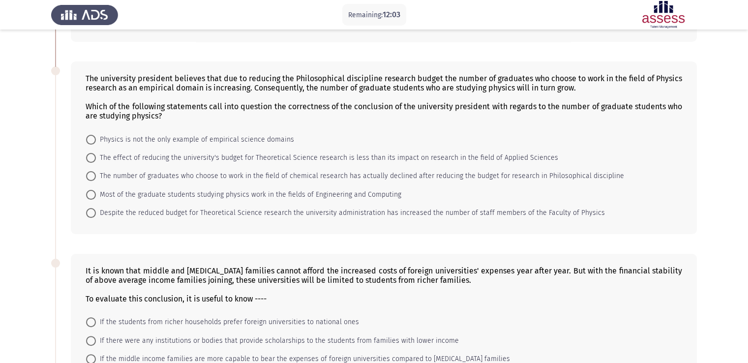
scroll to position [175, 0]
click at [97, 141] on span "Physics is not the only example of empirical science domains" at bounding box center [195, 140] width 198 height 12
click at [96, 141] on input "Physics is not the only example of empirical science domains" at bounding box center [91, 140] width 10 height 10
radio input "true"
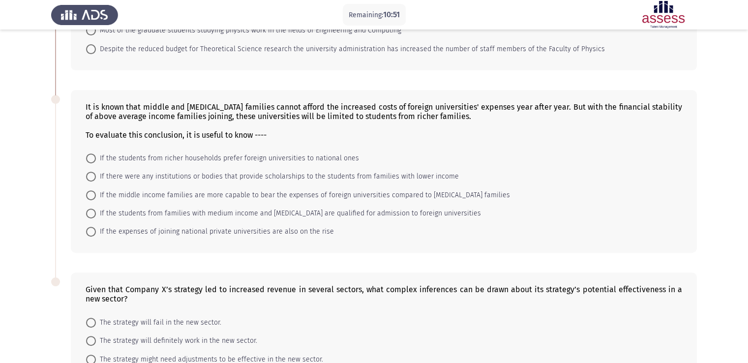
scroll to position [340, 0]
click at [118, 161] on span "If the students from richer households prefer foreign universities to national …" at bounding box center [227, 157] width 263 height 12
click at [96, 161] on input "If the students from richer households prefer foreign universities to national …" at bounding box center [91, 157] width 10 height 10
radio input "true"
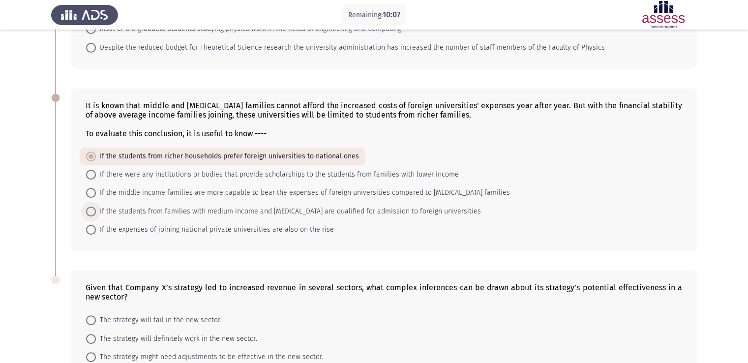
click at [93, 209] on span at bounding box center [91, 212] width 10 height 10
click at [93, 209] on input "If the students from families with medium income and [MEDICAL_DATA] are qualifi…" at bounding box center [91, 212] width 10 height 10
radio input "true"
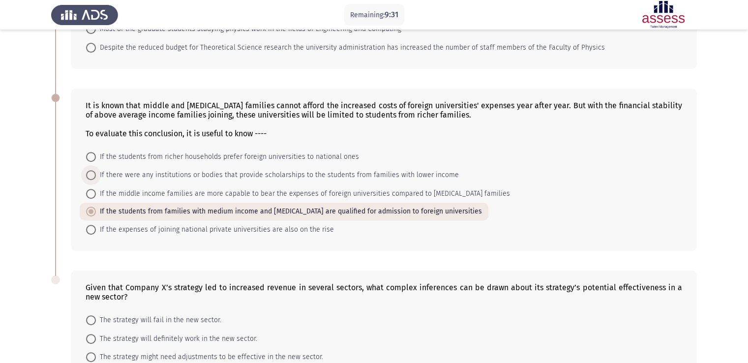
click at [88, 179] on span at bounding box center [91, 175] width 10 height 10
click at [88, 179] on input "If there were any institutions or bodies that provide scholarships to the stude…" at bounding box center [91, 175] width 10 height 10
radio input "true"
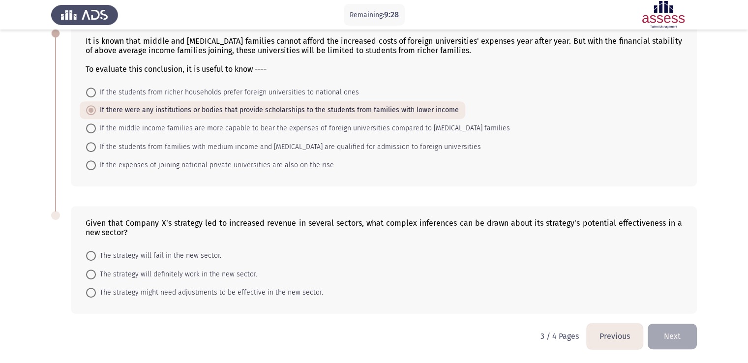
scroll to position [404, 0]
click at [95, 296] on span at bounding box center [91, 293] width 10 height 10
click at [95, 296] on input "The strategy might need adjustments to be effective in the new sector." at bounding box center [91, 293] width 10 height 10
radio input "true"
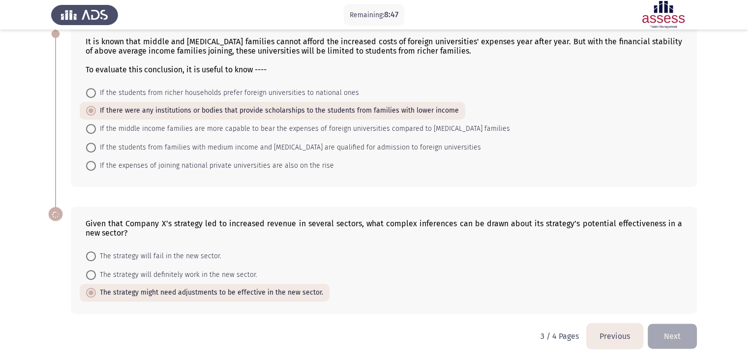
click at [667, 341] on button "Next" at bounding box center [672, 336] width 49 height 25
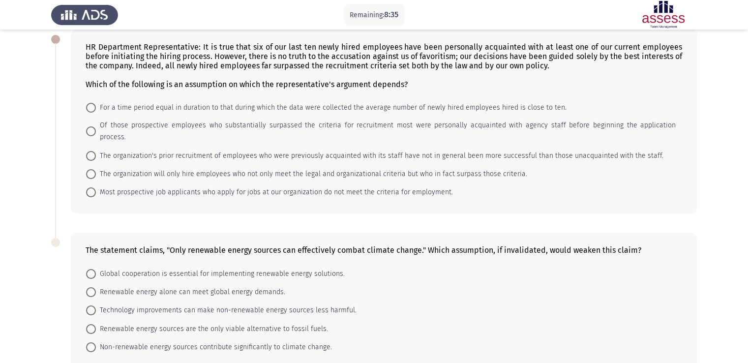
scroll to position [52, 0]
click at [106, 128] on span "Of those prospective employees who substantially surpassed the criteria for rec…" at bounding box center [386, 132] width 580 height 24
click at [96, 128] on input "Of those prospective employees who substantially surpassed the criteria for rec…" at bounding box center [91, 132] width 10 height 10
radio input "true"
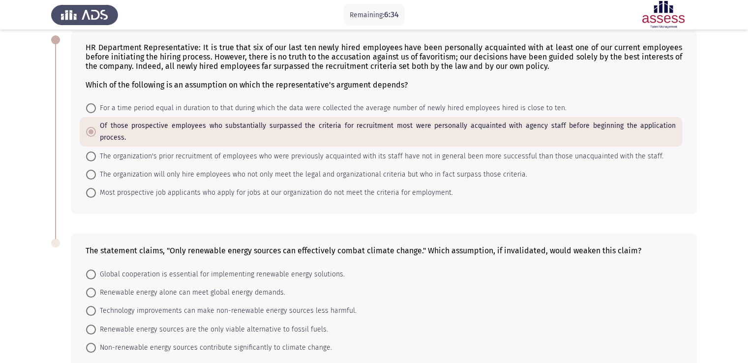
click at [90, 170] on span at bounding box center [91, 175] width 10 height 10
click at [90, 170] on input "The organization will only hire employees who not only meet the legal and organ…" at bounding box center [91, 175] width 10 height 10
radio input "true"
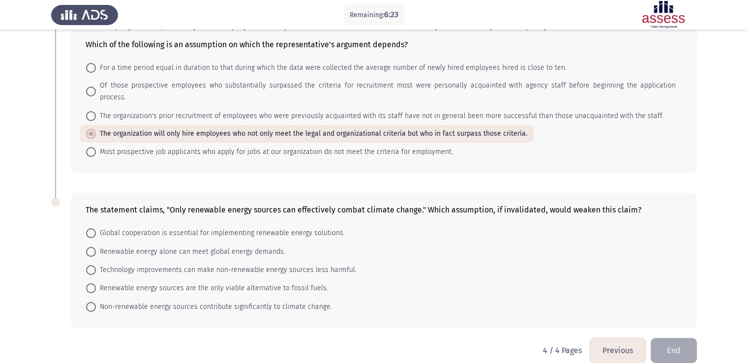
scroll to position [95, 0]
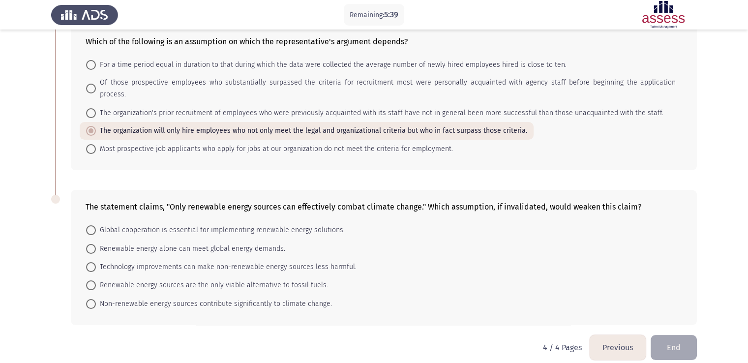
click at [98, 224] on span "Global cooperation is essential for implementing renewable energy solutions." at bounding box center [220, 230] width 249 height 12
click at [96, 225] on input "Global cooperation is essential for implementing renewable energy solutions." at bounding box center [91, 230] width 10 height 10
radio input "true"
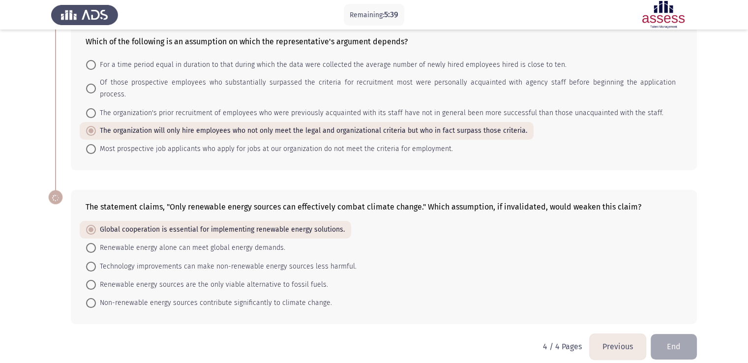
scroll to position [94, 0]
click at [91, 263] on span at bounding box center [91, 268] width 10 height 10
click at [91, 263] on input "Technology improvements can make non-renewable energy sources less harmful." at bounding box center [91, 268] width 10 height 10
radio input "true"
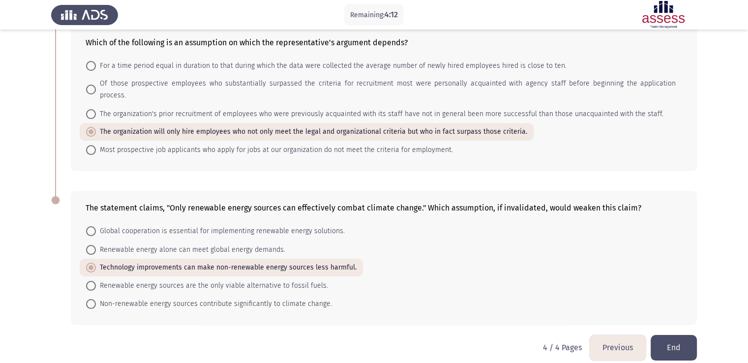
click at [624, 335] on button "Previous" at bounding box center [618, 347] width 56 height 25
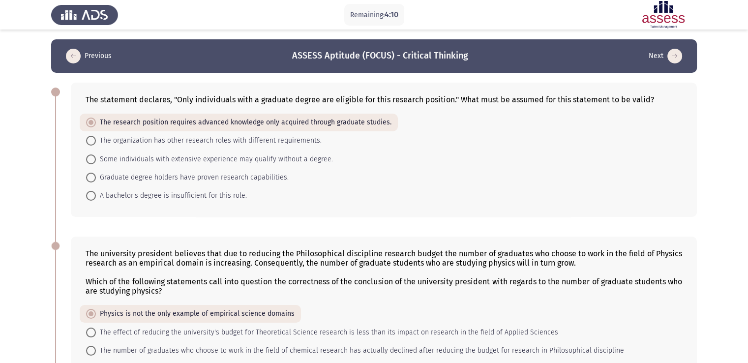
scroll to position [404, 0]
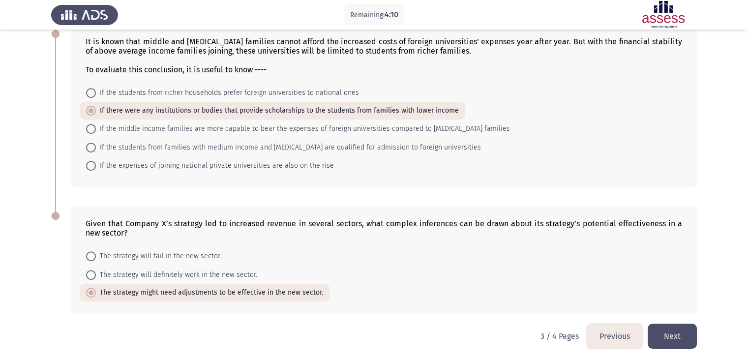
click at [622, 335] on button "Previous" at bounding box center [615, 336] width 56 height 25
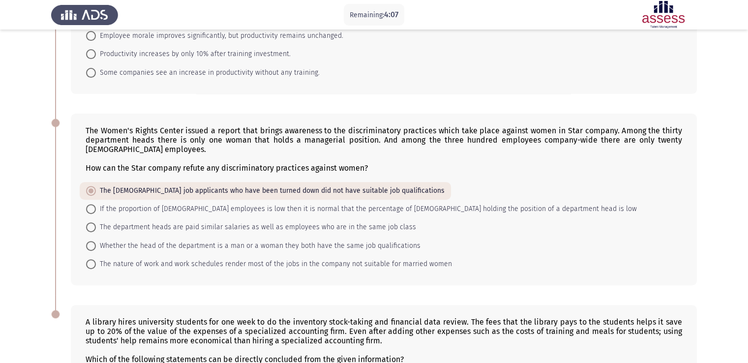
scroll to position [488, 0]
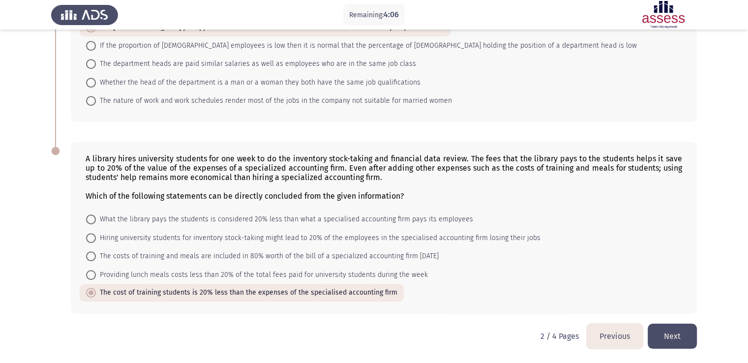
click at [616, 339] on button "Previous" at bounding box center [615, 336] width 56 height 25
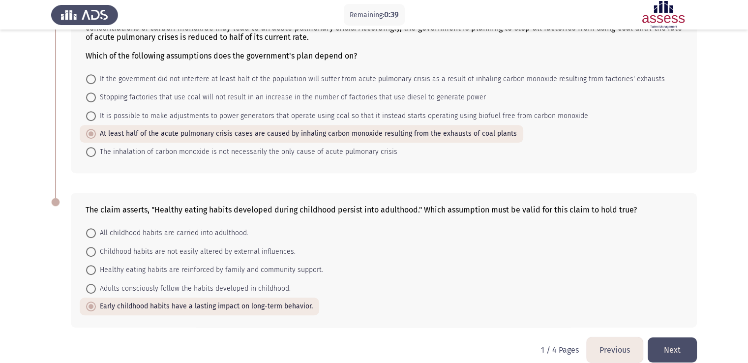
scroll to position [478, 0]
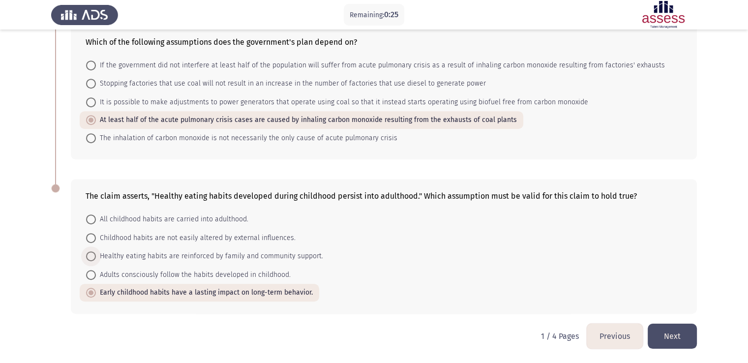
click at [287, 261] on span "Healthy eating habits are reinforced by family and community support." at bounding box center [209, 256] width 227 height 12
click at [96, 261] on input "Healthy eating habits are reinforced by family and community support." at bounding box center [91, 256] width 10 height 10
radio input "true"
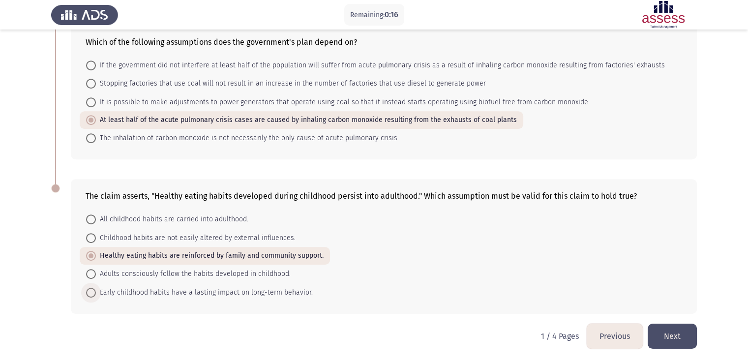
click at [238, 290] on span "Early childhood habits have a lasting impact on long-term behavior." at bounding box center [204, 293] width 217 height 12
click at [96, 290] on input "Early childhood habits have a lasting impact on long-term behavior." at bounding box center [91, 293] width 10 height 10
radio input "true"
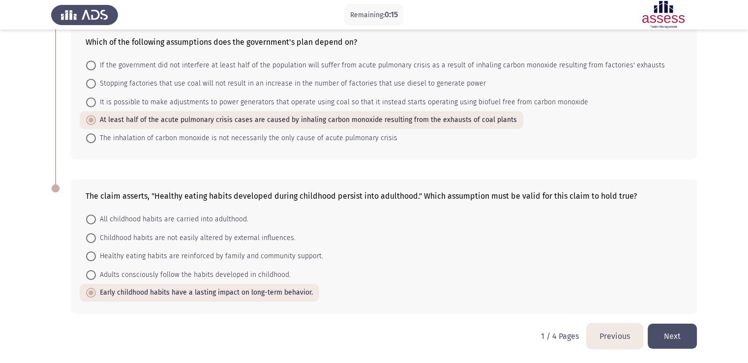
click at [675, 341] on button "Next" at bounding box center [672, 336] width 49 height 25
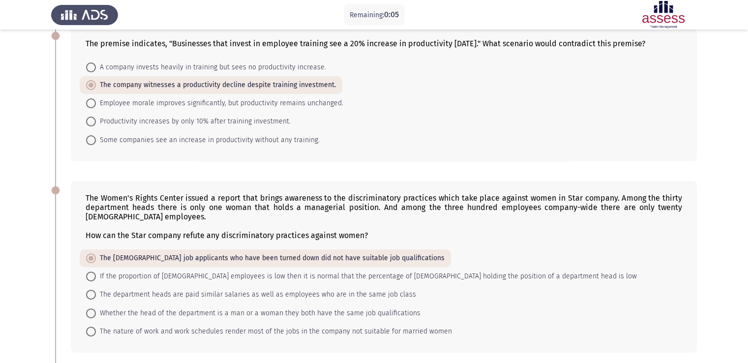
scroll to position [488, 0]
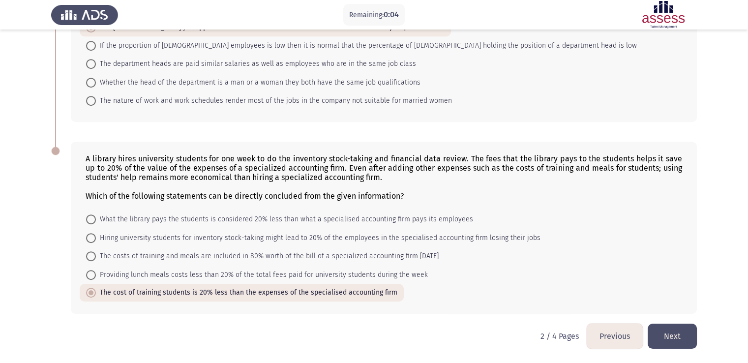
click at [679, 340] on button "Next" at bounding box center [672, 336] width 49 height 25
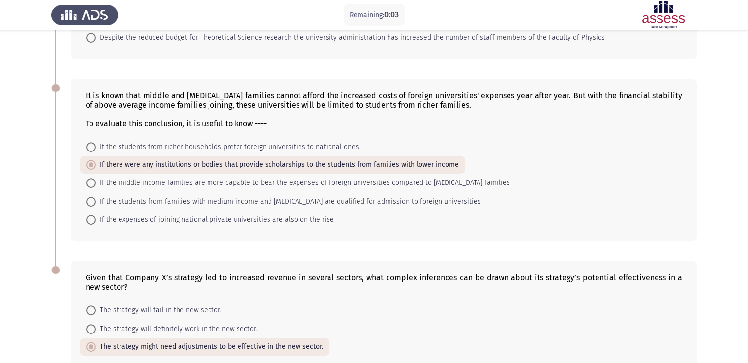
scroll to position [404, 0]
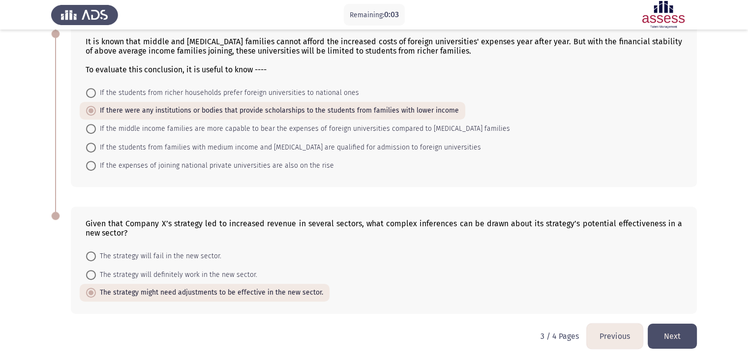
click at [669, 345] on button "Next" at bounding box center [672, 336] width 49 height 25
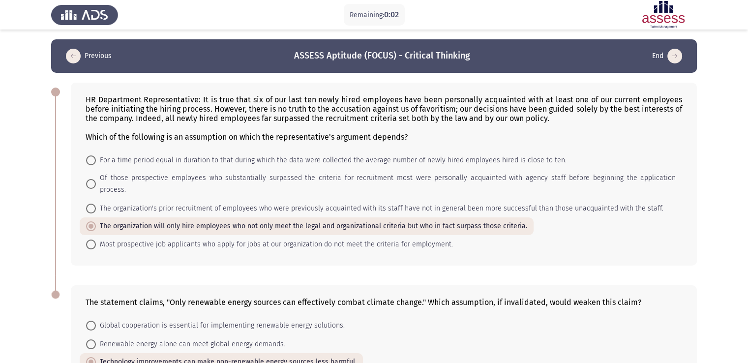
scroll to position [94, 0]
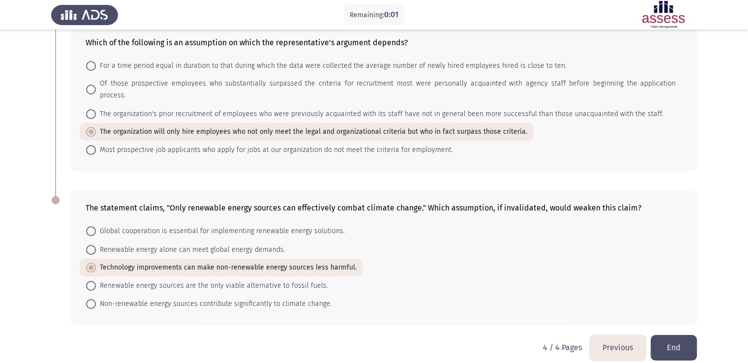
click at [667, 336] on button "End" at bounding box center [674, 347] width 46 height 25
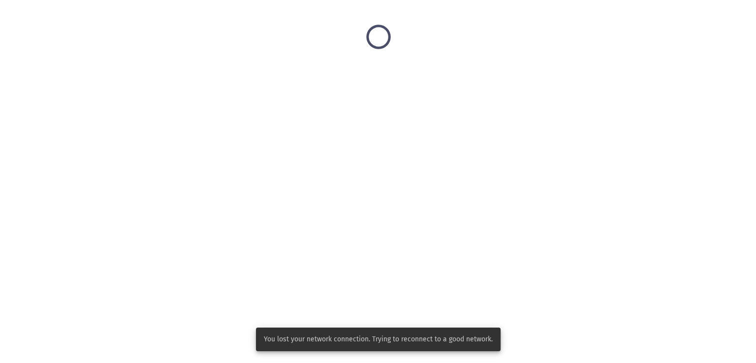
scroll to position [0, 0]
